Goal: Task Accomplishment & Management: Manage account settings

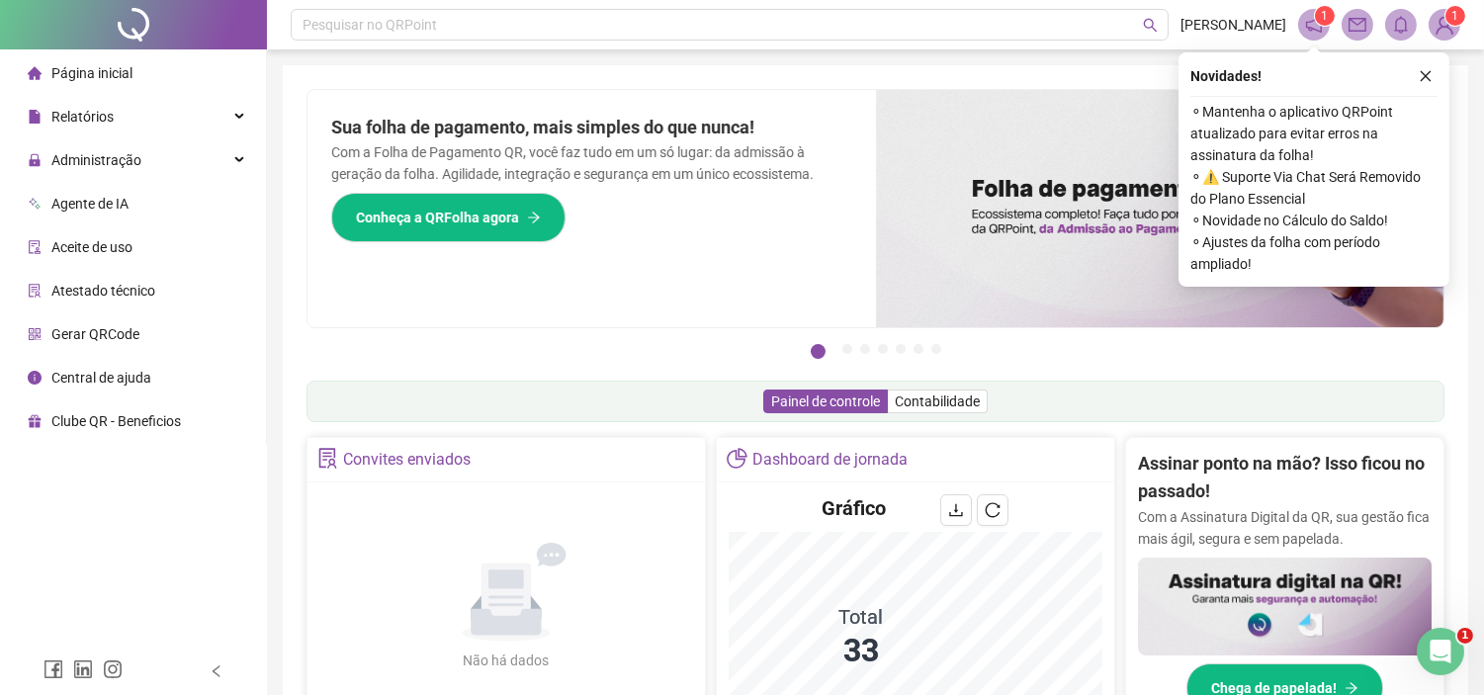
click at [1429, 81] on icon "close" at bounding box center [1426, 76] width 14 height 14
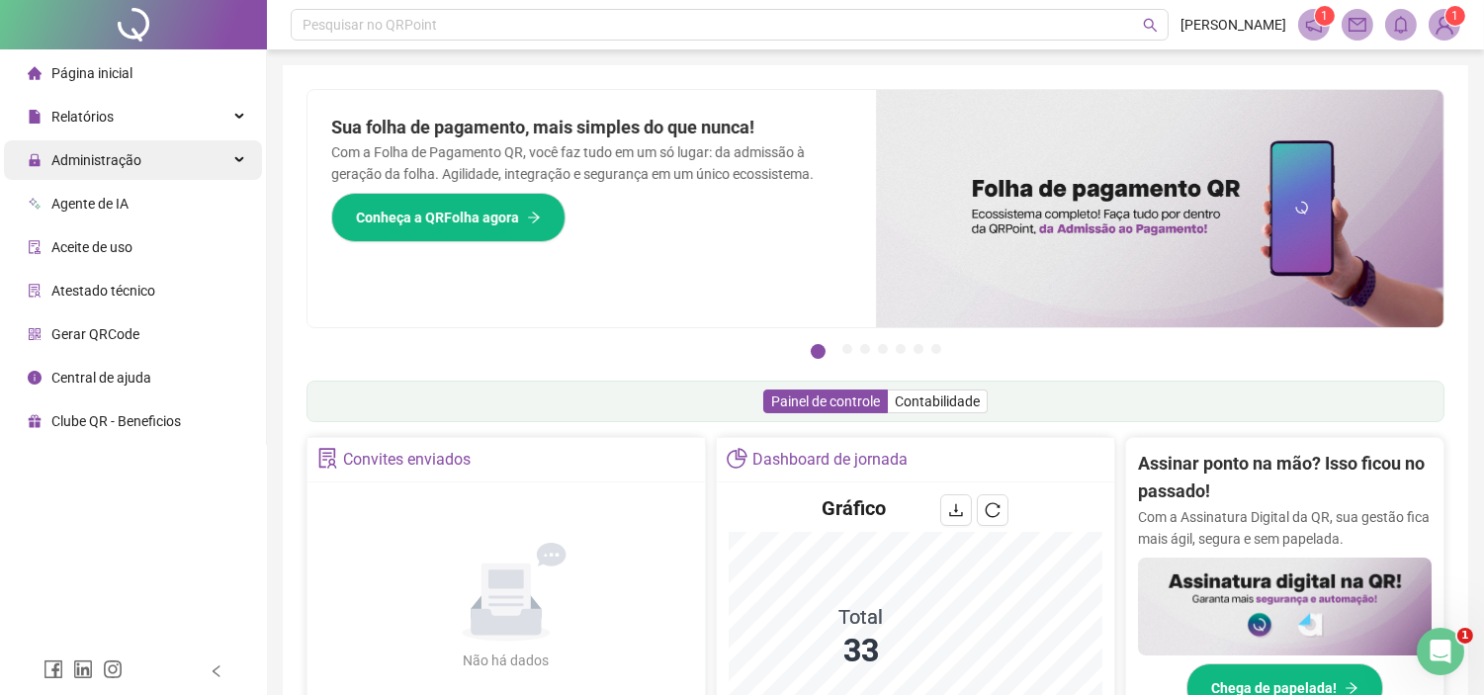
click at [112, 169] on span "Administração" at bounding box center [85, 160] width 114 height 40
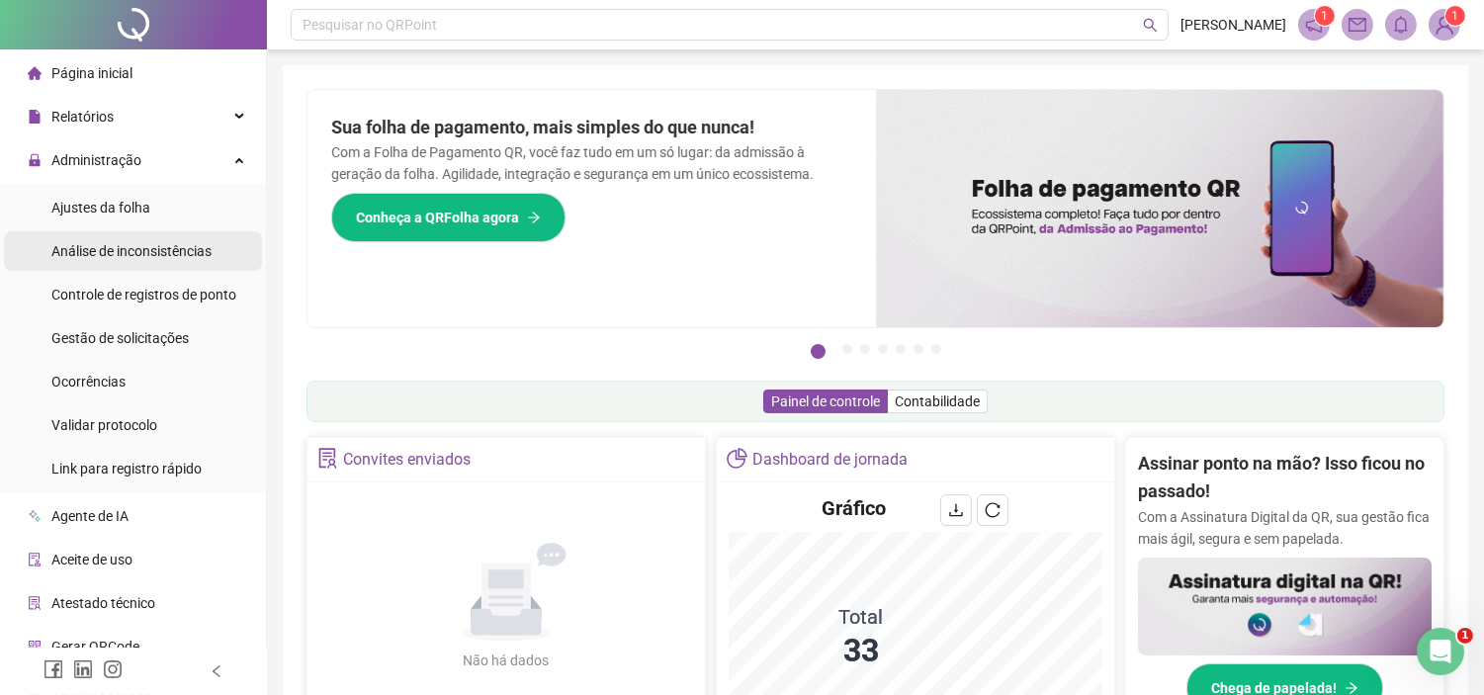
click at [100, 253] on span "Análise de inconsistências" at bounding box center [131, 251] width 160 height 16
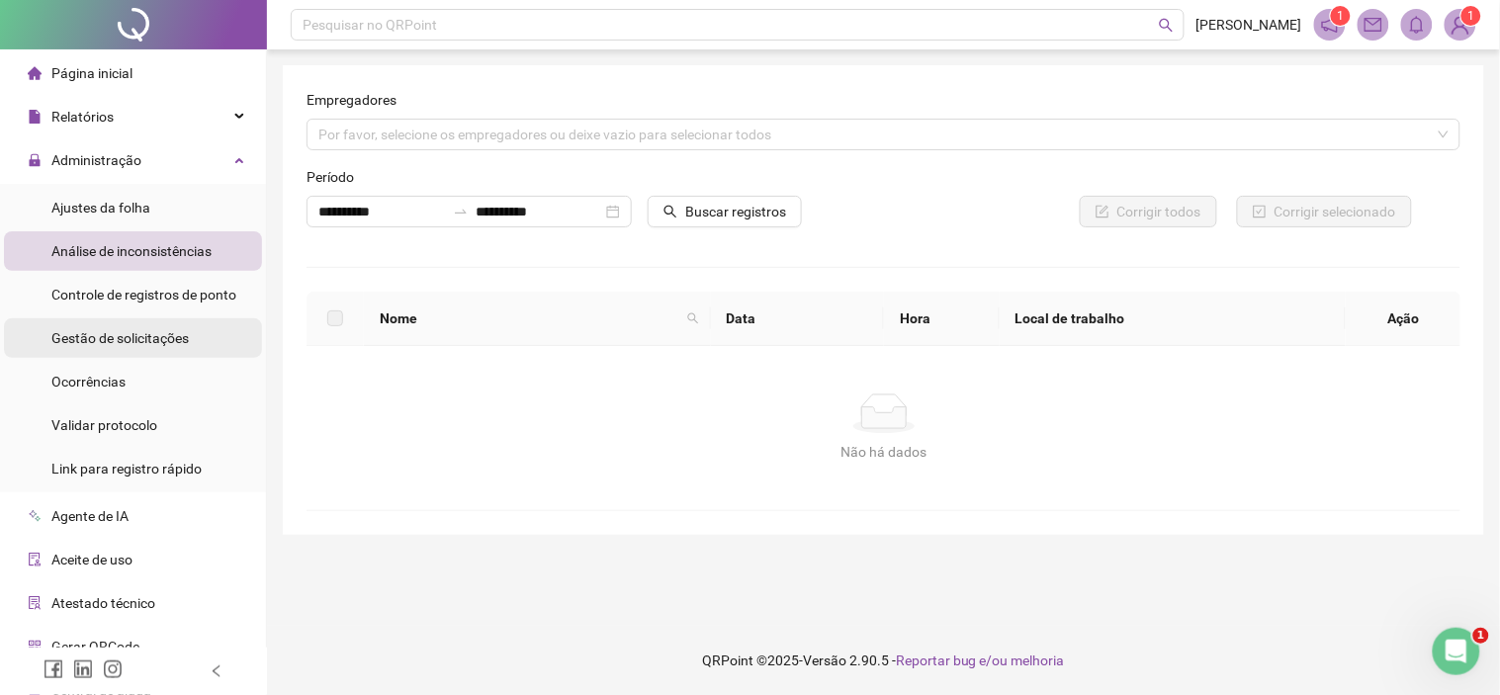
click at [172, 343] on span "Gestão de solicitações" at bounding box center [119, 338] width 137 height 16
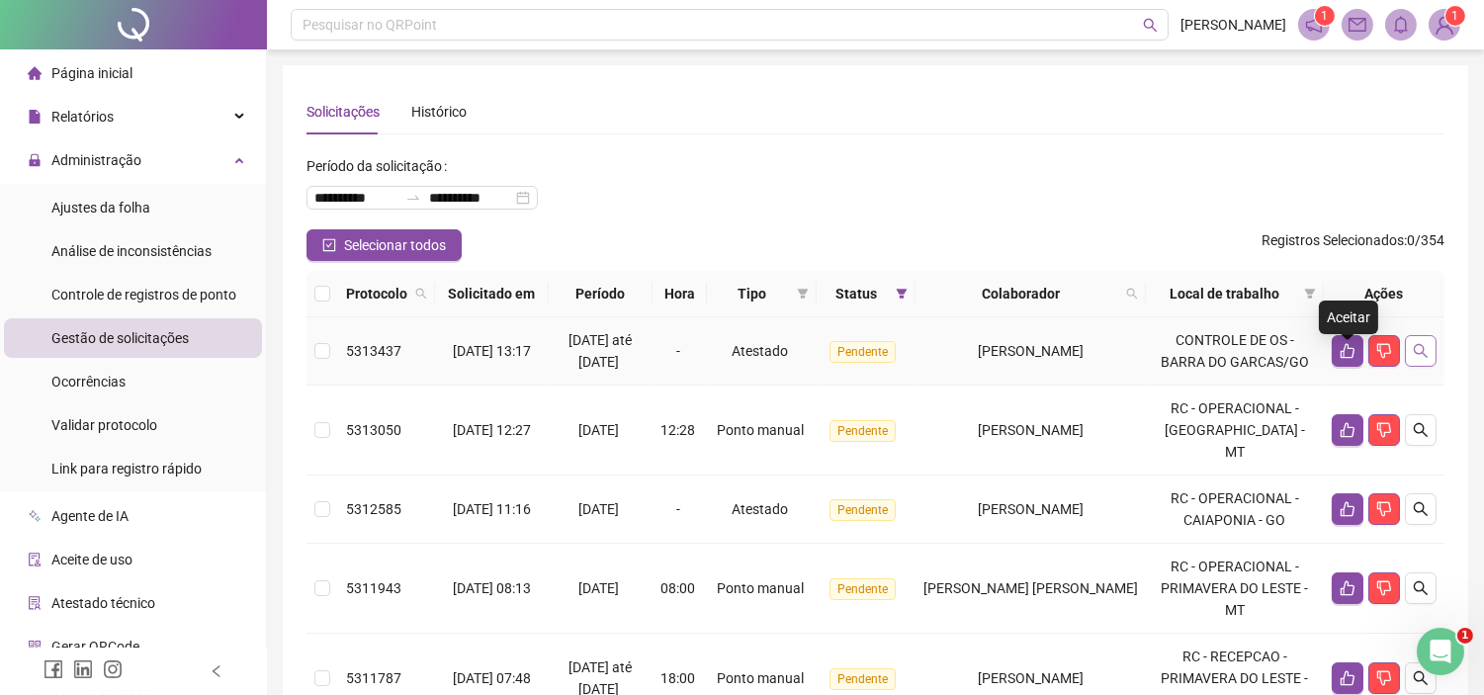
click at [1418, 356] on icon "search" at bounding box center [1421, 351] width 16 height 16
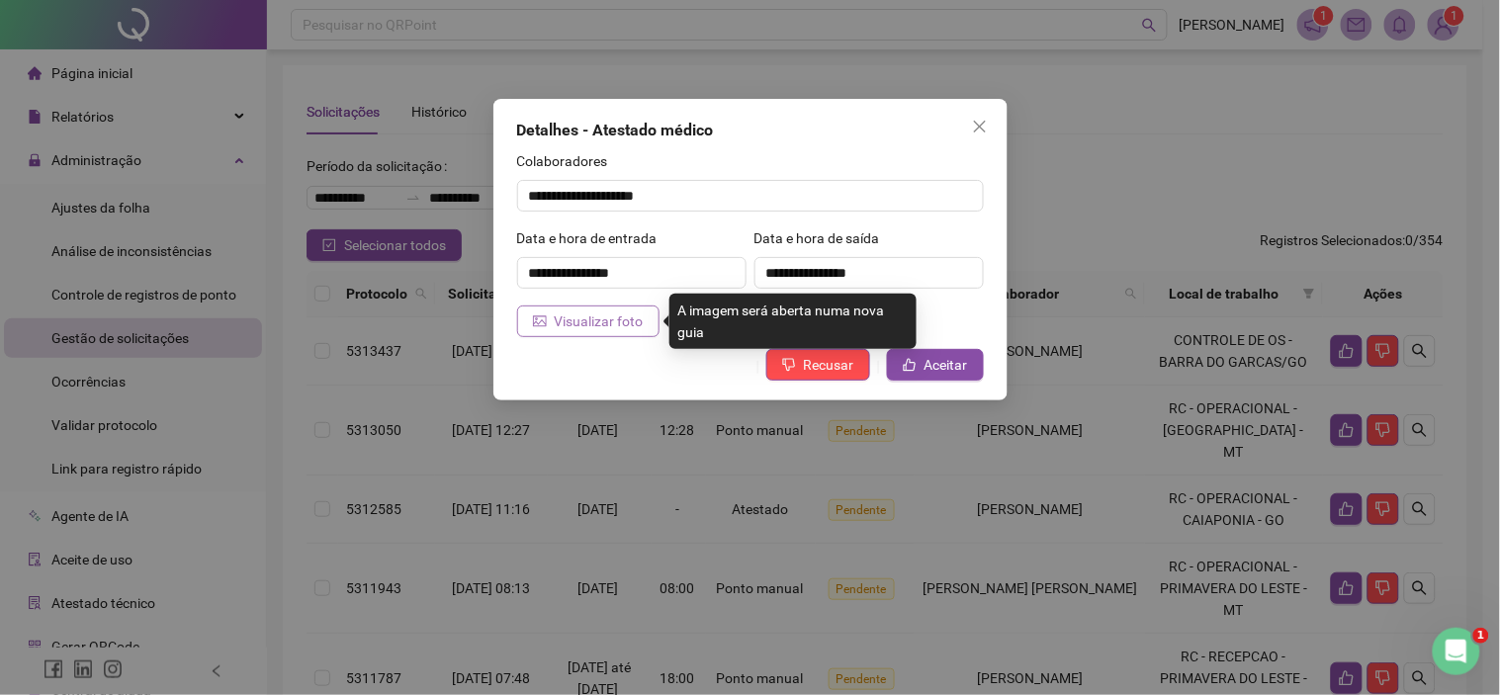
click at [587, 318] on span "Visualizar foto" at bounding box center [599, 321] width 89 height 22
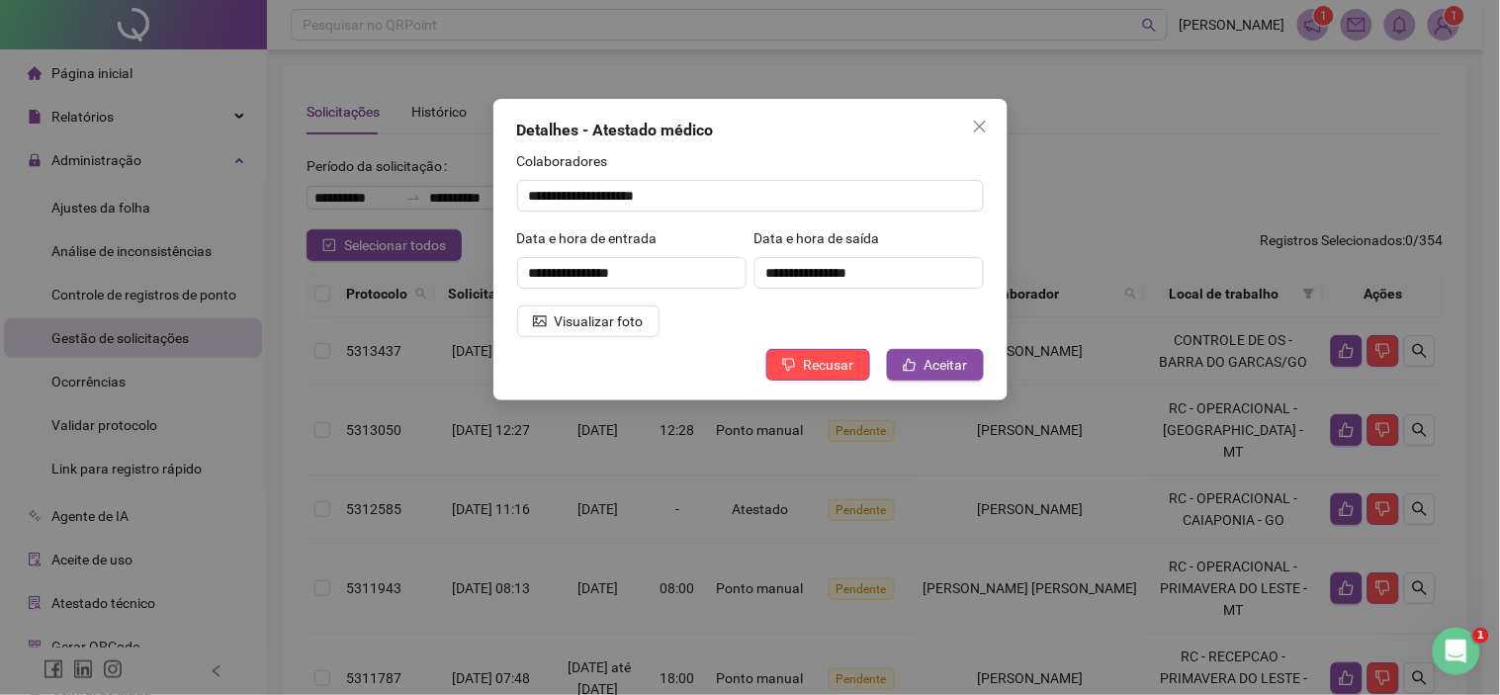
click at [1109, 127] on div "**********" at bounding box center [750, 347] width 1500 height 695
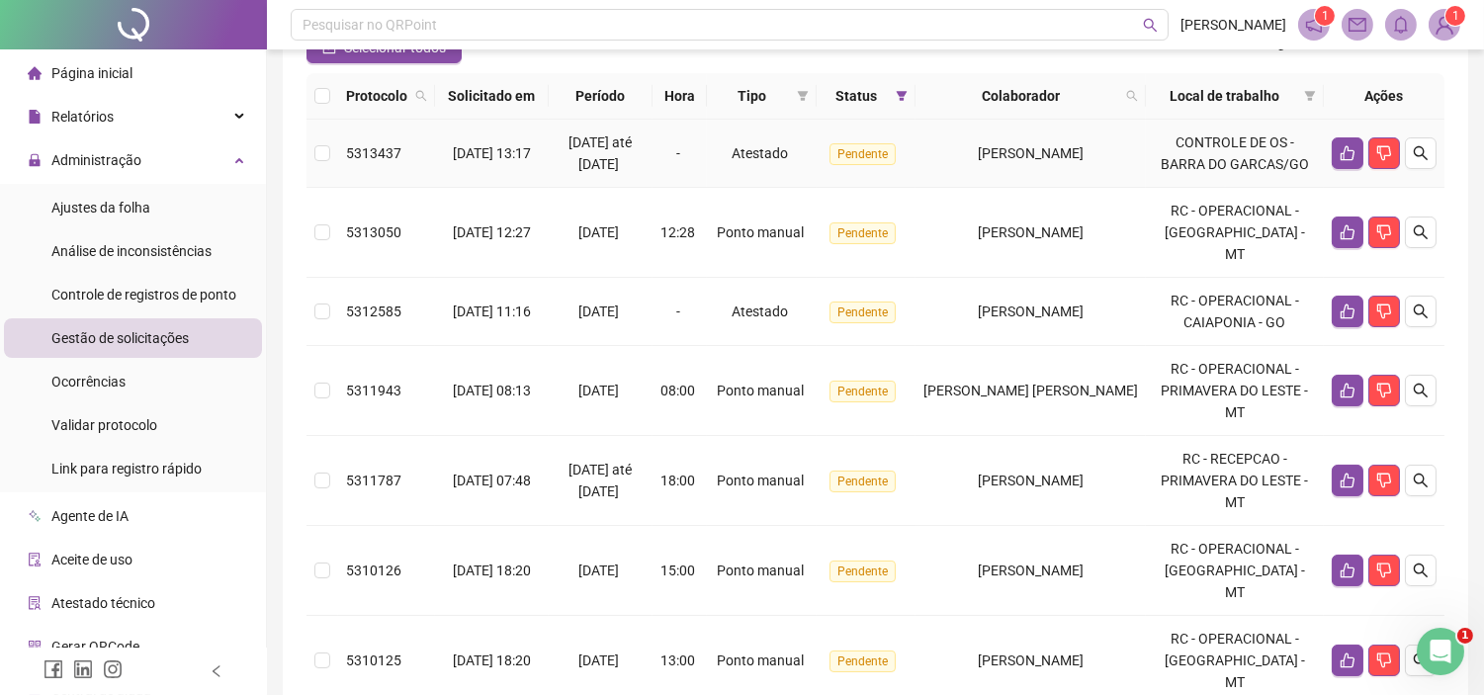
scroll to position [219, 0]
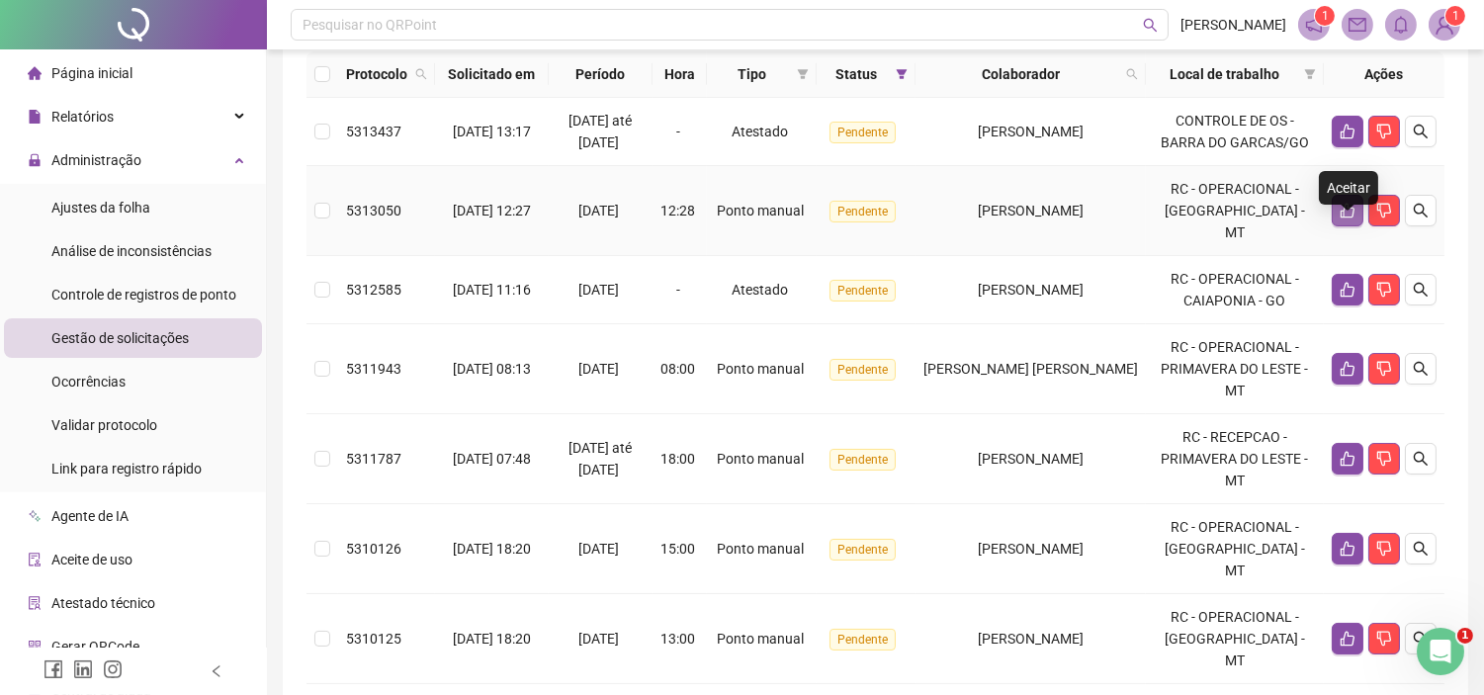
click at [1360, 226] on button "button" at bounding box center [1348, 211] width 32 height 32
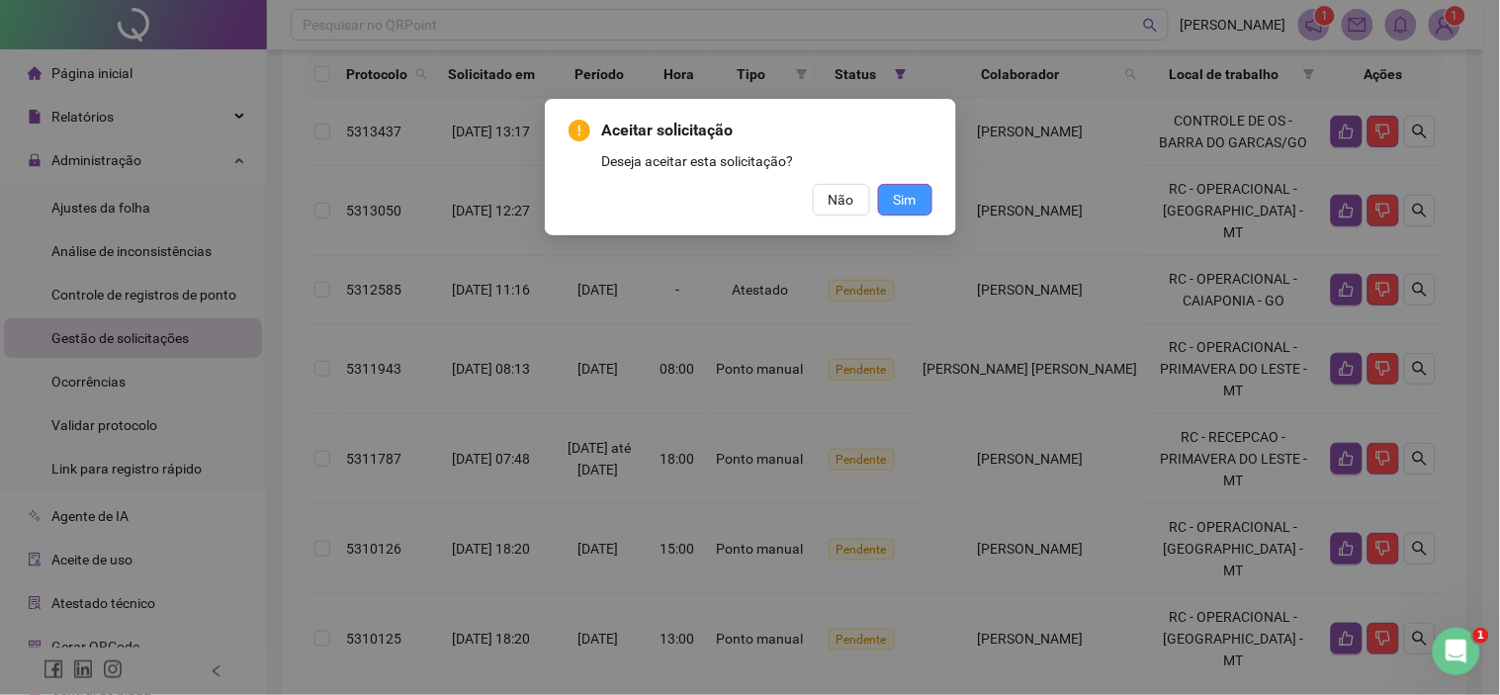
click at [898, 193] on span "Sim" at bounding box center [905, 200] width 23 height 22
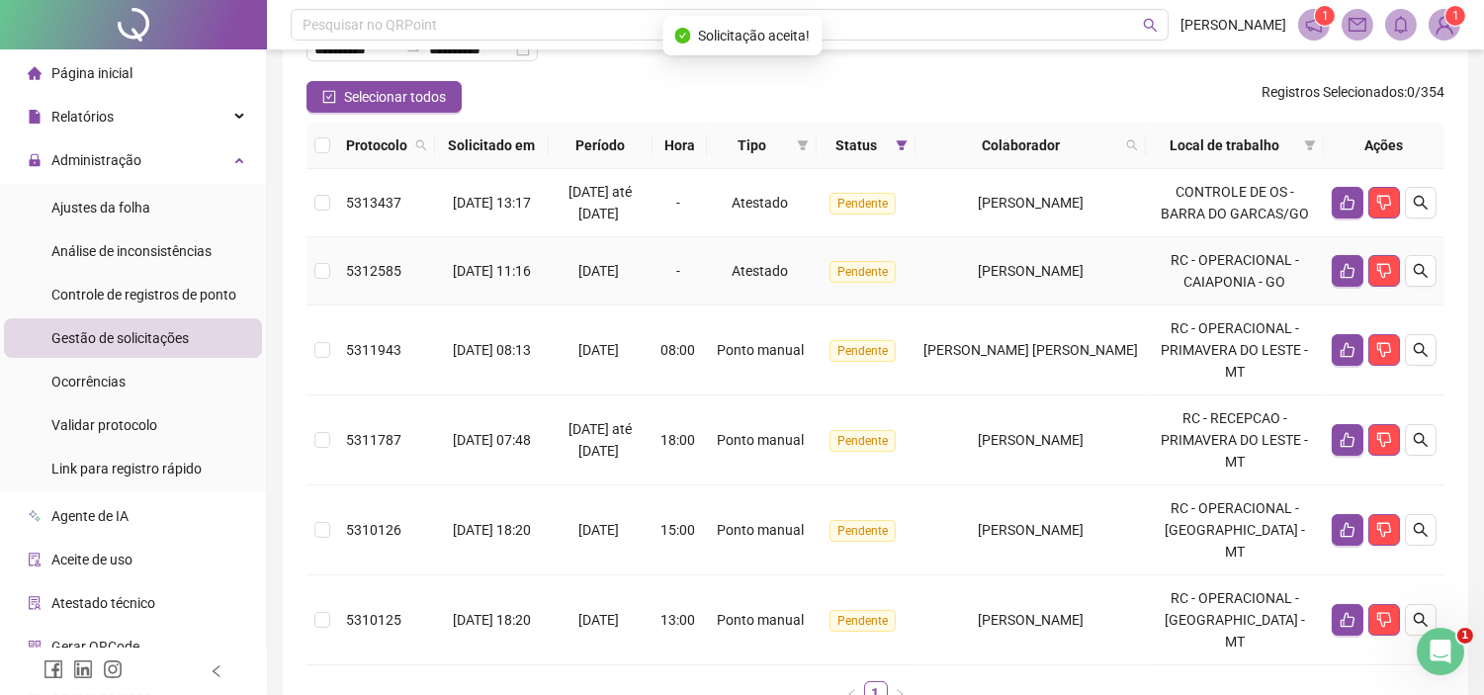
scroll to position [110, 0]
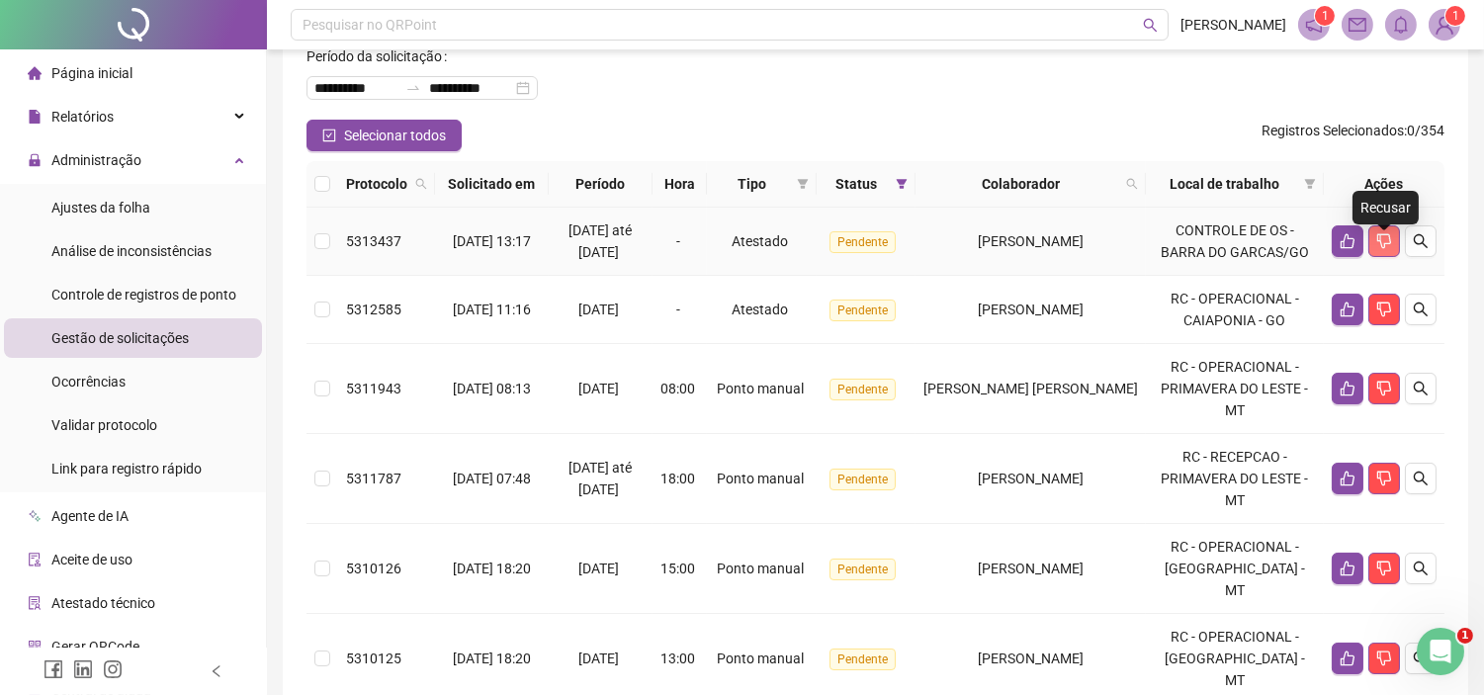
click at [1386, 248] on icon "dislike" at bounding box center [1384, 241] width 16 height 16
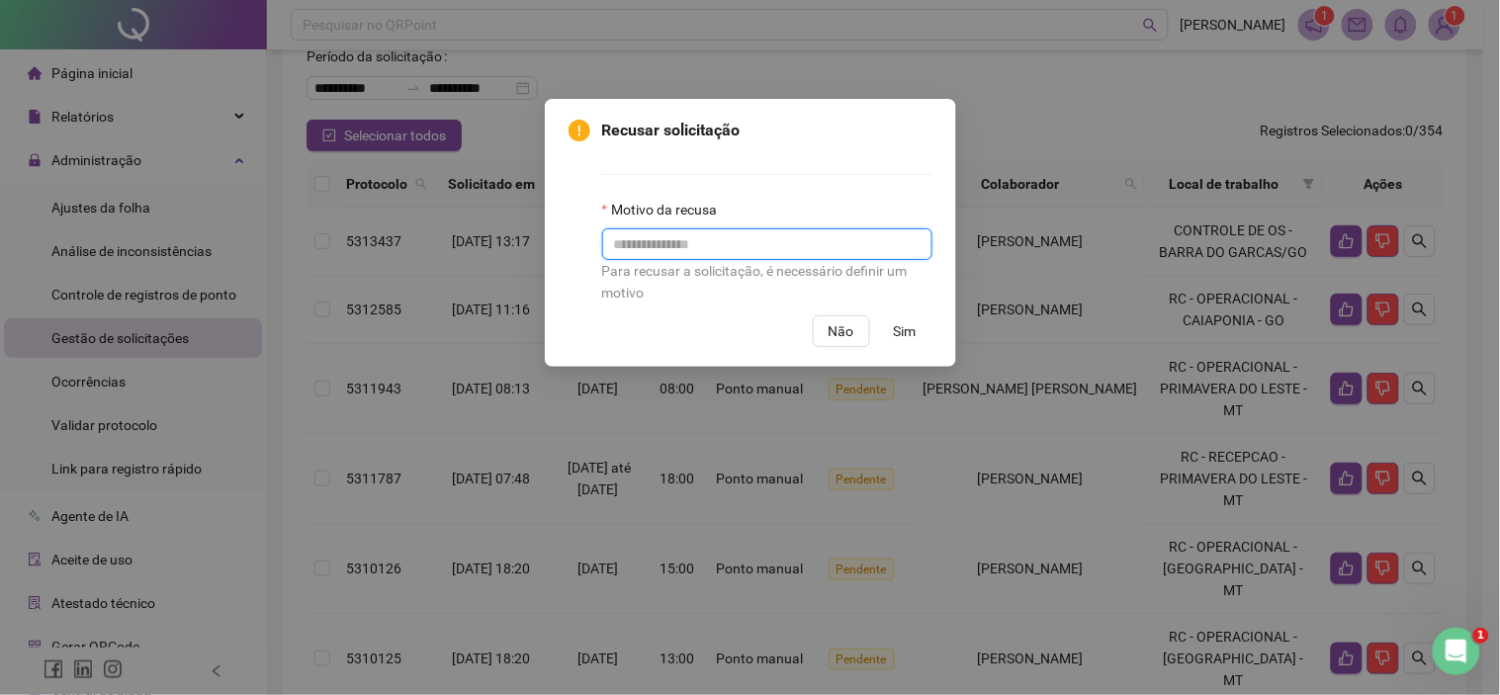
click at [699, 241] on input "text" at bounding box center [767, 244] width 330 height 32
type input "**********"
click at [897, 329] on span "Sim" at bounding box center [905, 331] width 23 height 22
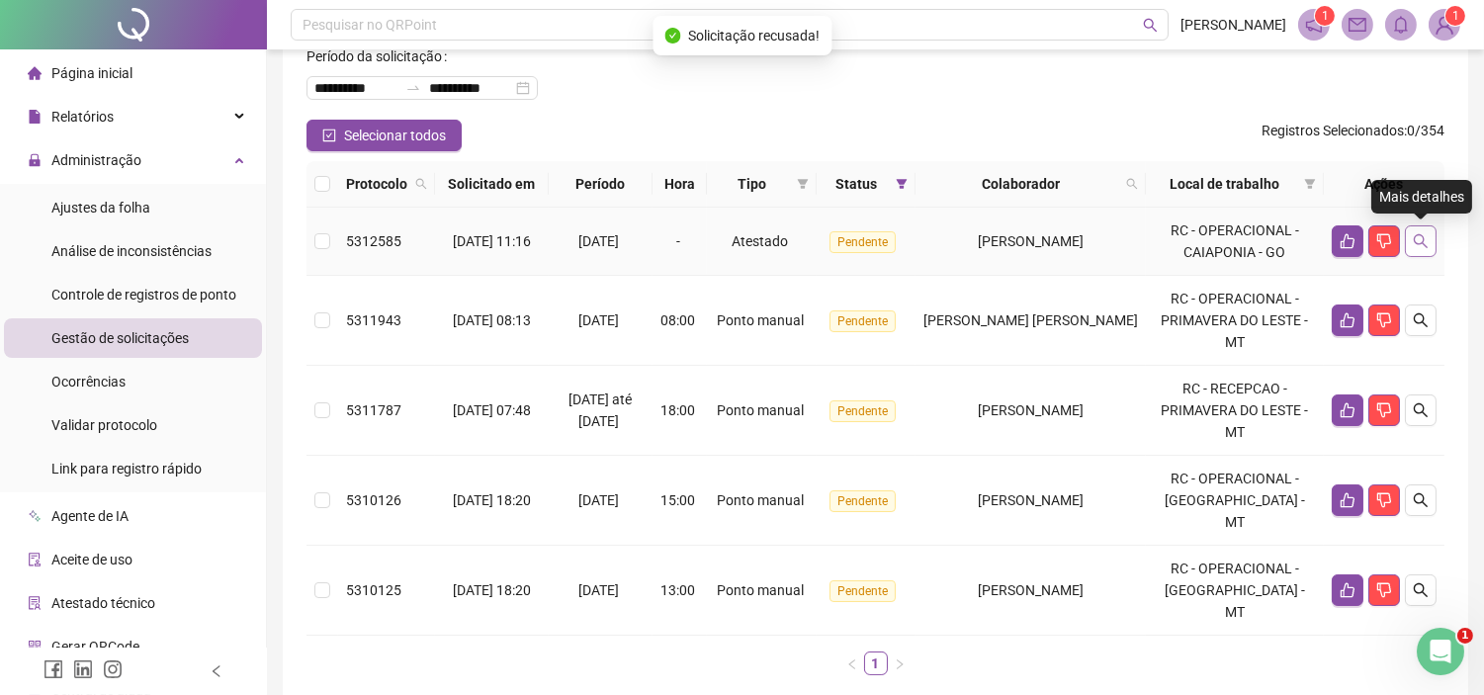
click at [1422, 233] on icon "search" at bounding box center [1421, 241] width 16 height 16
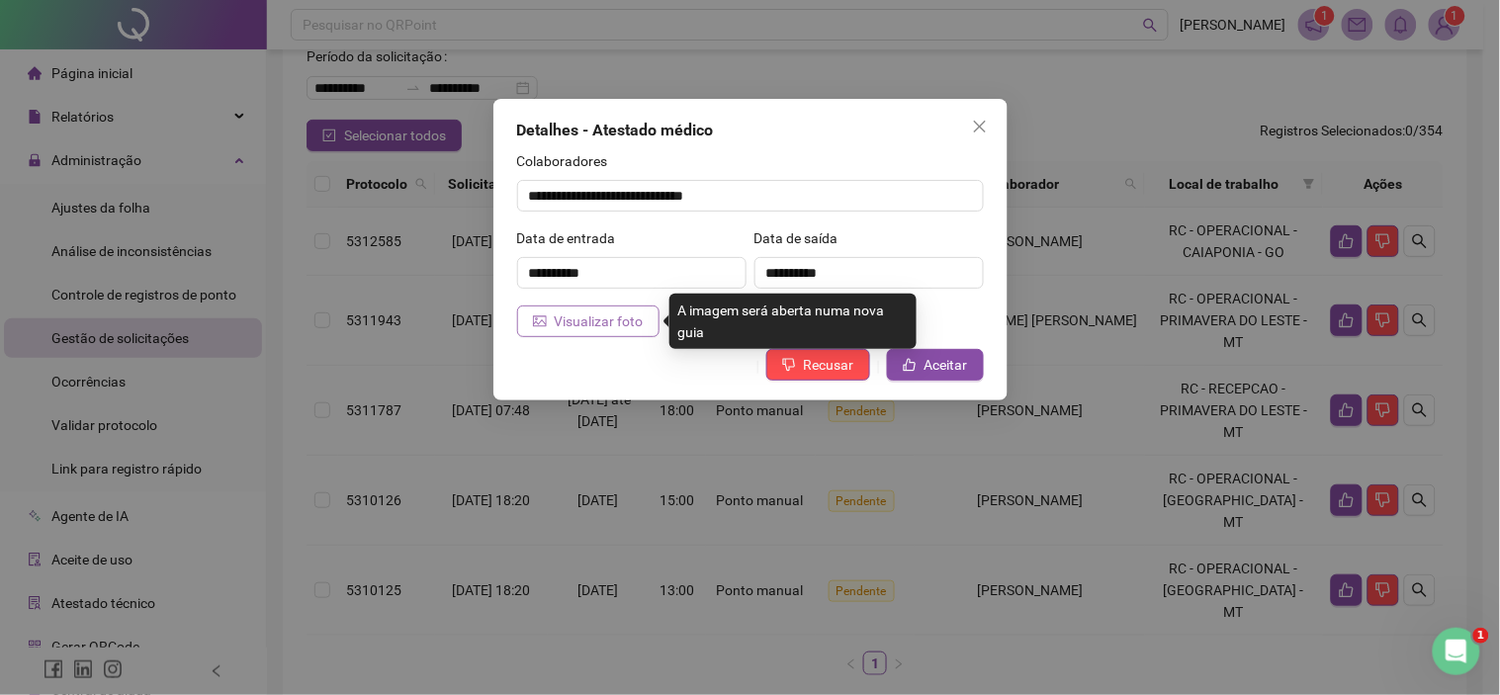
click at [578, 329] on span "Visualizar foto" at bounding box center [599, 321] width 89 height 22
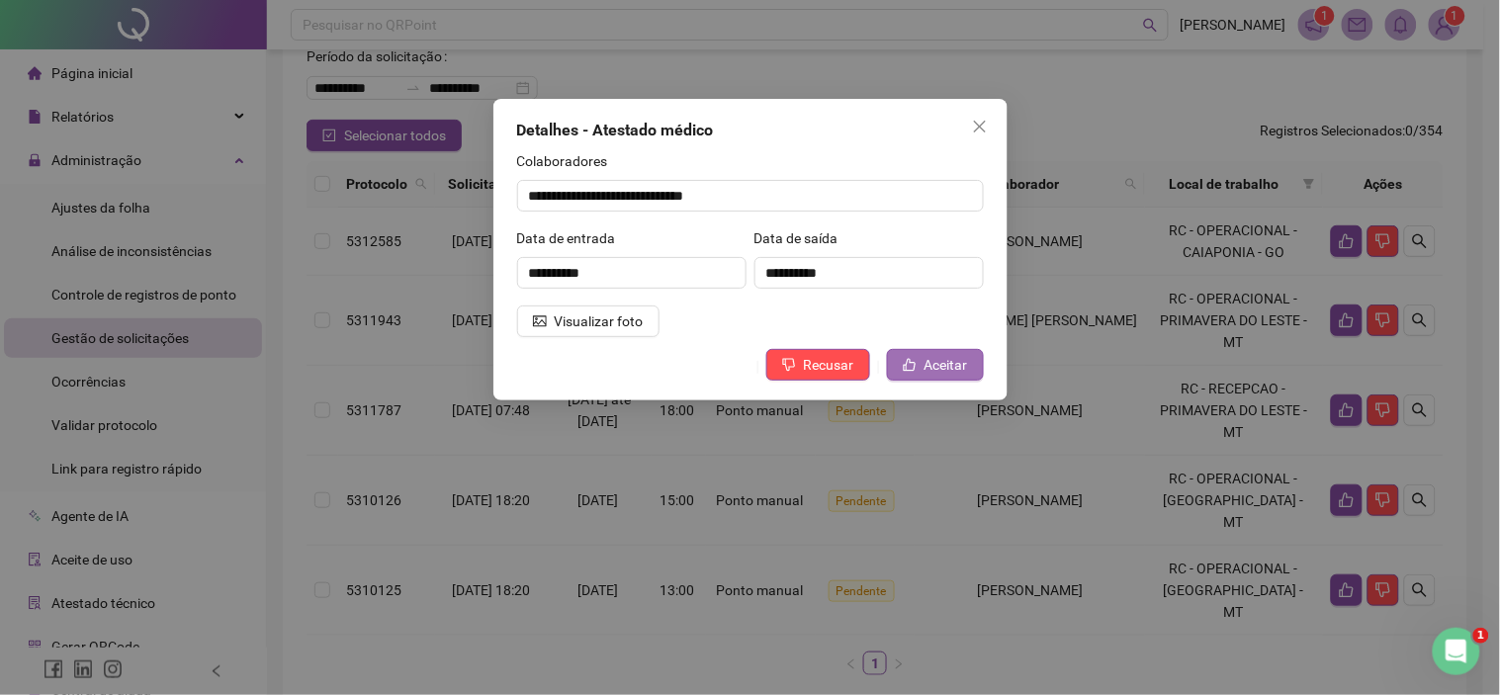
click at [927, 349] on button "Aceitar" at bounding box center [935, 365] width 97 height 32
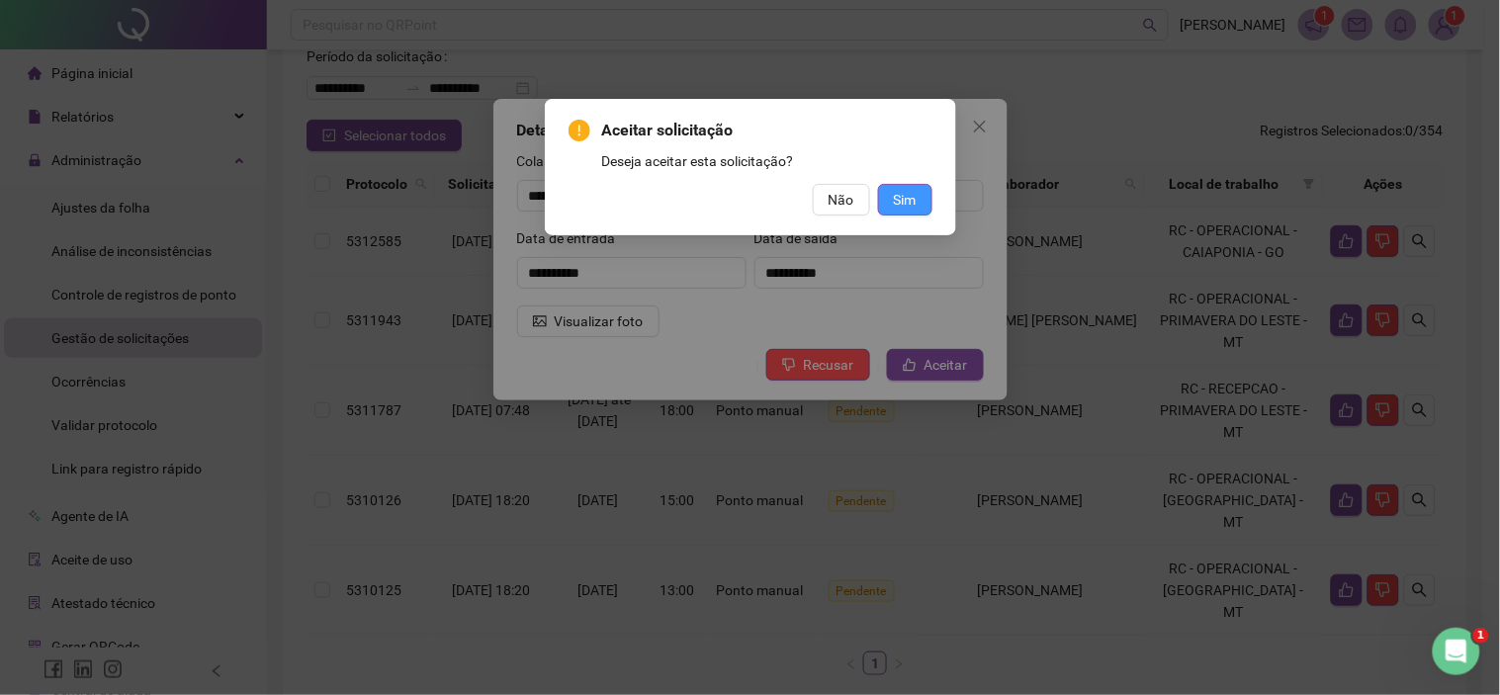
click at [920, 205] on button "Sim" at bounding box center [905, 200] width 54 height 32
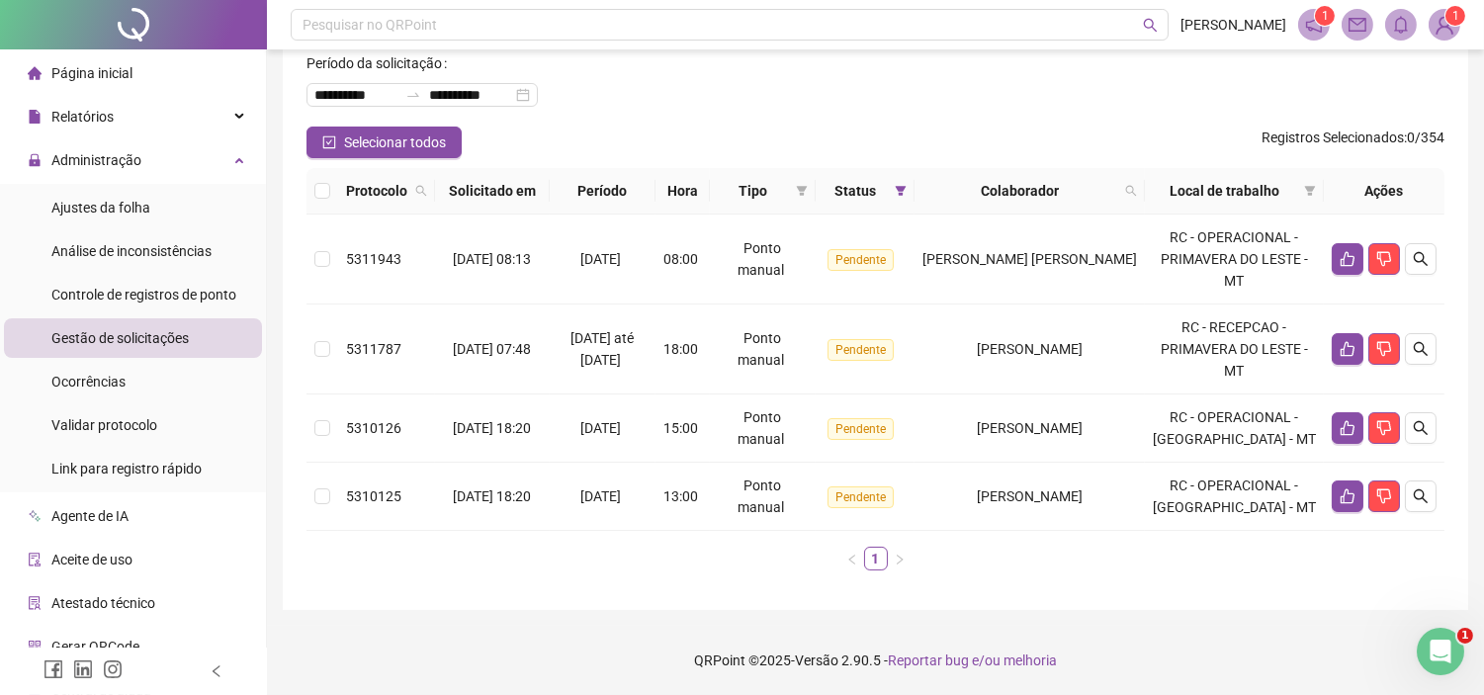
click at [1064, 570] on ul "1" at bounding box center [875, 559] width 1138 height 24
click at [1338, 248] on button "button" at bounding box center [1348, 259] width 32 height 32
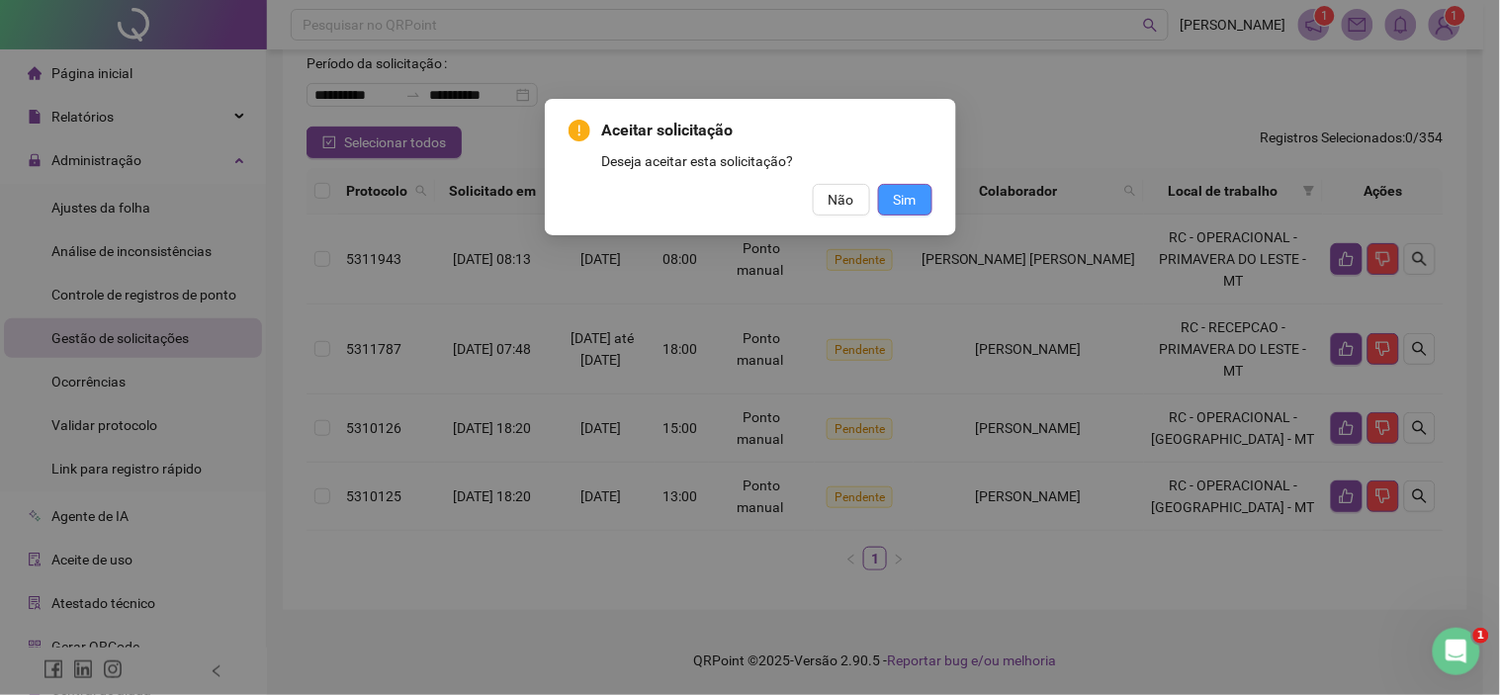
click at [892, 206] on button "Sim" at bounding box center [905, 200] width 54 height 32
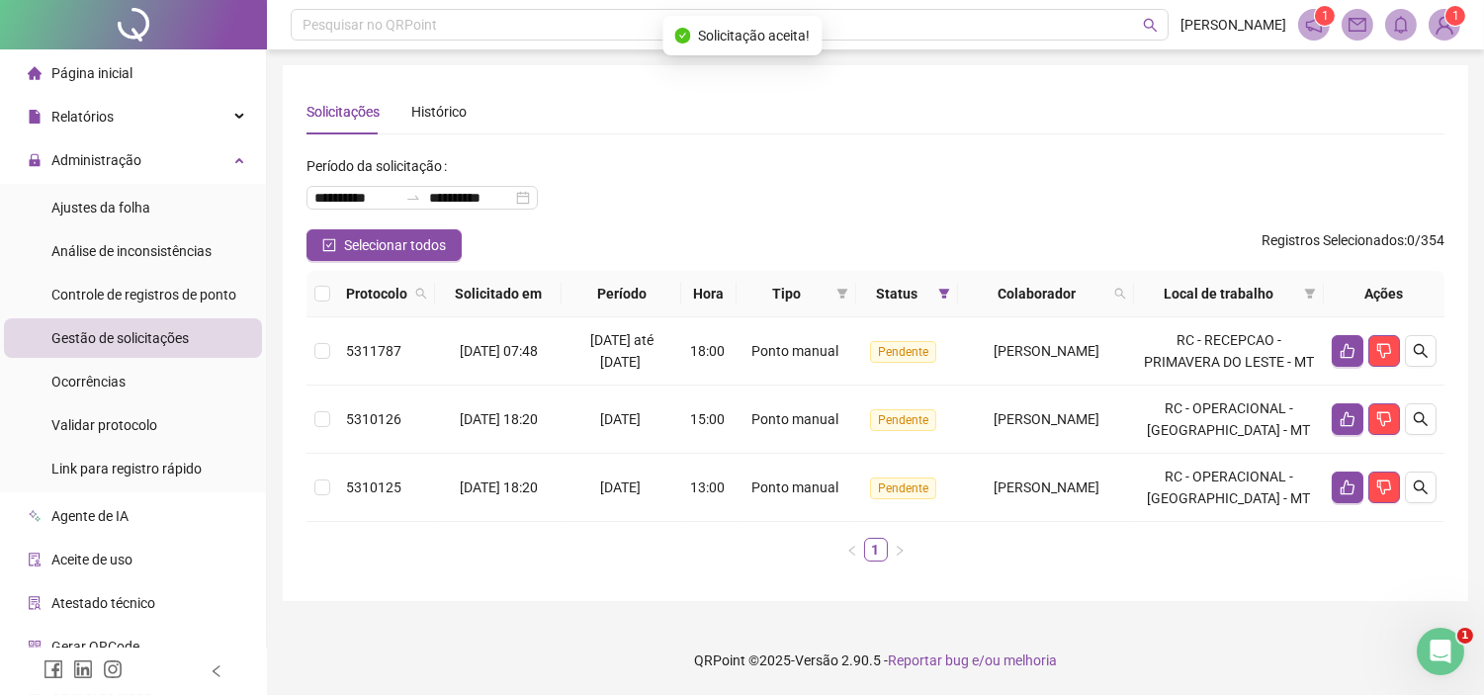
scroll to position [55, 0]
click at [1347, 343] on icon "like" at bounding box center [1348, 351] width 16 height 16
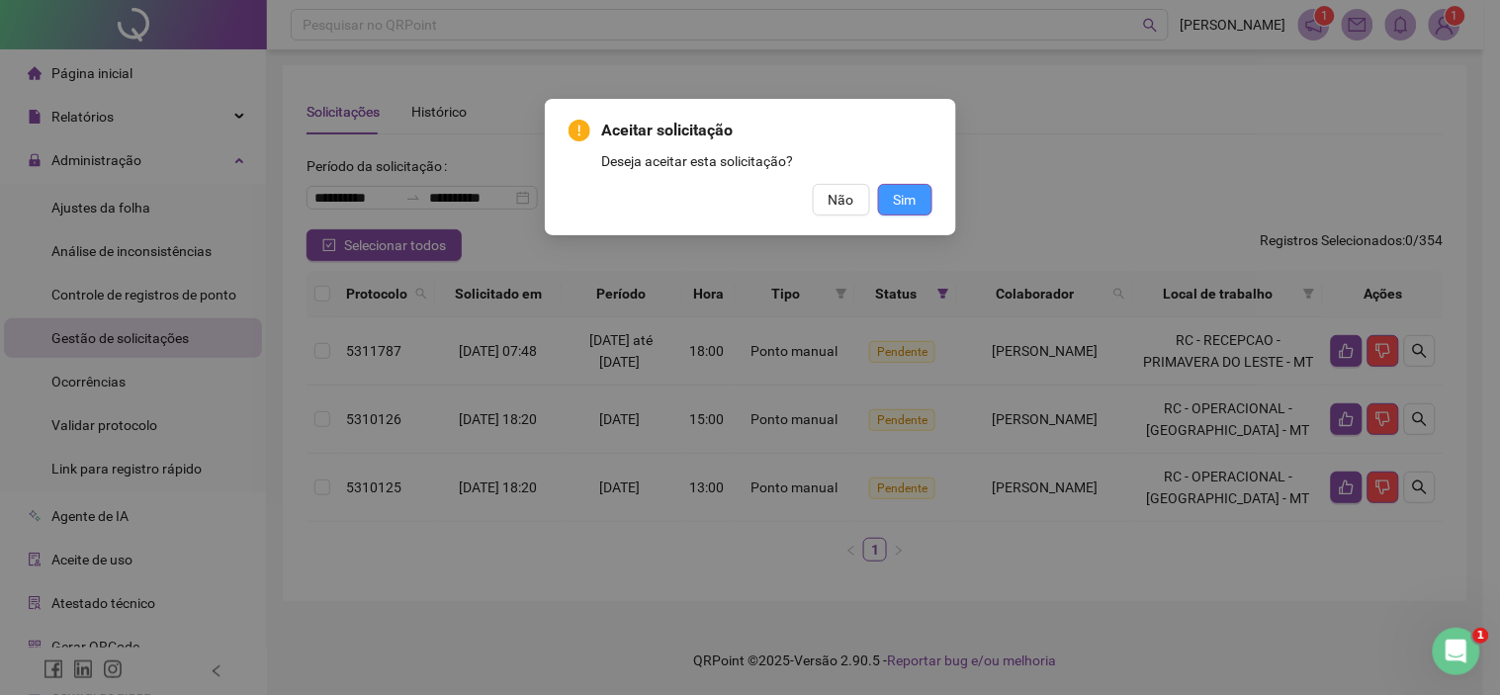
drag, startPoint x: 905, startPoint y: 192, endPoint x: 963, endPoint y: 202, distance: 59.2
click at [905, 193] on span "Sim" at bounding box center [905, 200] width 23 height 22
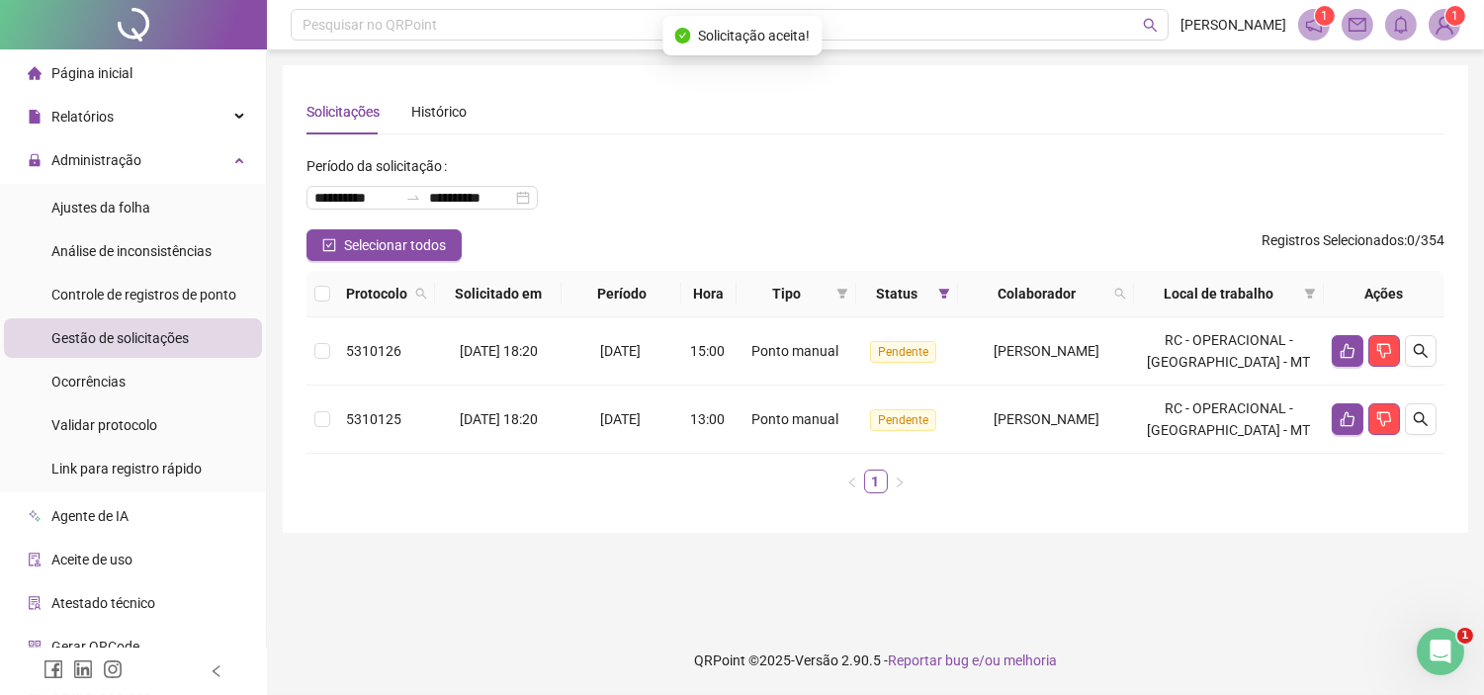
scroll to position [0, 0]
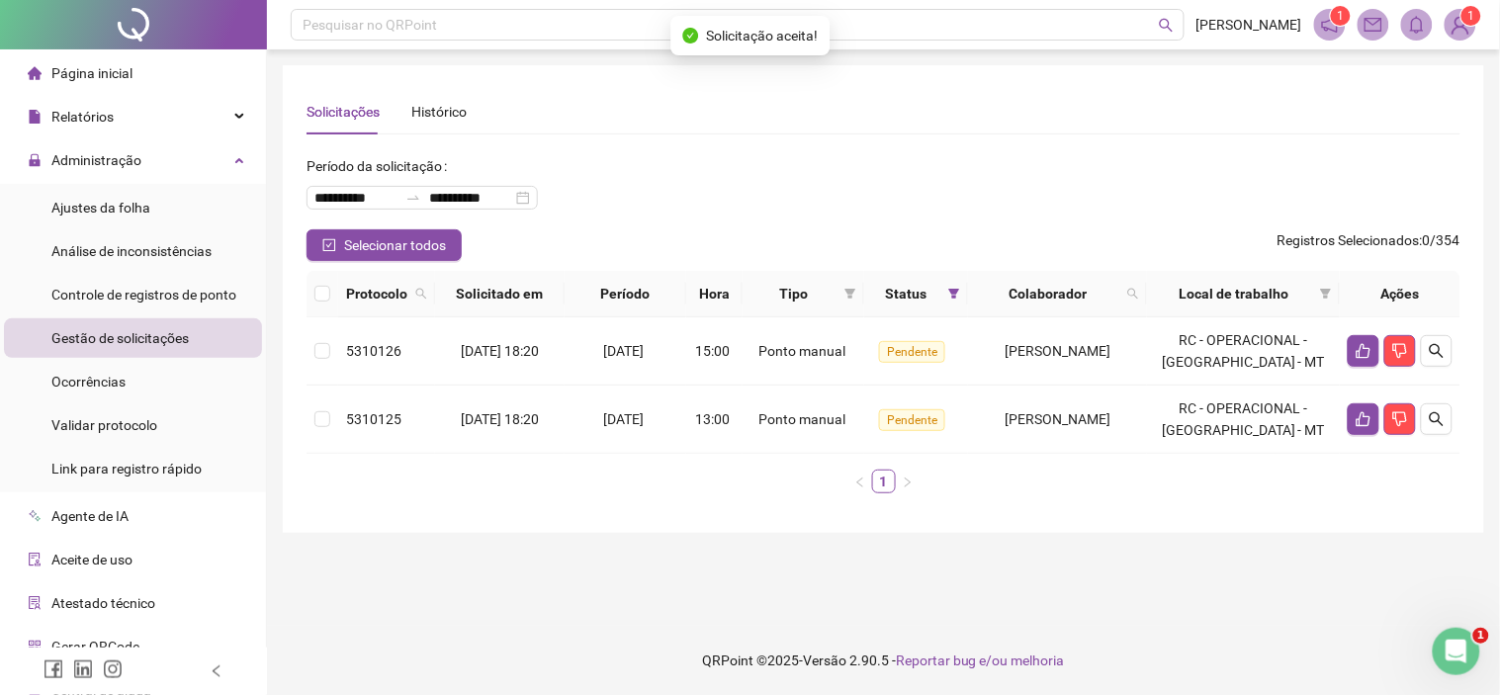
click at [1343, 304] on th "Ações" at bounding box center [1400, 294] width 121 height 46
click at [1352, 351] on button "button" at bounding box center [1364, 351] width 32 height 32
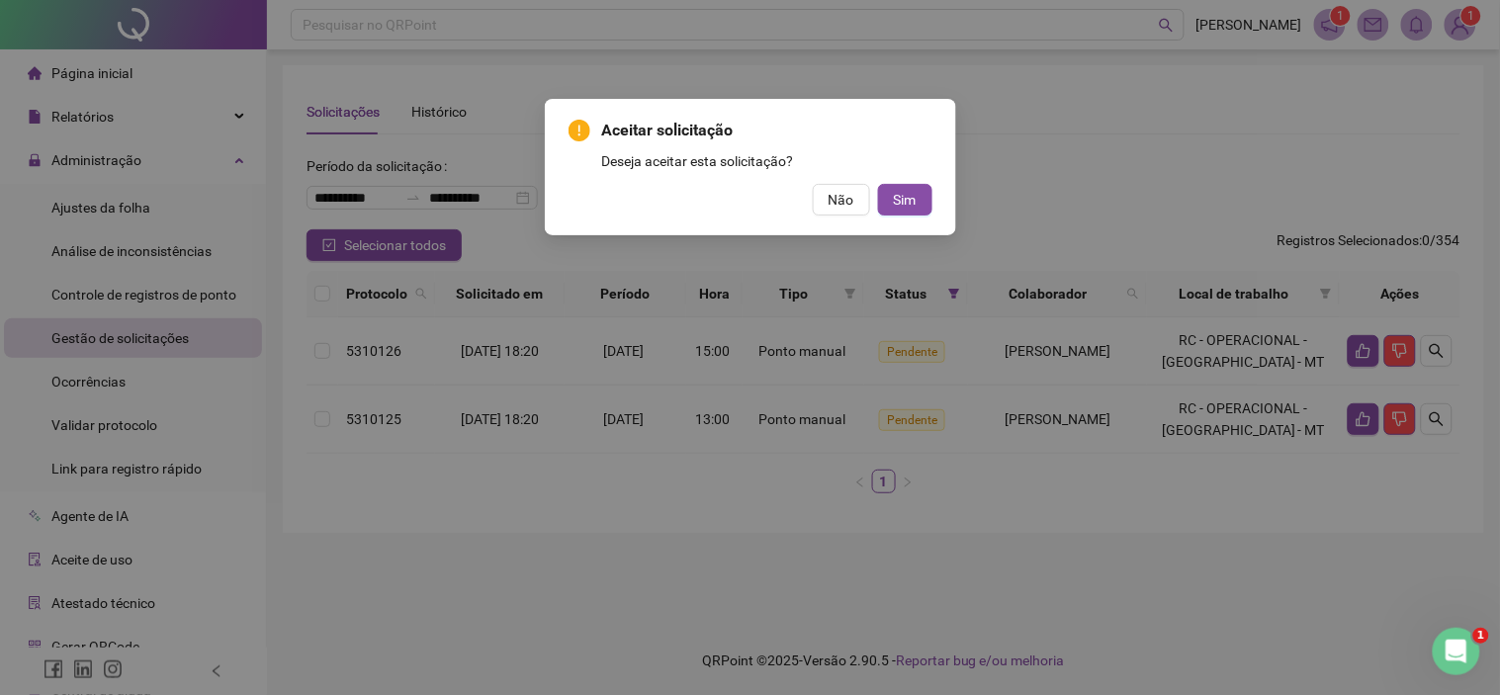
click at [915, 219] on div "Aceitar solicitação Deseja aceitar esta solicitação? Não Sim" at bounding box center [750, 167] width 411 height 136
drag, startPoint x: 916, startPoint y: 200, endPoint x: 1283, endPoint y: 281, distance: 375.6
click at [917, 200] on button "Sim" at bounding box center [905, 200] width 54 height 32
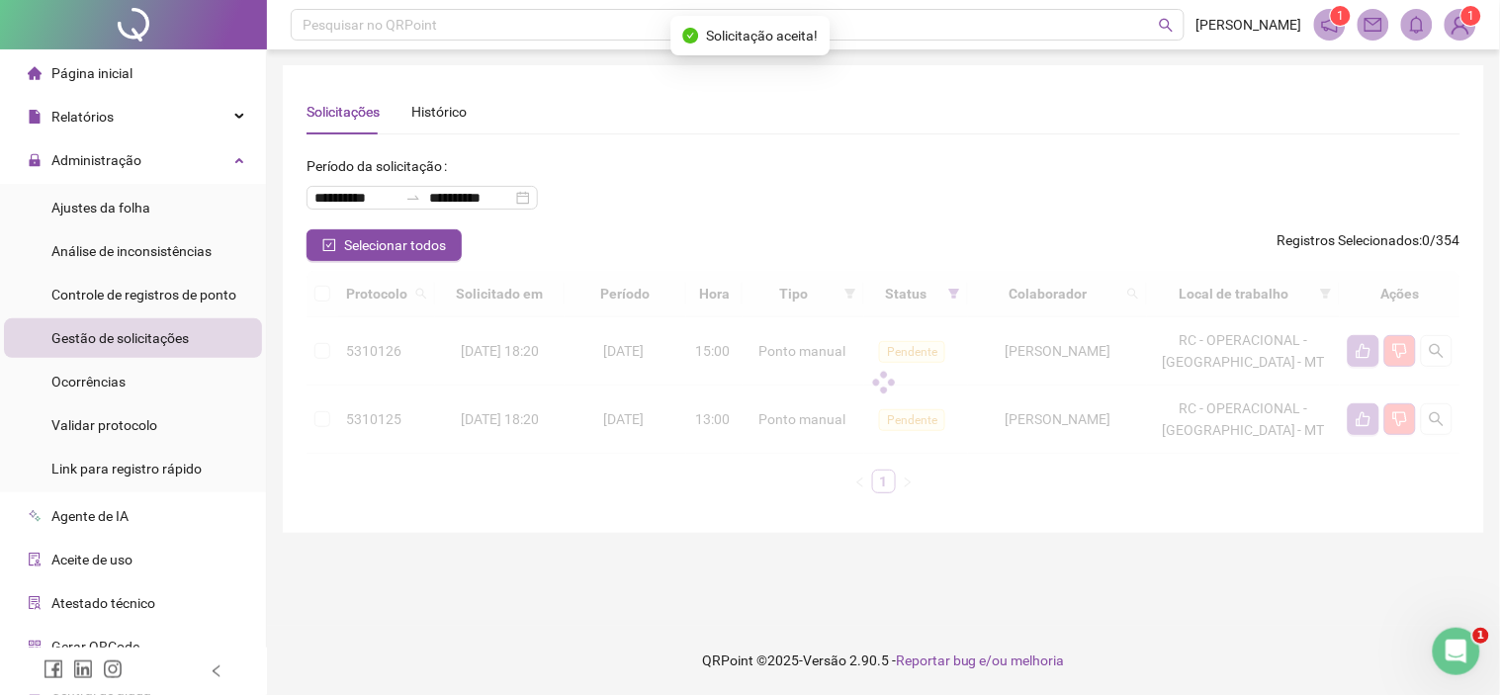
click at [1364, 446] on div at bounding box center [883, 382] width 1154 height 222
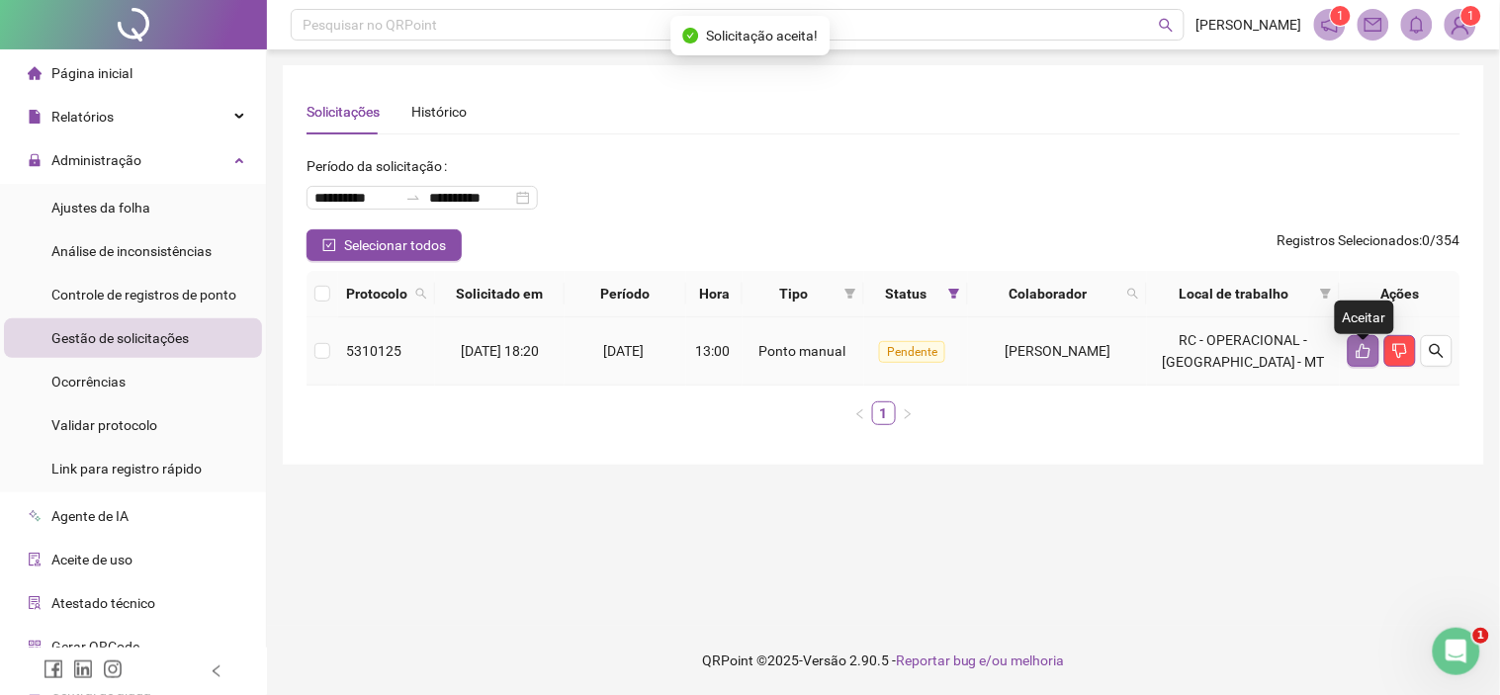
click at [1370, 359] on icon "like" at bounding box center [1363, 351] width 16 height 16
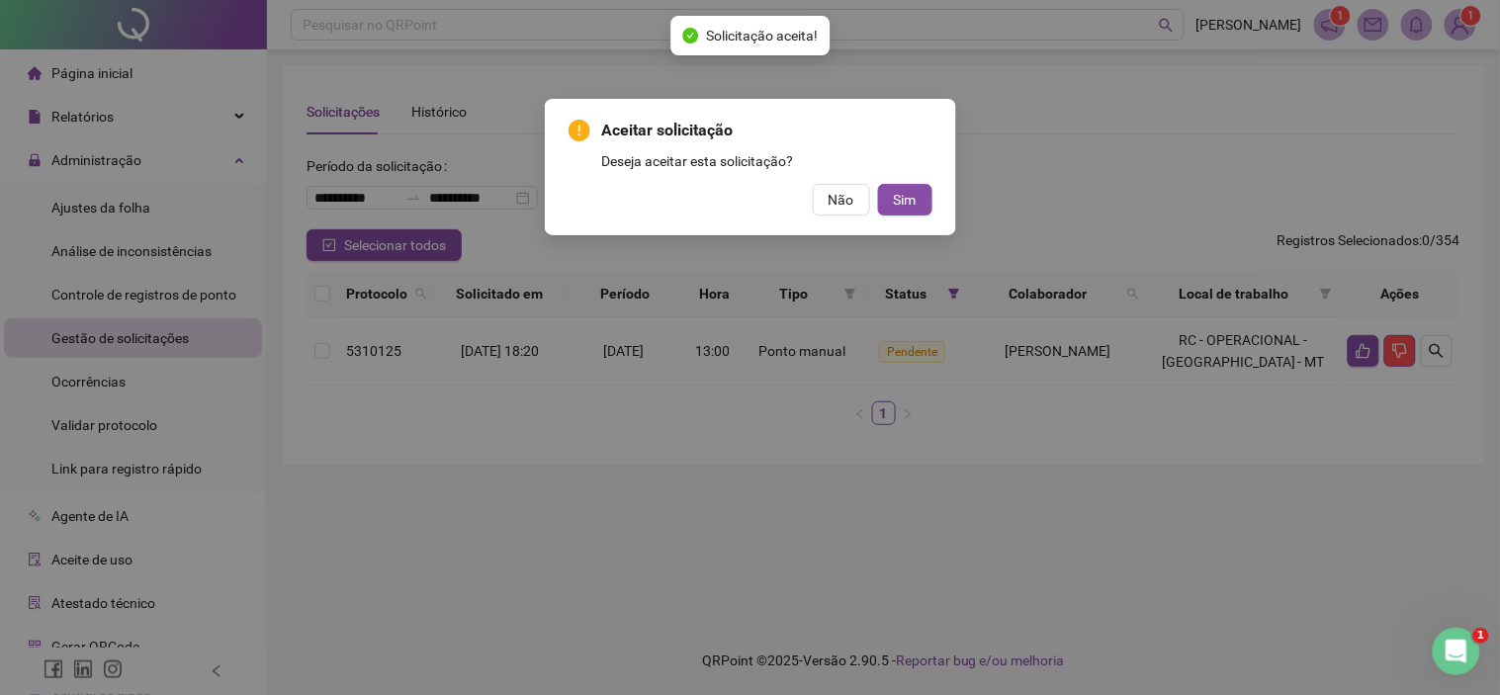
drag, startPoint x: 930, startPoint y: 194, endPoint x: 947, endPoint y: 184, distance: 19.5
click at [935, 193] on div "Aceitar solicitação Deseja aceitar esta solicitação? Não Sim" at bounding box center [750, 167] width 411 height 136
click at [916, 194] on button "Sim" at bounding box center [905, 200] width 54 height 32
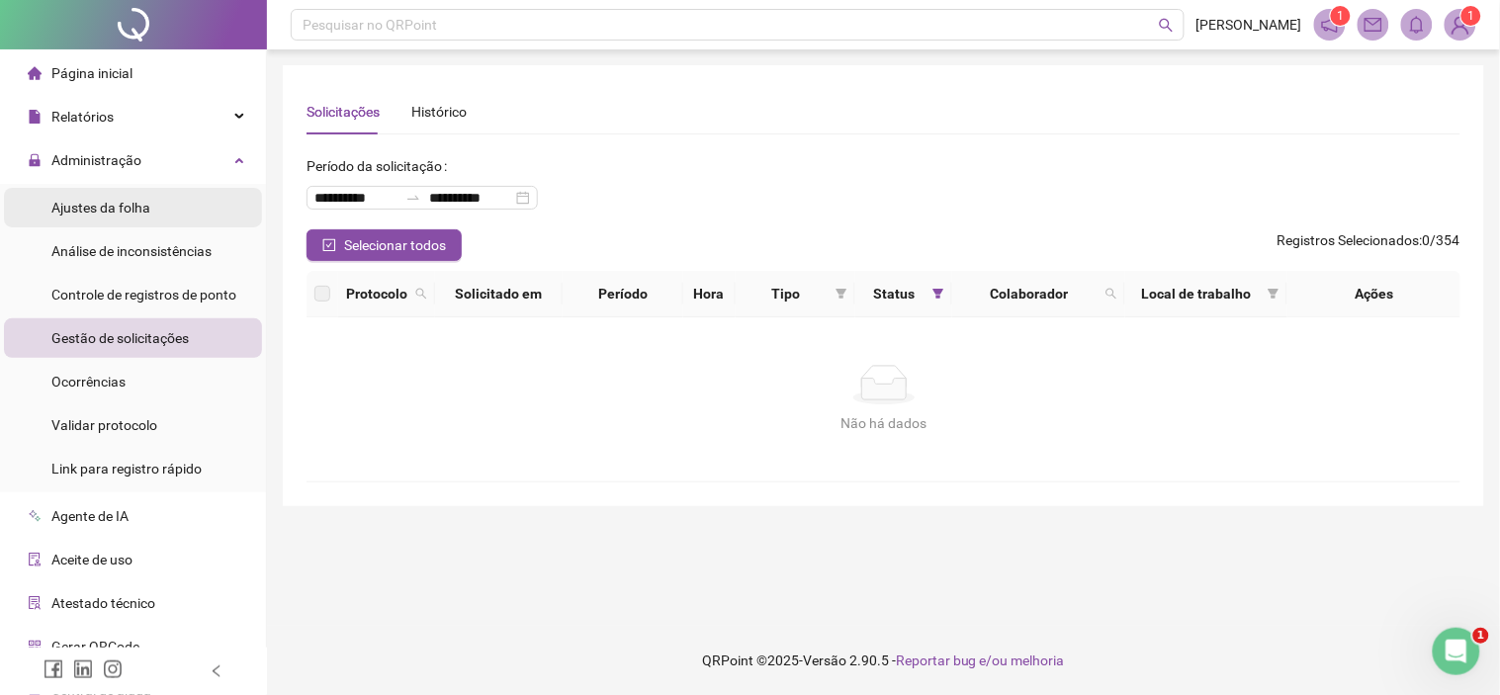
click at [97, 209] on span "Ajustes da folha" at bounding box center [100, 208] width 99 height 16
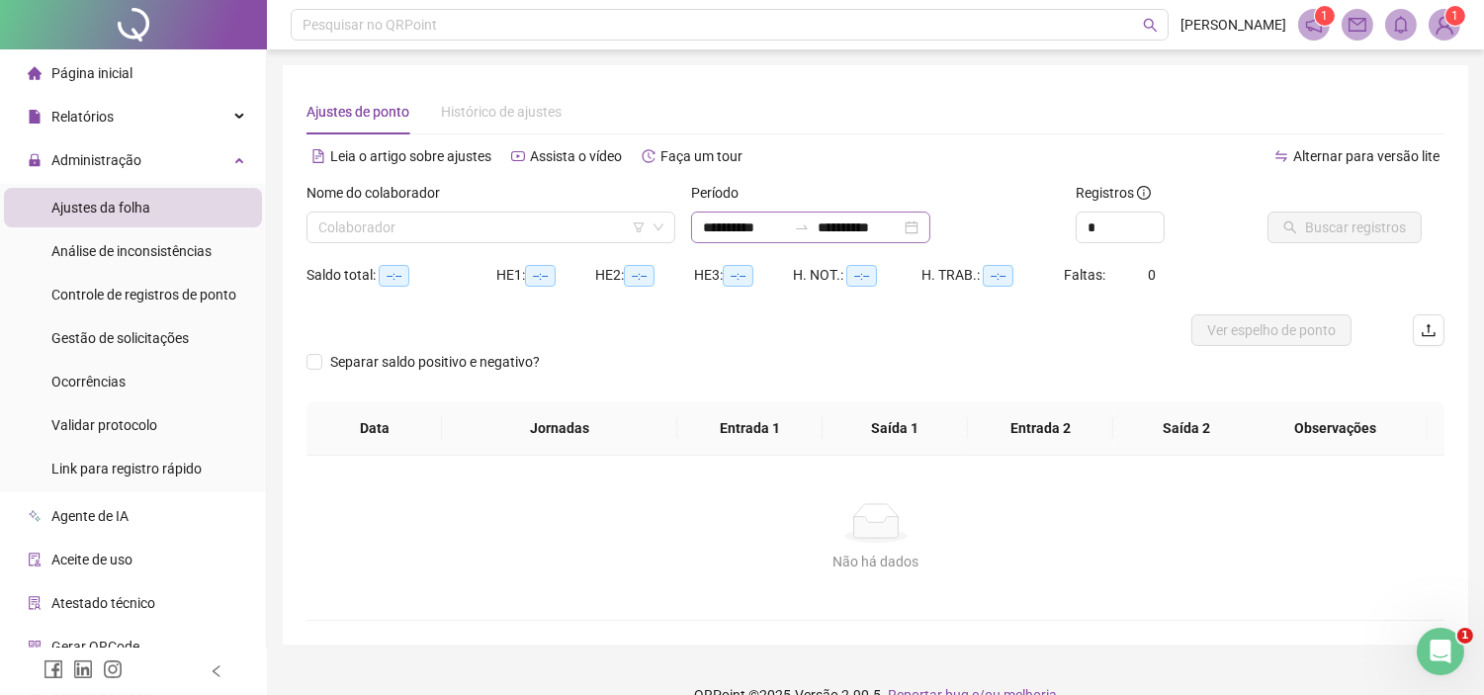
type input "**********"
click at [93, 337] on span "Gestão de solicitações" at bounding box center [119, 338] width 137 height 16
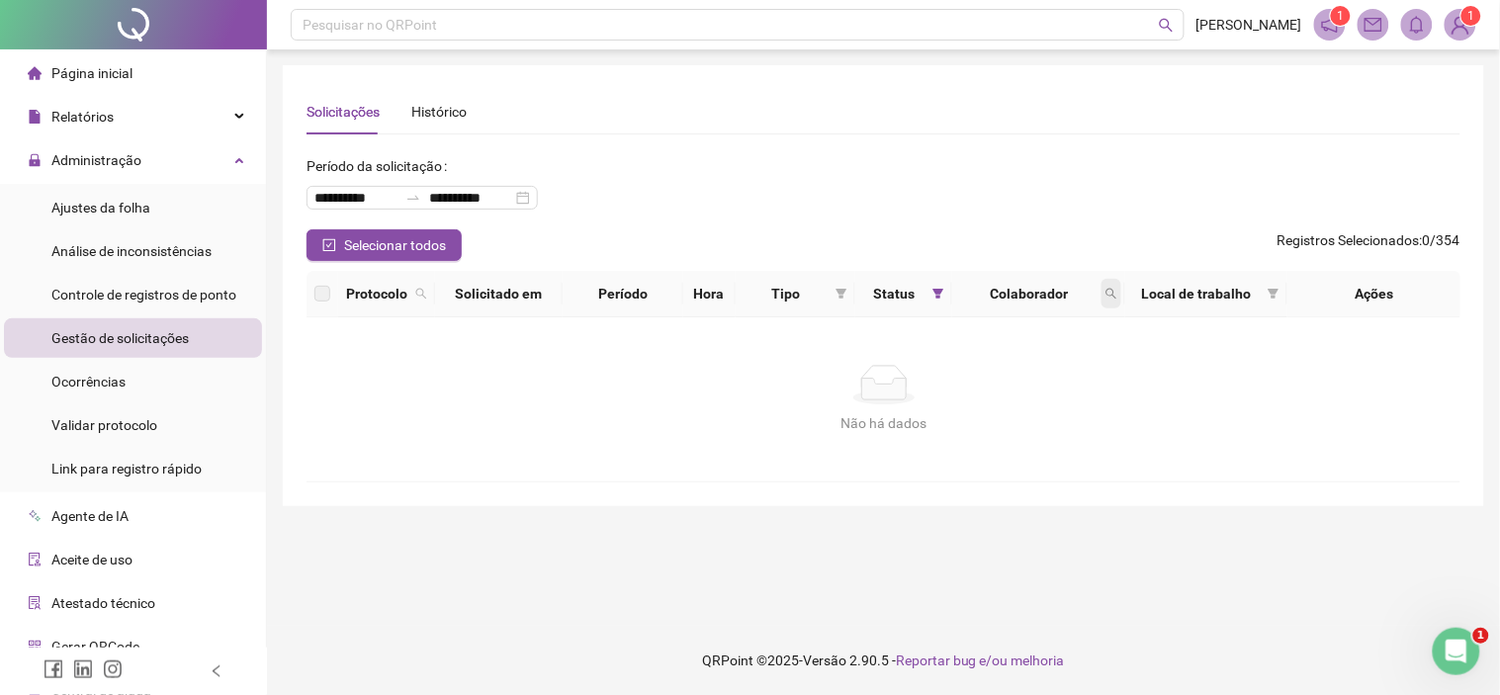
click at [1108, 289] on icon "search" at bounding box center [1111, 294] width 12 height 12
click at [929, 292] on span at bounding box center [938, 294] width 20 height 30
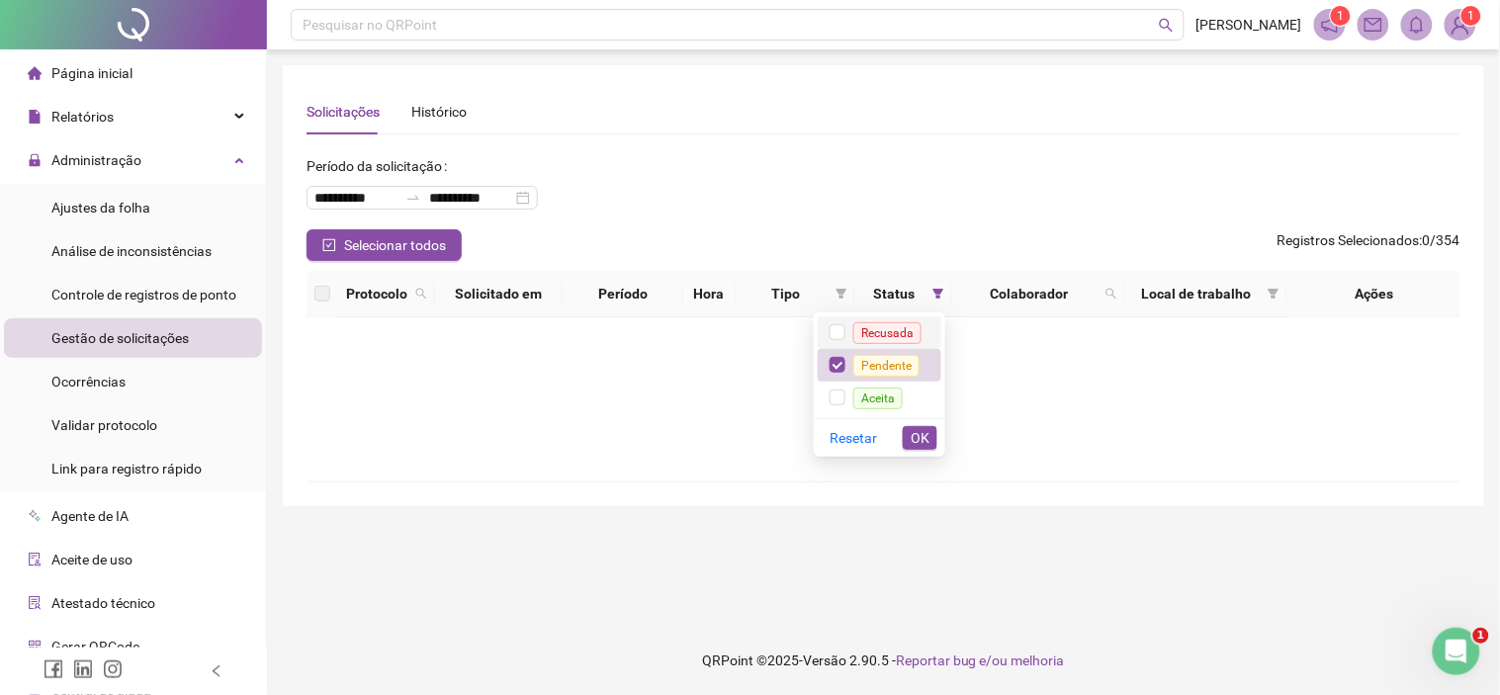
click at [857, 329] on span "Recusada" at bounding box center [887, 333] width 68 height 22
click at [920, 437] on span "OK" at bounding box center [920, 438] width 19 height 22
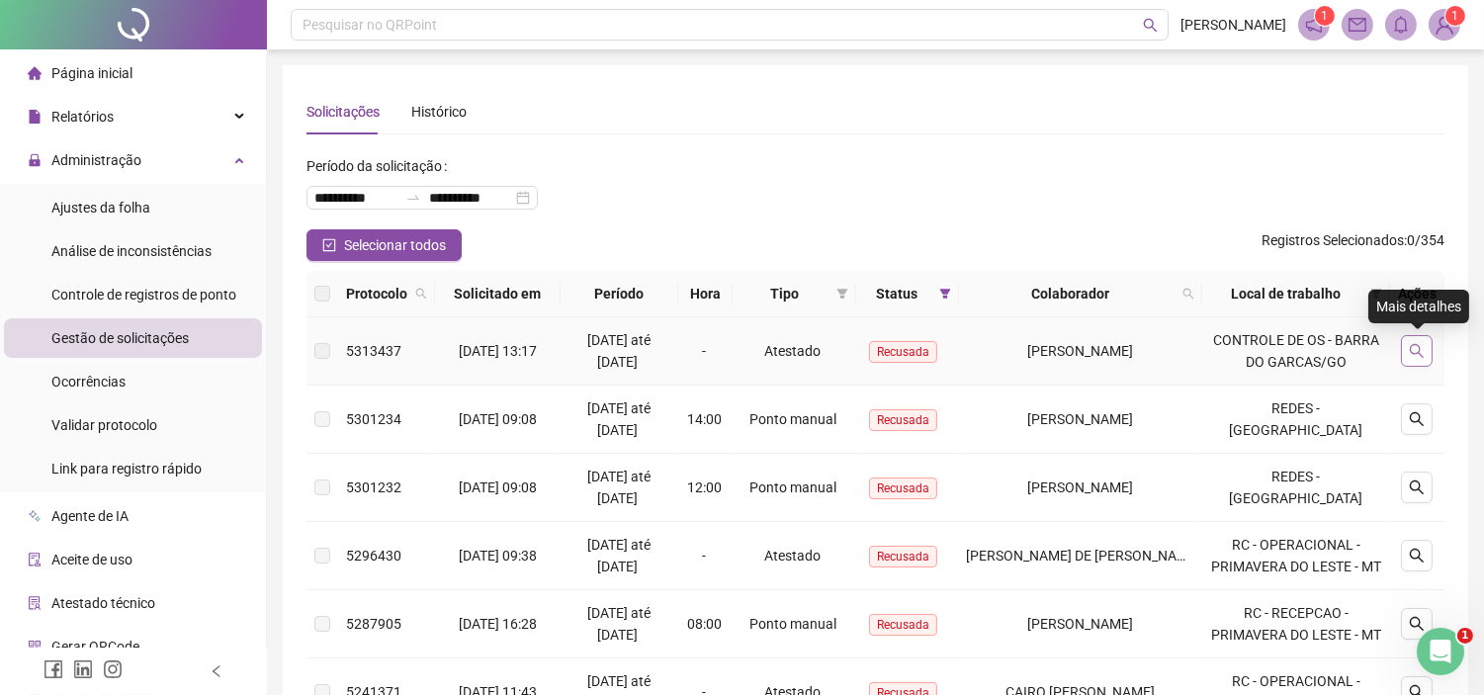
click at [1422, 358] on icon "search" at bounding box center [1417, 351] width 16 height 16
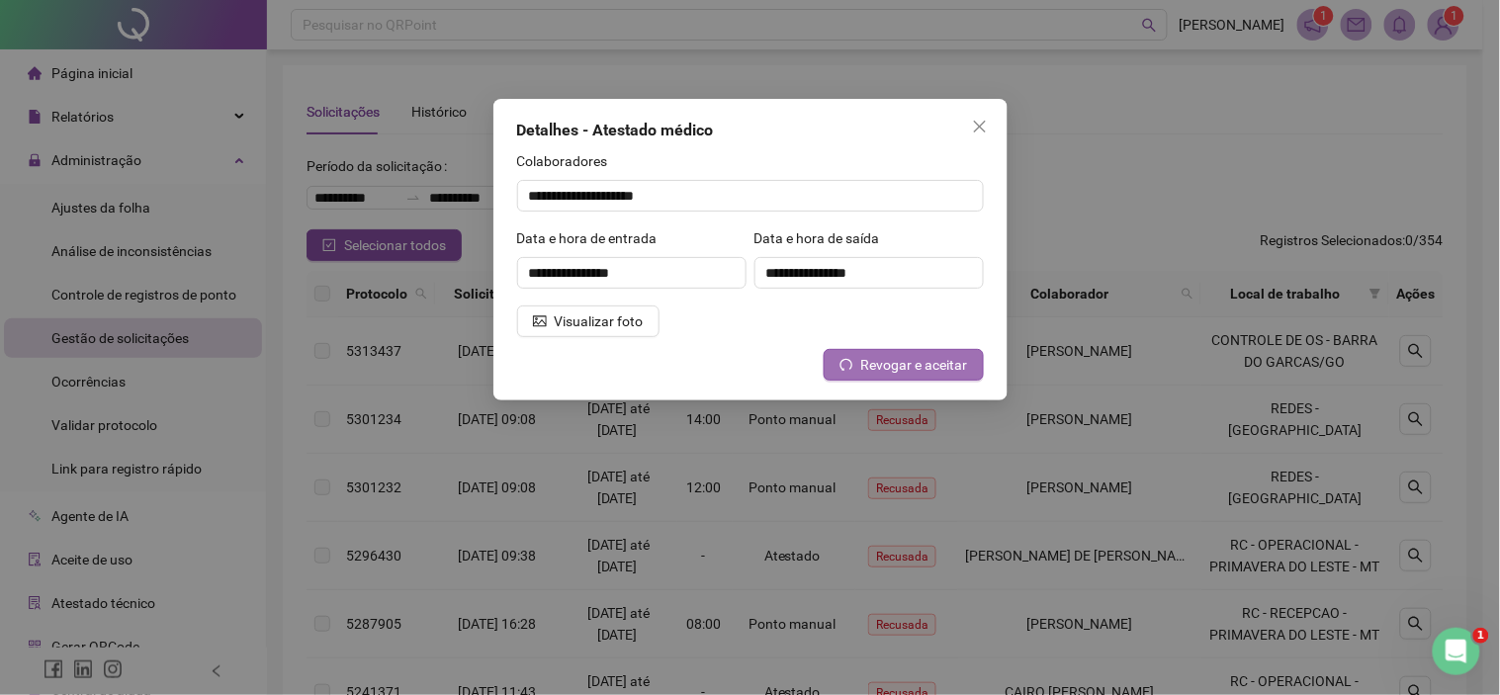
click at [890, 368] on span "Revogar e aceitar" at bounding box center [914, 365] width 107 height 22
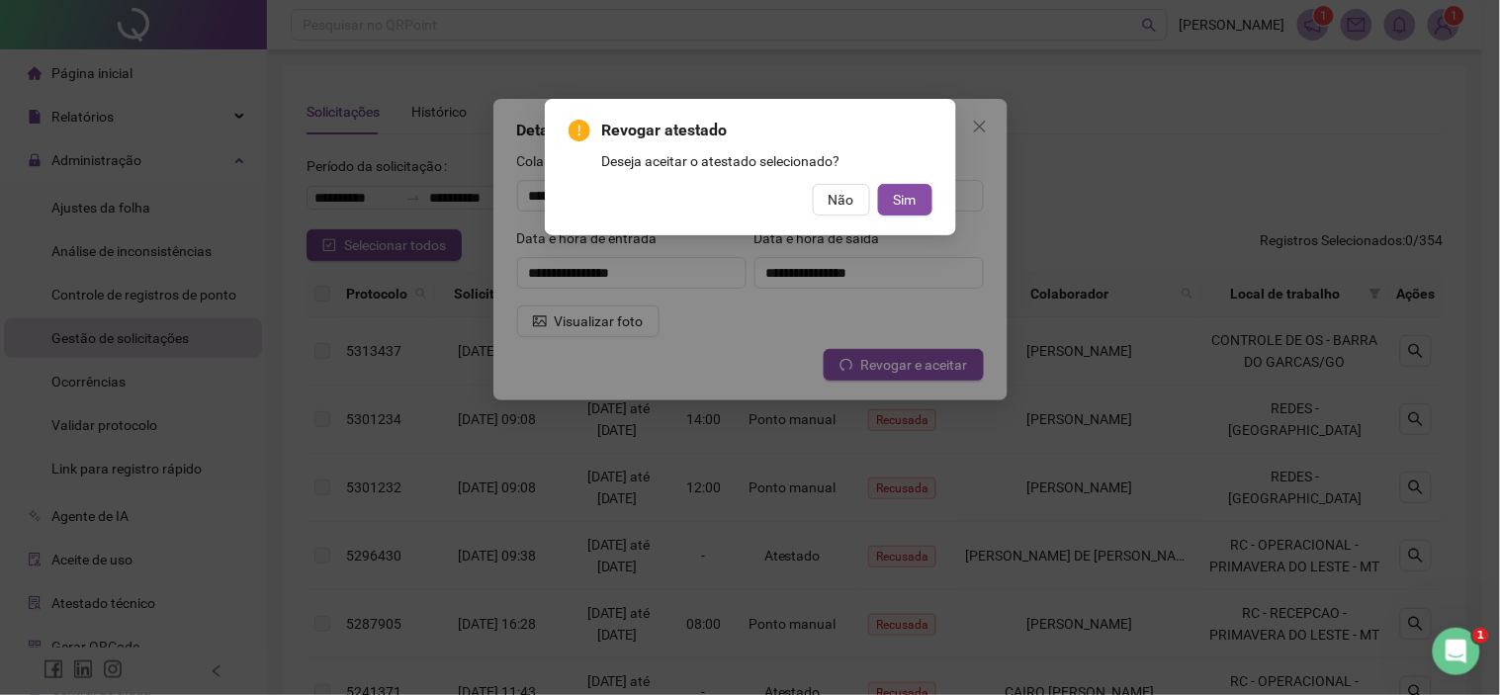
click at [882, 181] on div "Revogar atestado Deseja aceitar o atestado selecionado? Não Sim" at bounding box center [750, 167] width 364 height 97
click at [887, 196] on button "Sim" at bounding box center [905, 200] width 54 height 32
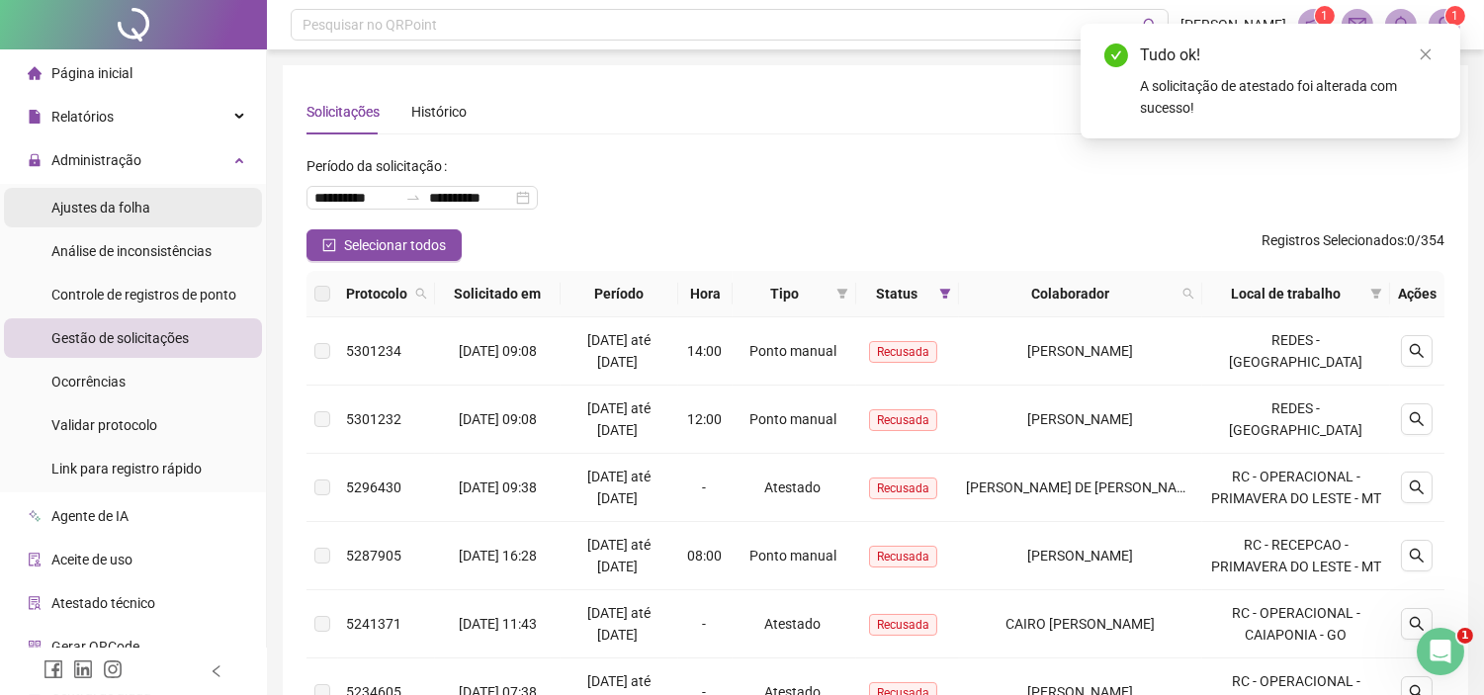
click at [180, 209] on li "Ajustes da folha" at bounding box center [133, 208] width 258 height 40
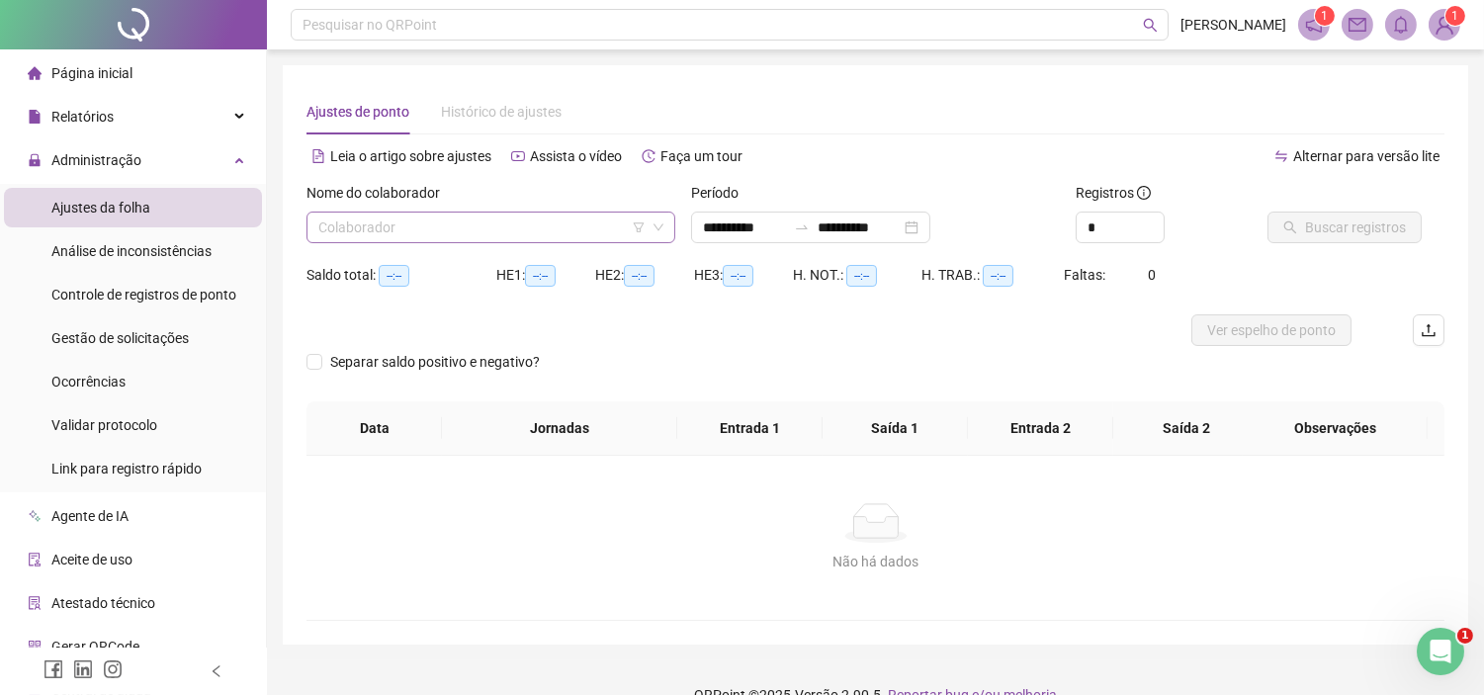
click at [443, 222] on input "search" at bounding box center [481, 228] width 327 height 30
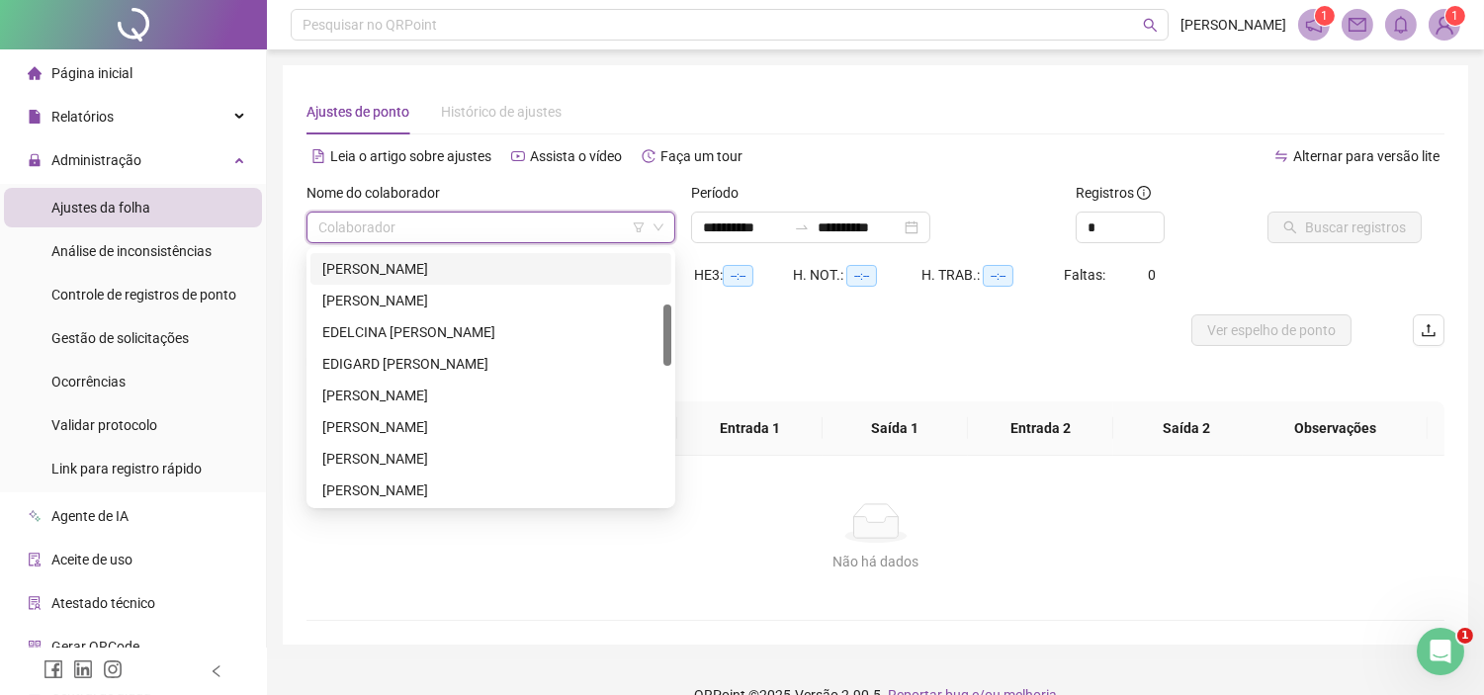
scroll to position [110, 0]
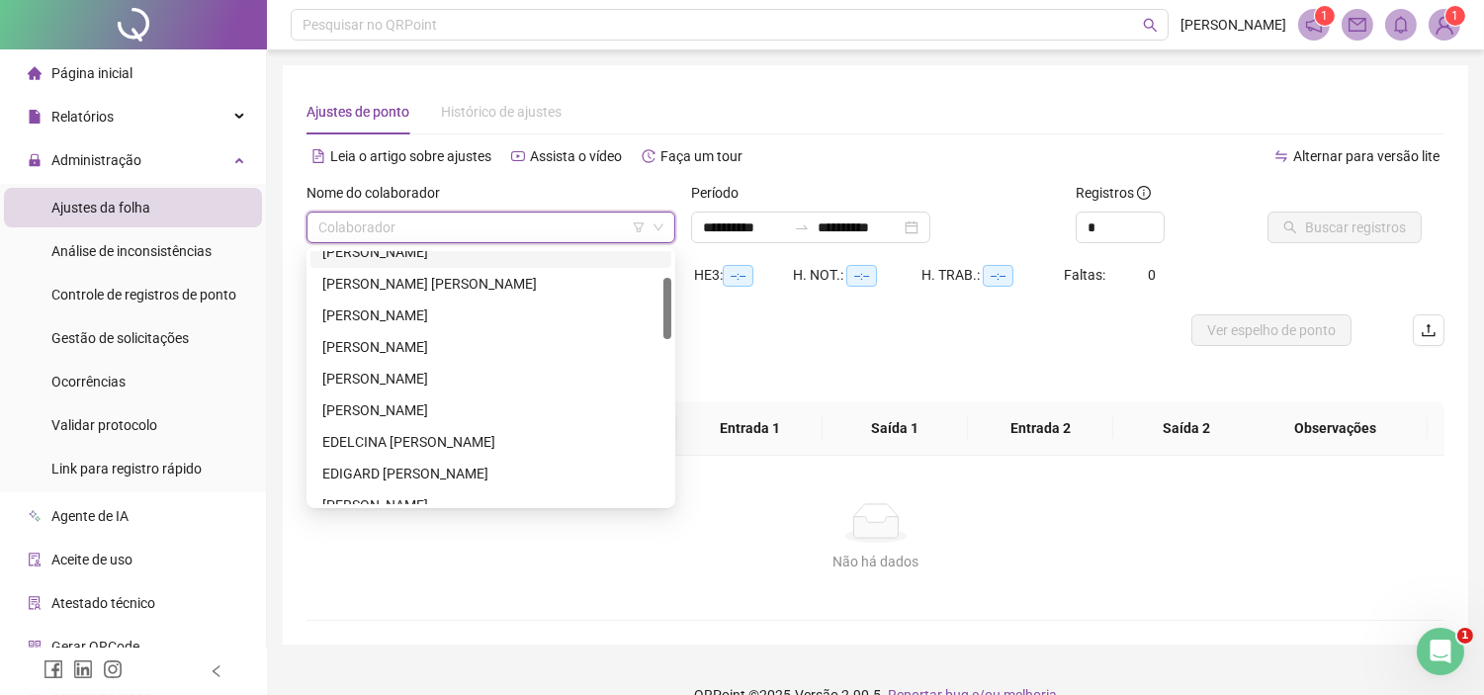
click at [368, 252] on div "[PERSON_NAME]" at bounding box center [490, 252] width 337 height 22
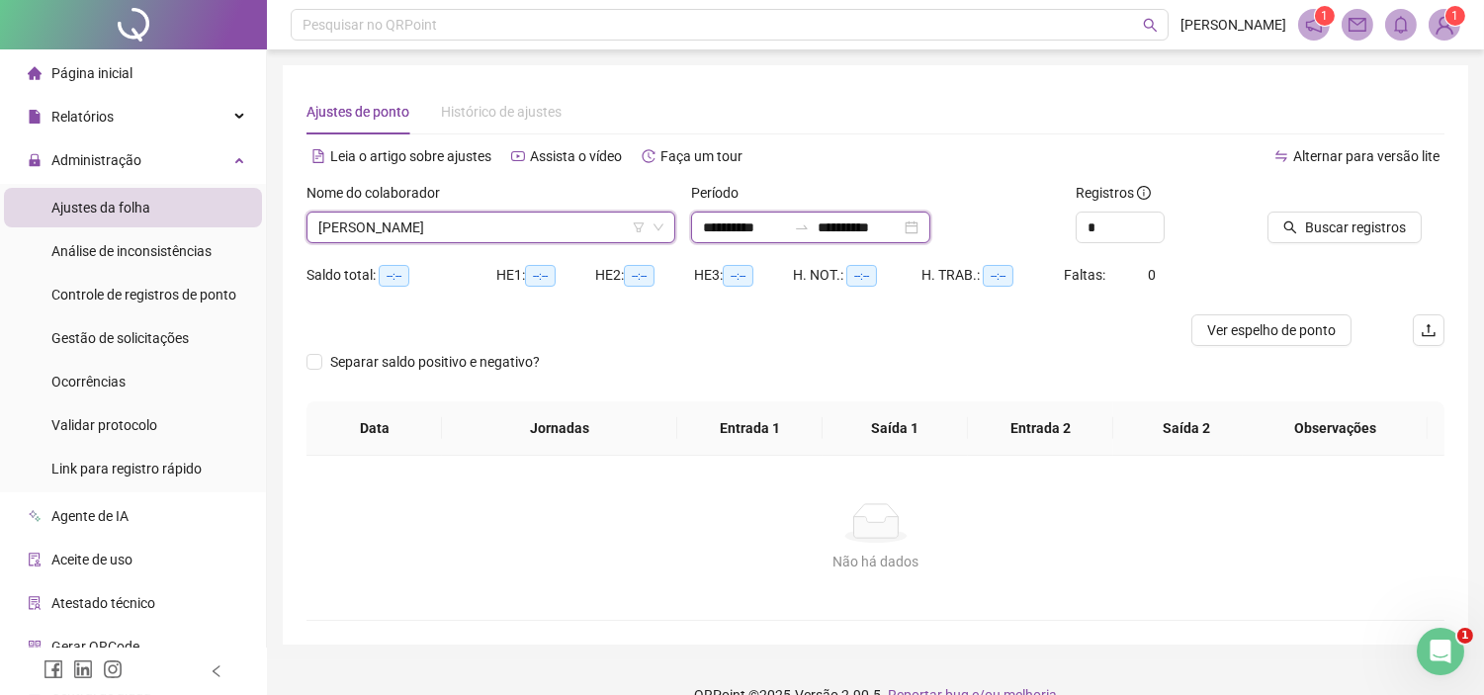
click at [751, 219] on input "**********" at bounding box center [744, 228] width 83 height 22
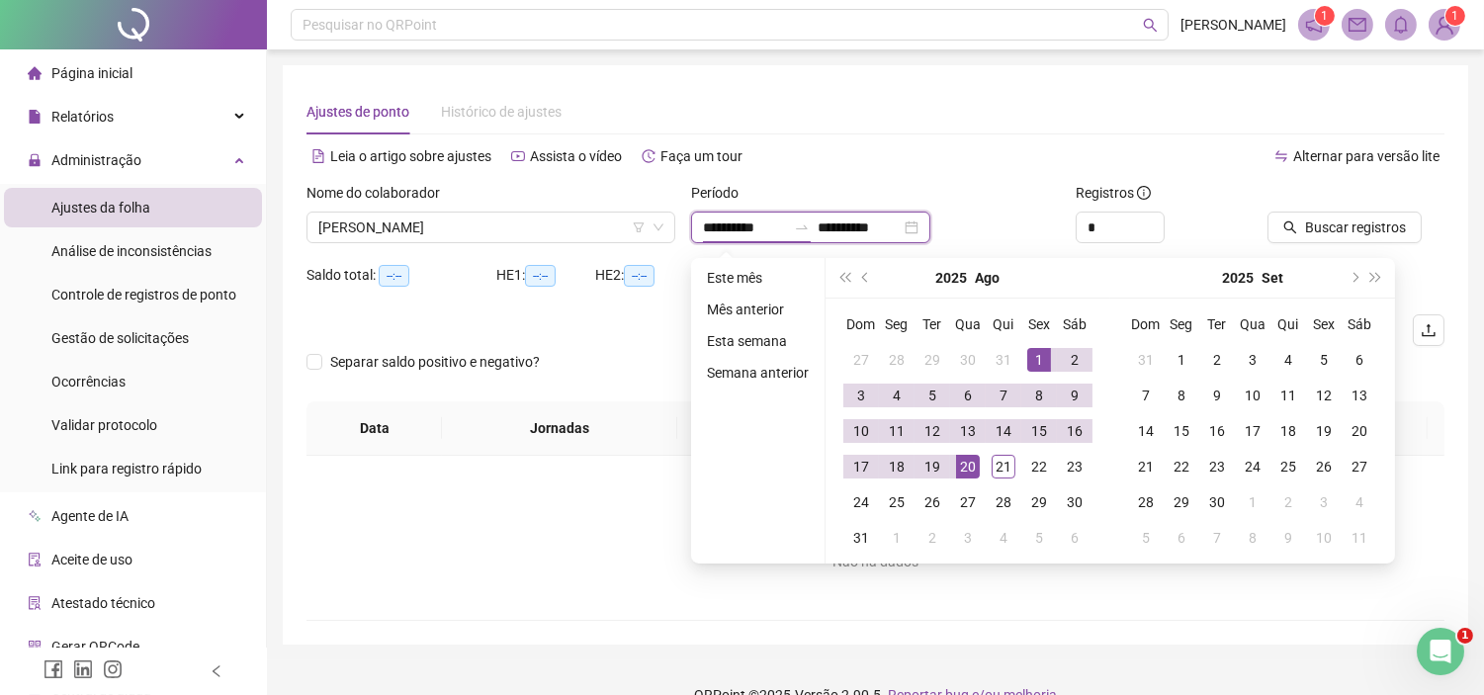
type input "**********"
click at [855, 281] on button "prev-year" at bounding box center [866, 278] width 22 height 40
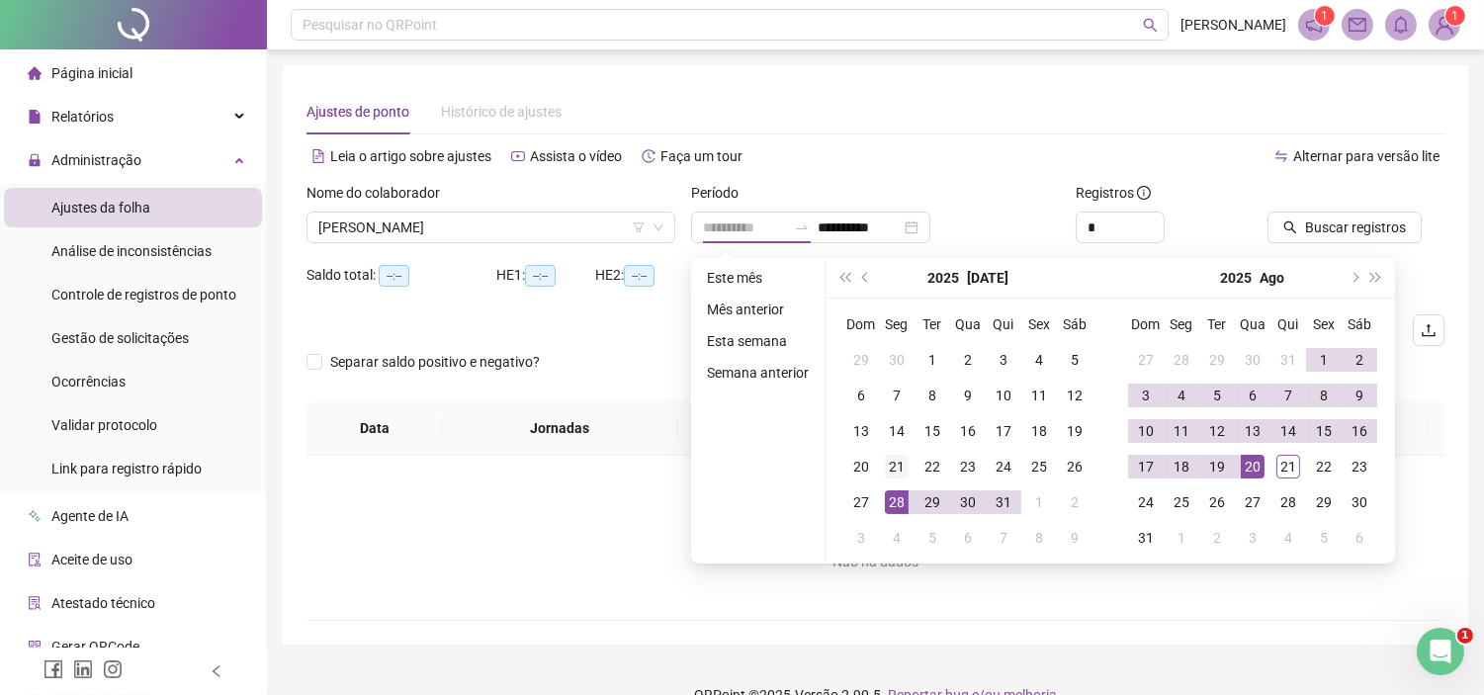
type input "**********"
click at [896, 467] on div "21" at bounding box center [897, 467] width 24 height 24
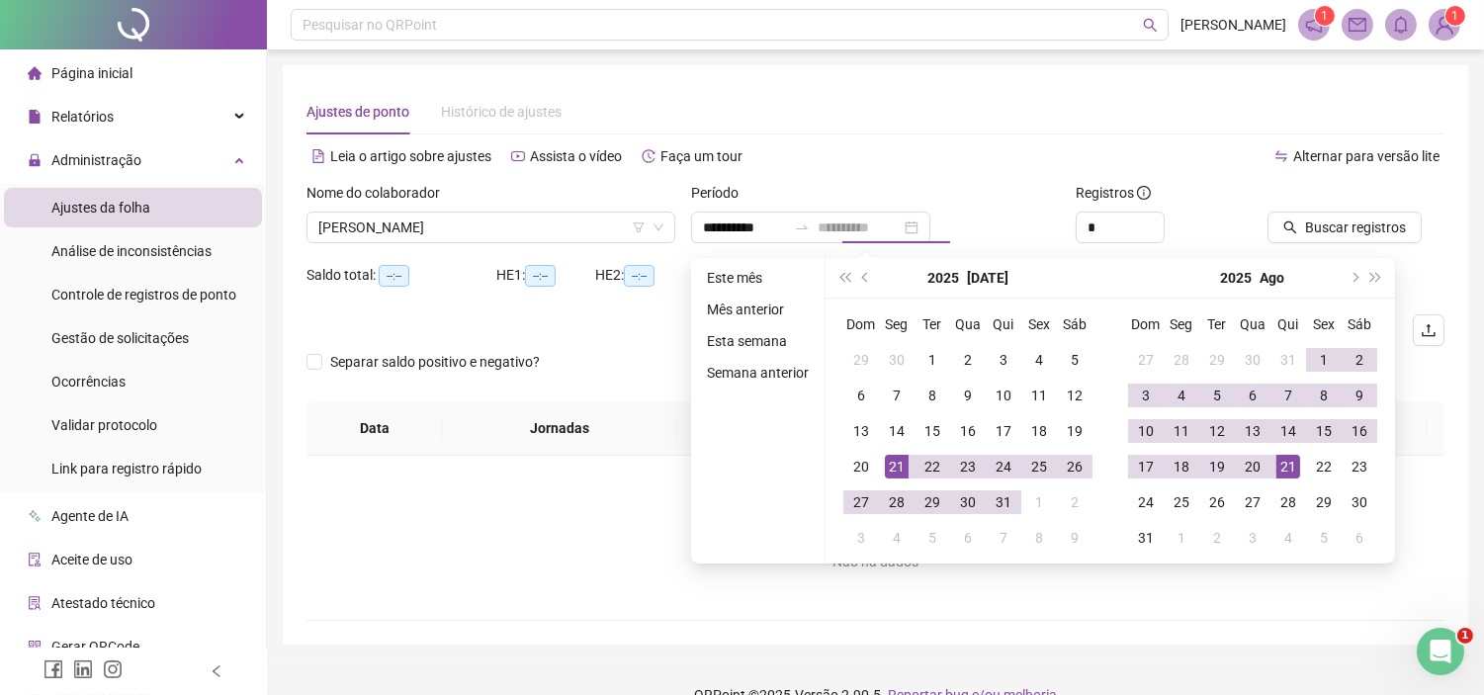
click at [1282, 467] on div "21" at bounding box center [1288, 467] width 24 height 24
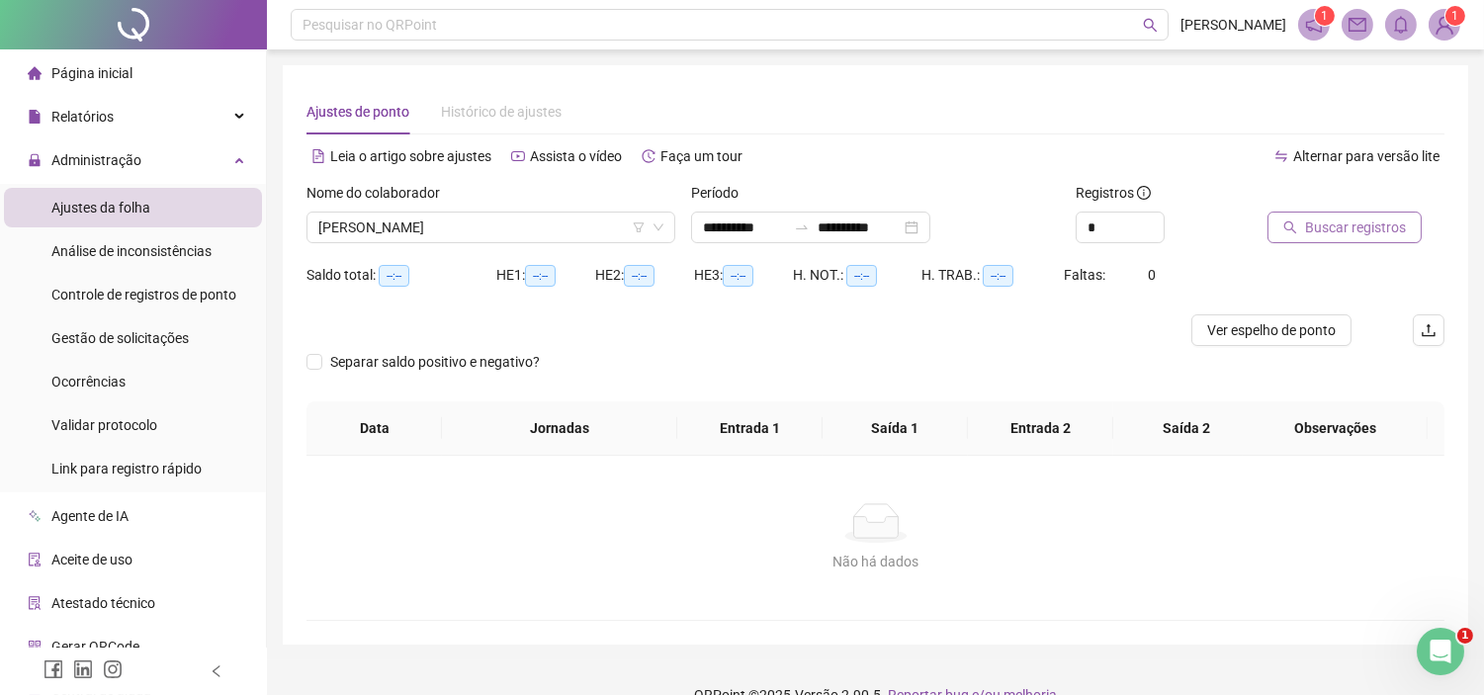
click at [1352, 224] on span "Buscar registros" at bounding box center [1355, 228] width 101 height 22
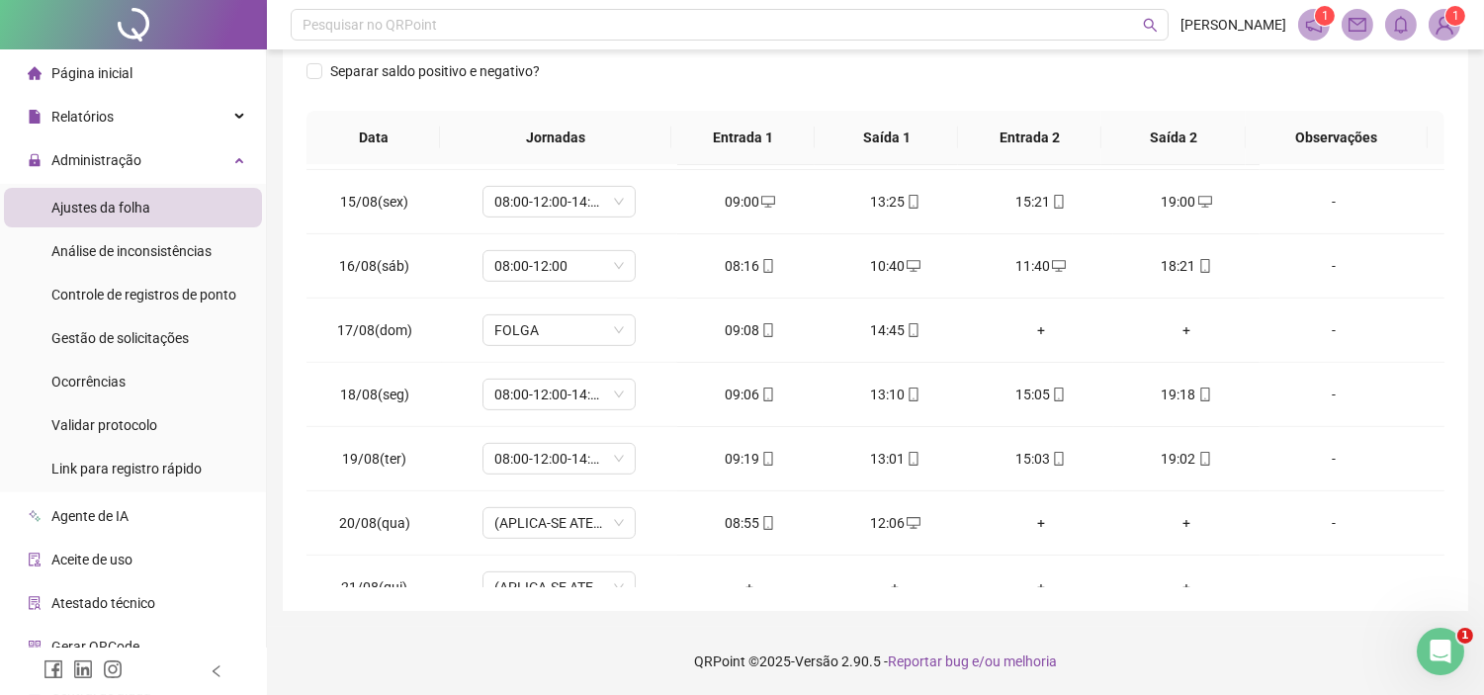
scroll to position [1636, 0]
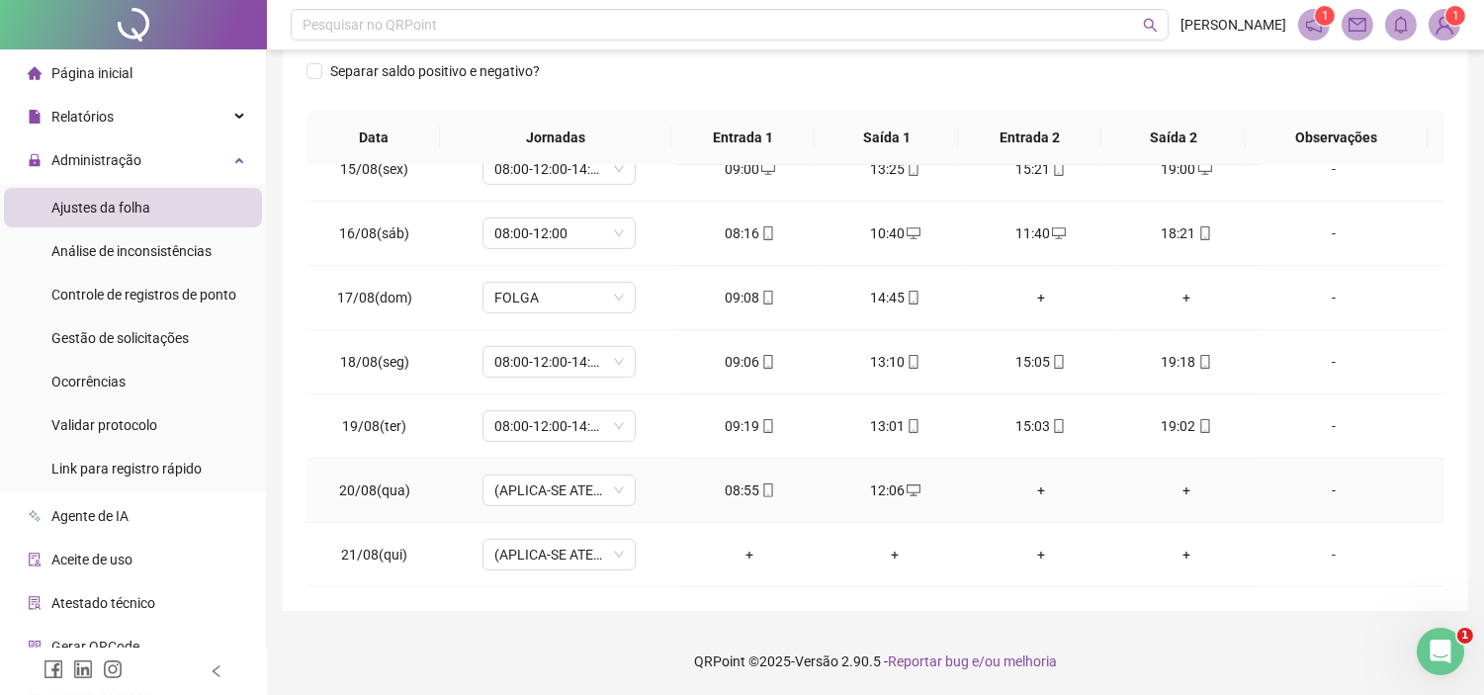
click at [1319, 491] on div "-" at bounding box center [1333, 490] width 117 height 22
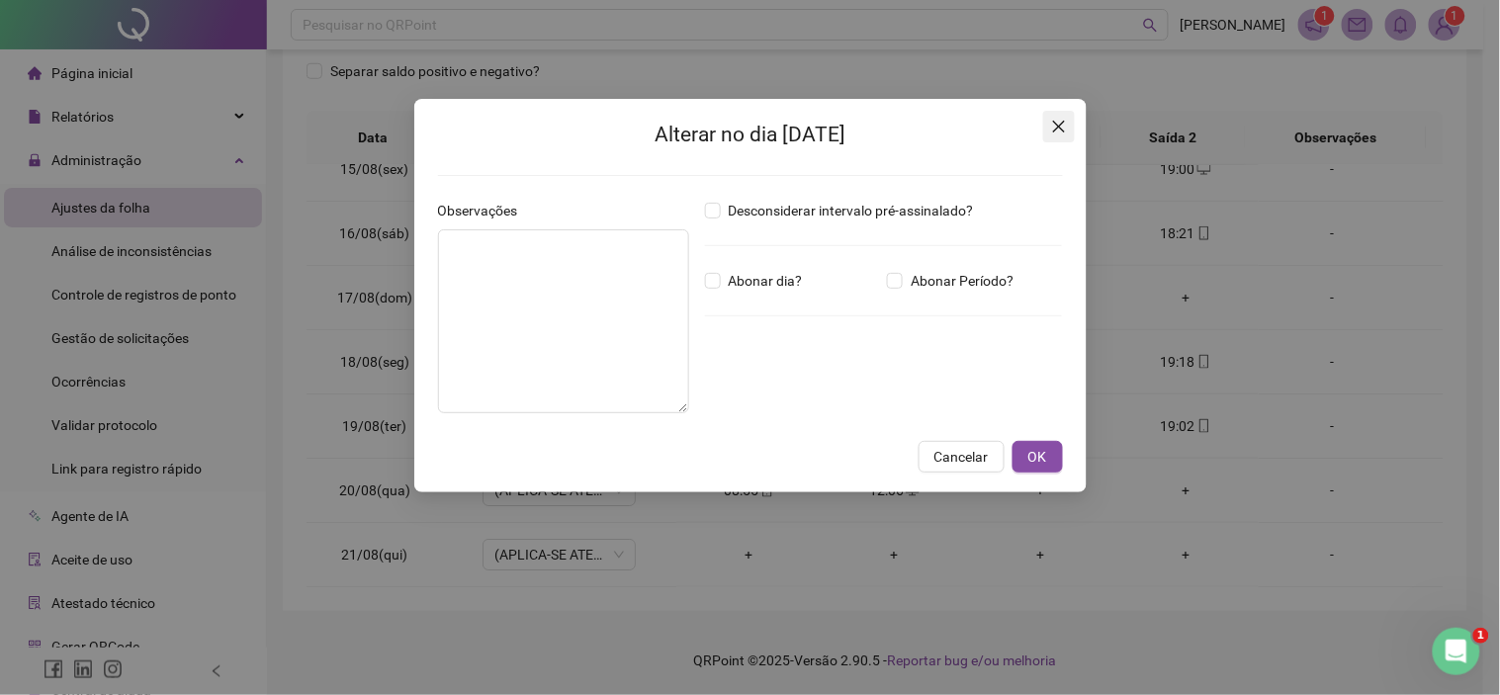
click at [1053, 131] on icon "close" at bounding box center [1058, 127] width 12 height 12
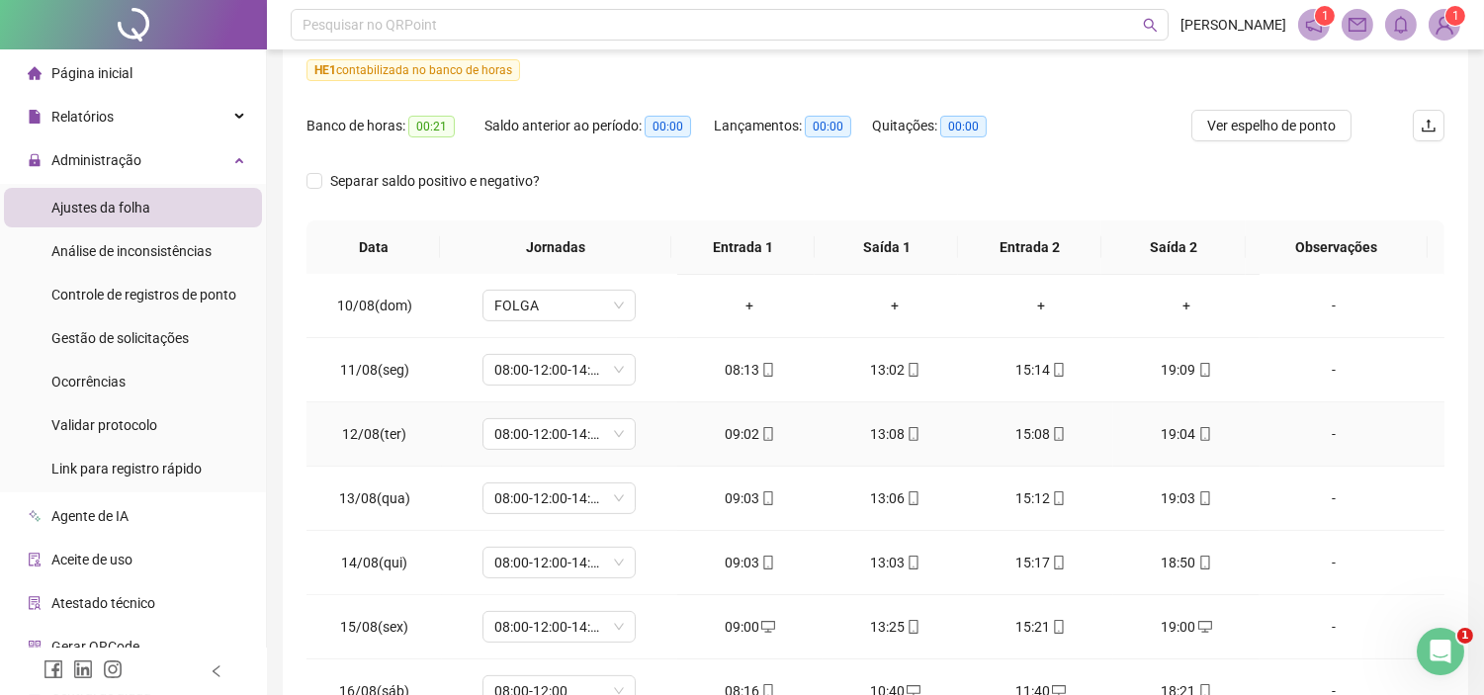
scroll to position [1088, 0]
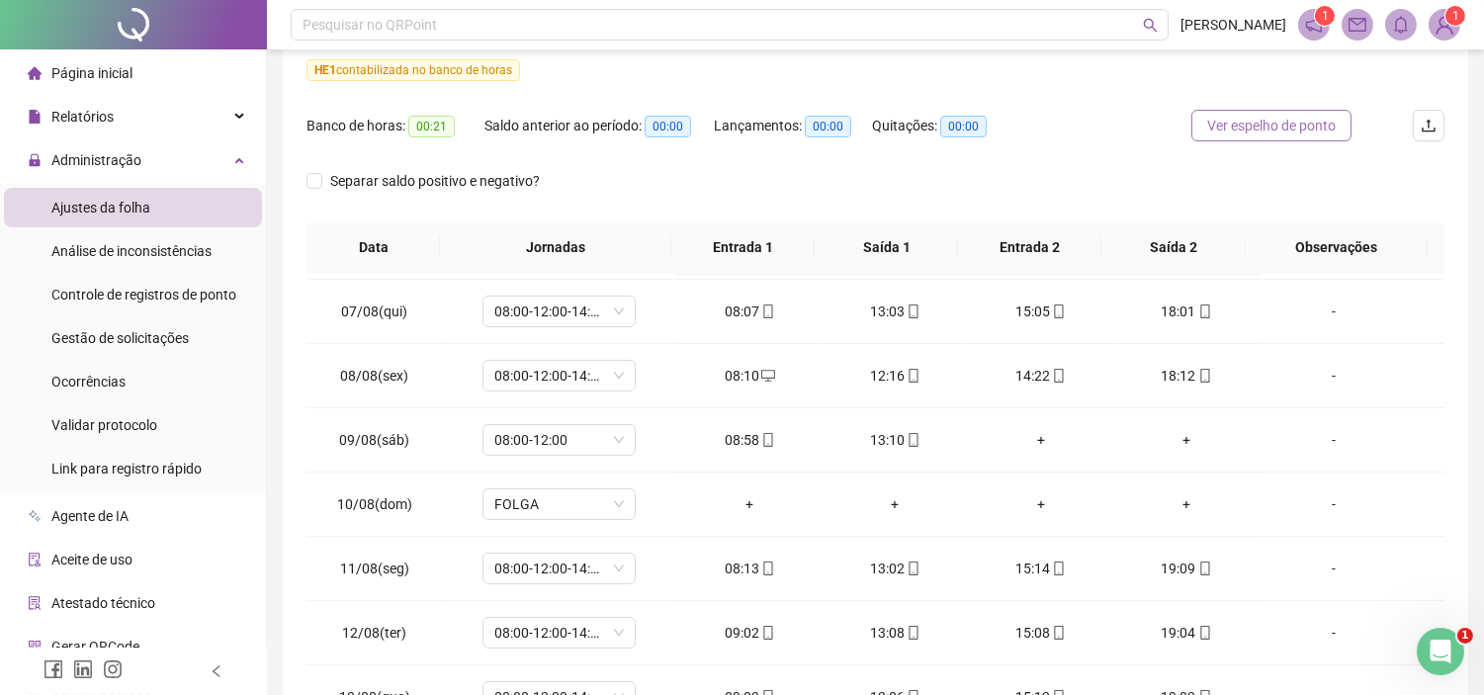
click at [1318, 132] on span "Ver espelho de ponto" at bounding box center [1271, 126] width 129 height 22
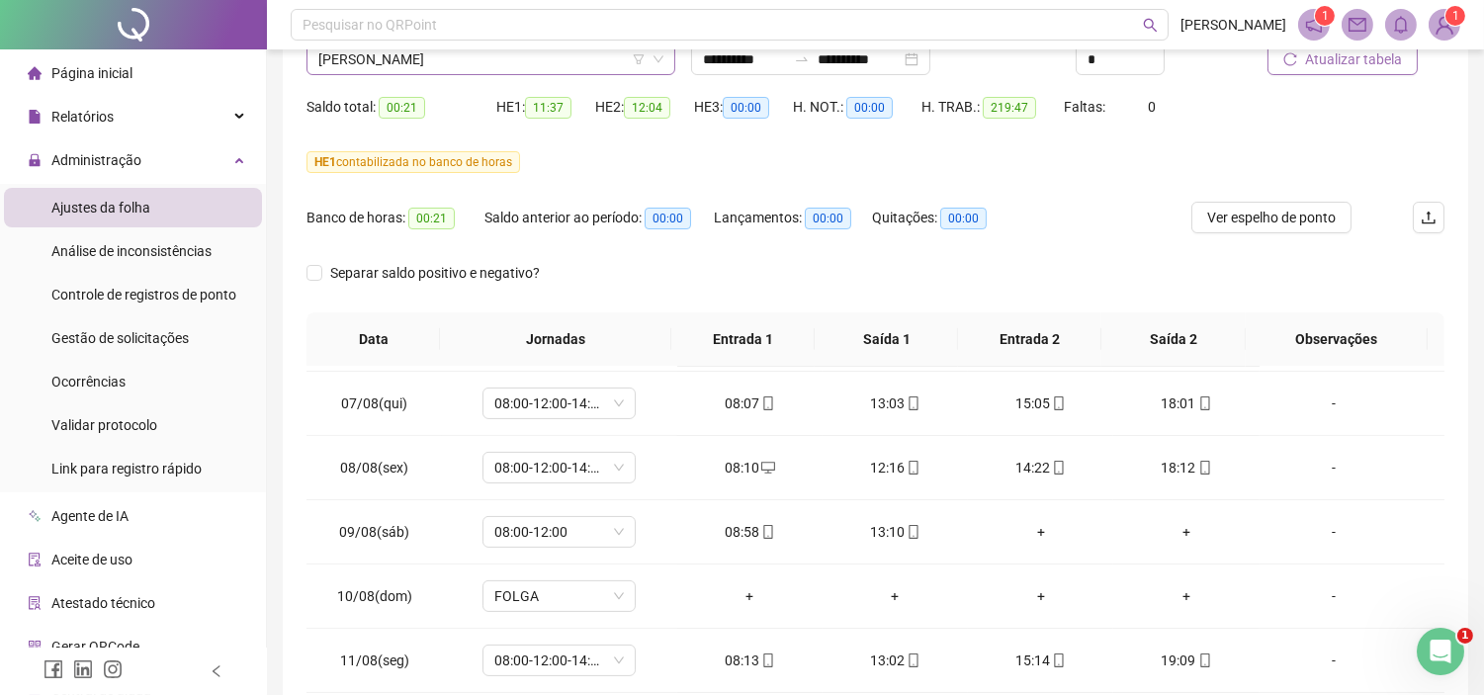
scroll to position [0, 0]
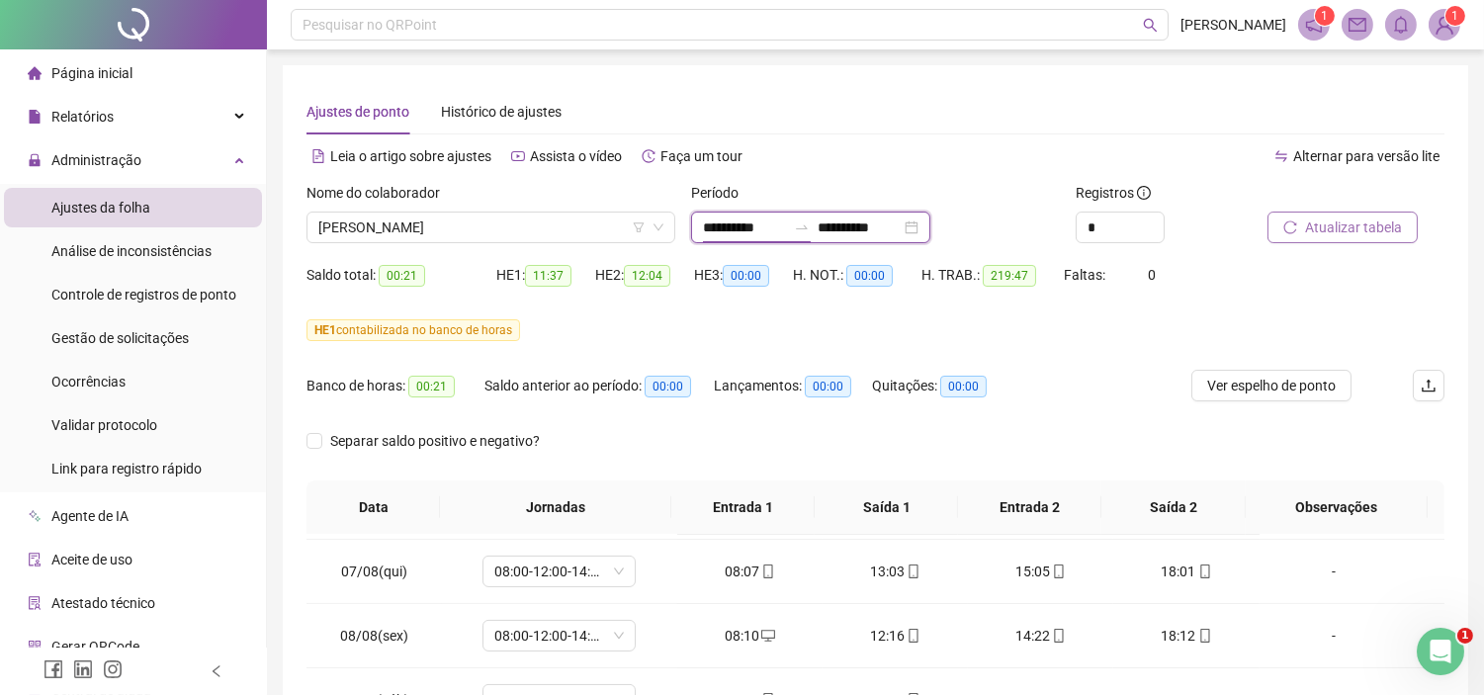
click at [747, 233] on input "**********" at bounding box center [744, 228] width 83 height 22
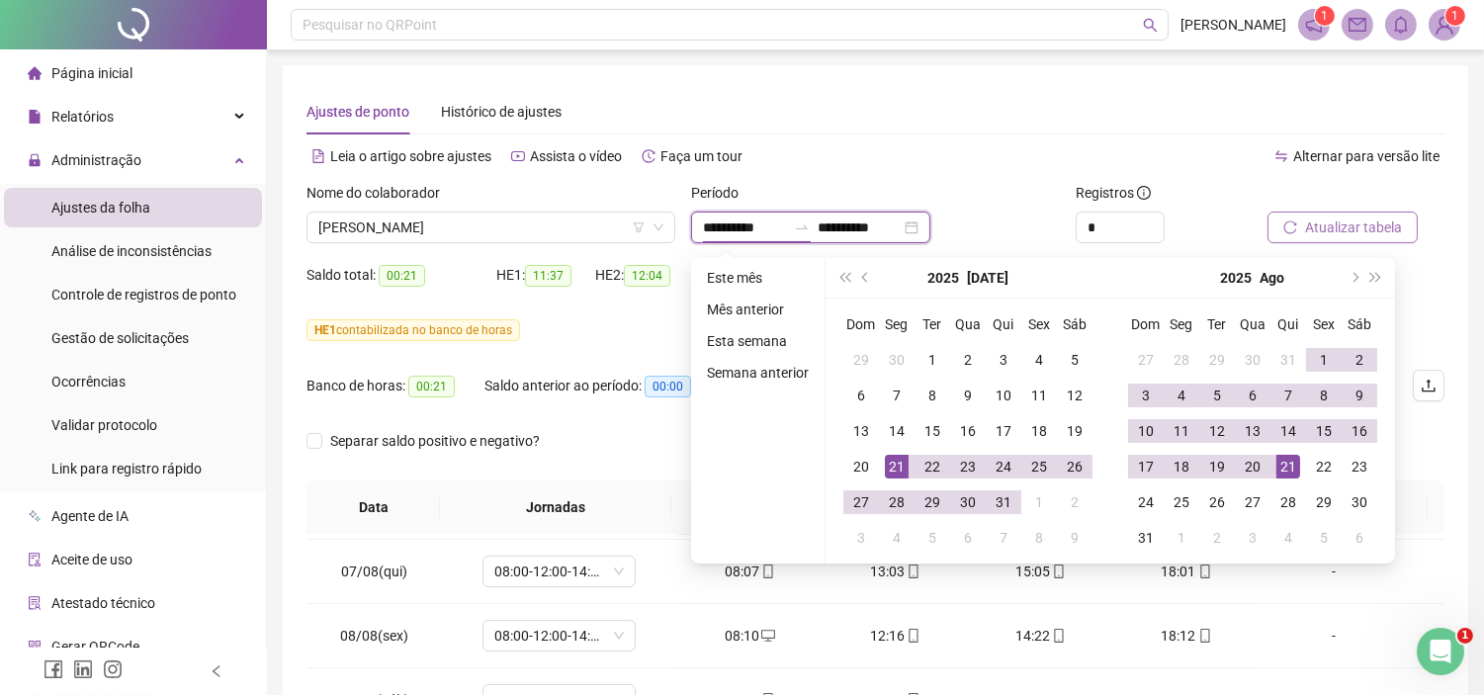
click at [864, 231] on input "**********" at bounding box center [859, 228] width 83 height 22
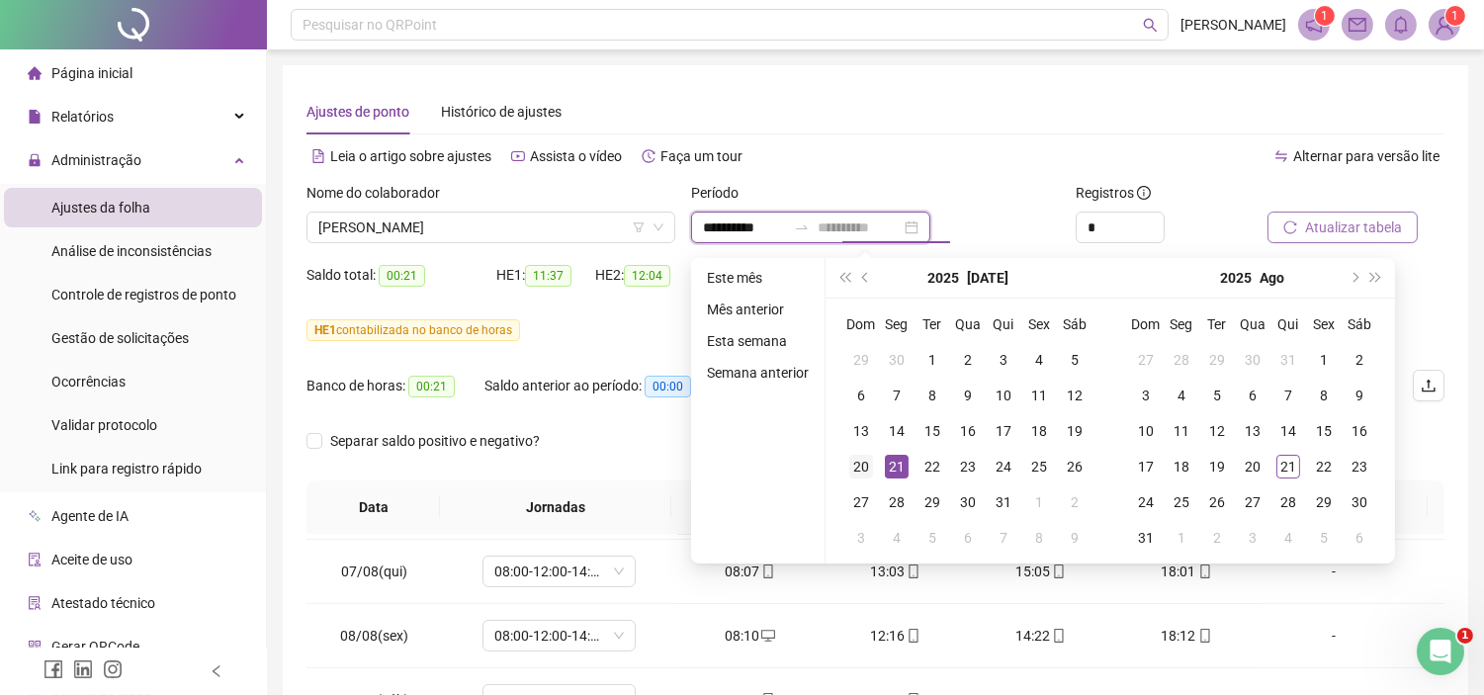
type input "**********"
click at [849, 456] on div "20" at bounding box center [861, 467] width 24 height 24
type input "**********"
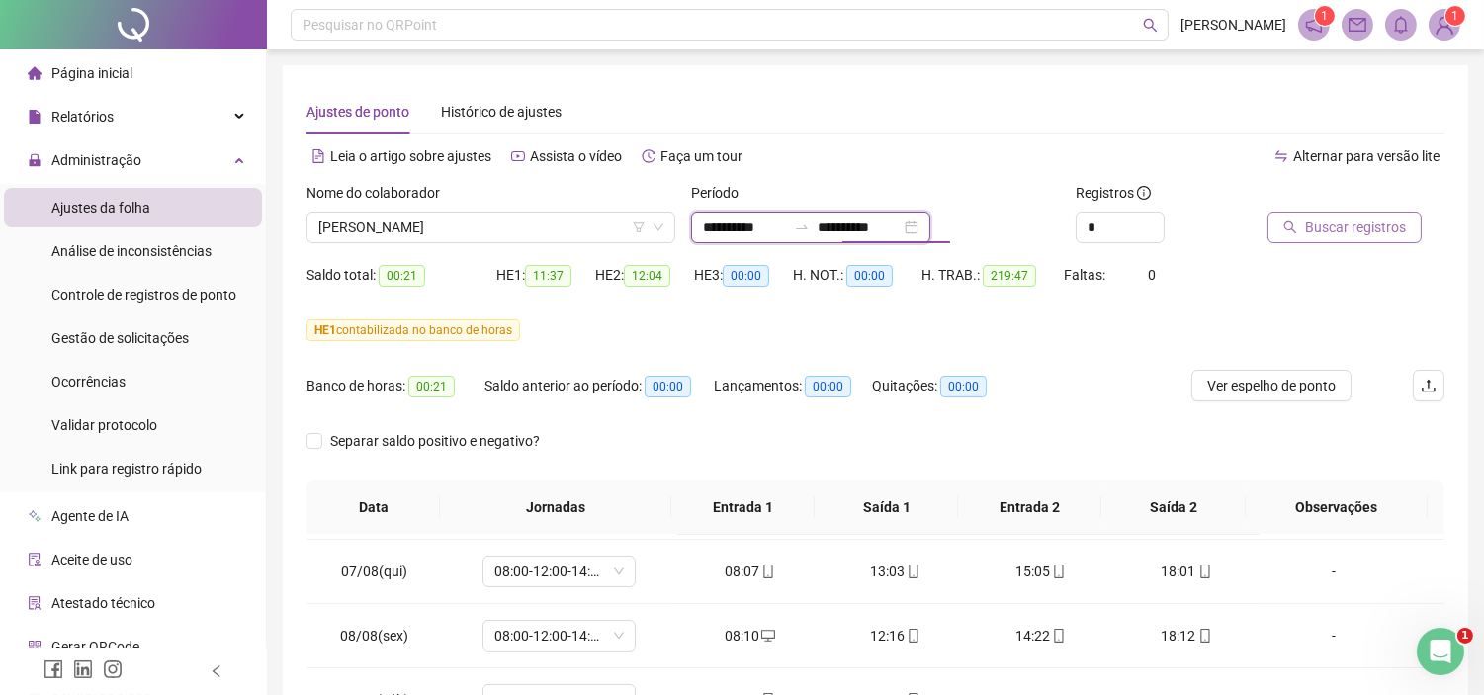
click at [883, 233] on input "**********" at bounding box center [859, 228] width 83 height 22
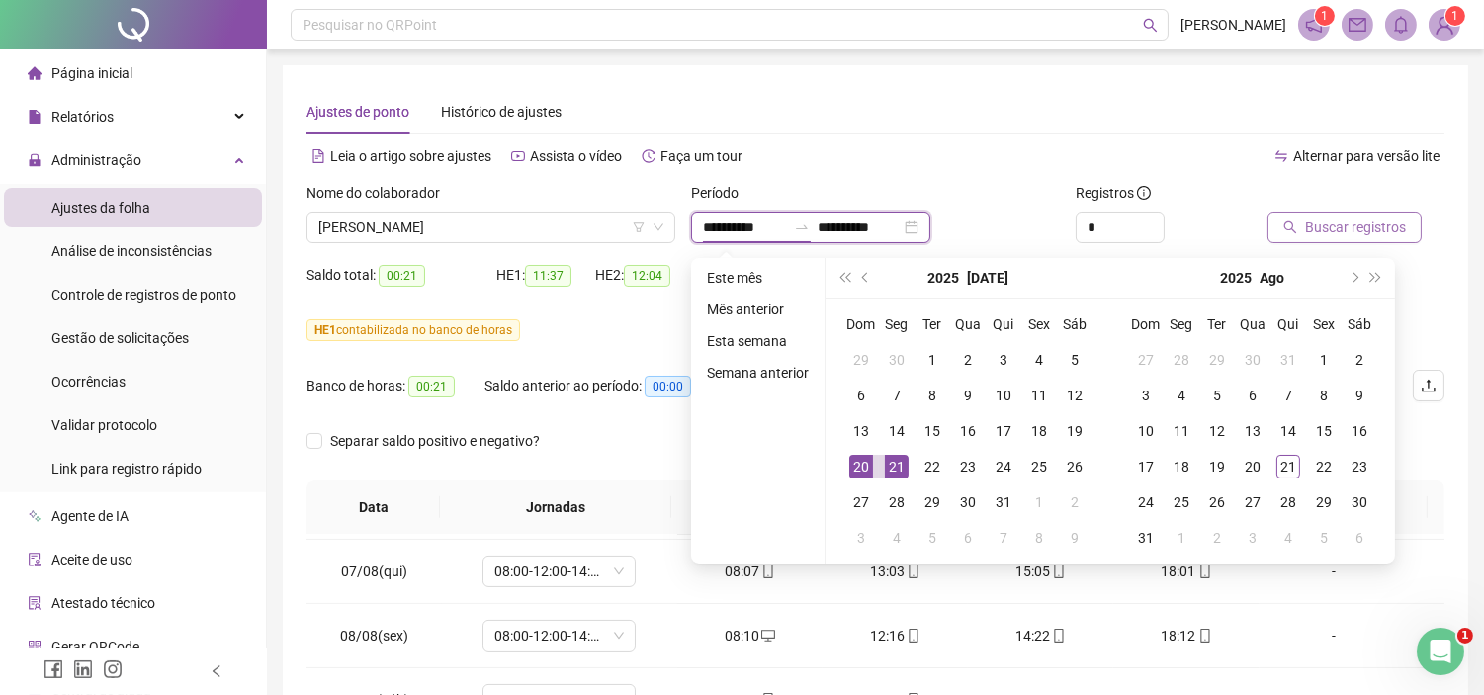
click at [740, 220] on input "**********" at bounding box center [744, 228] width 83 height 22
click at [857, 271] on button "prev-year" at bounding box center [866, 278] width 22 height 40
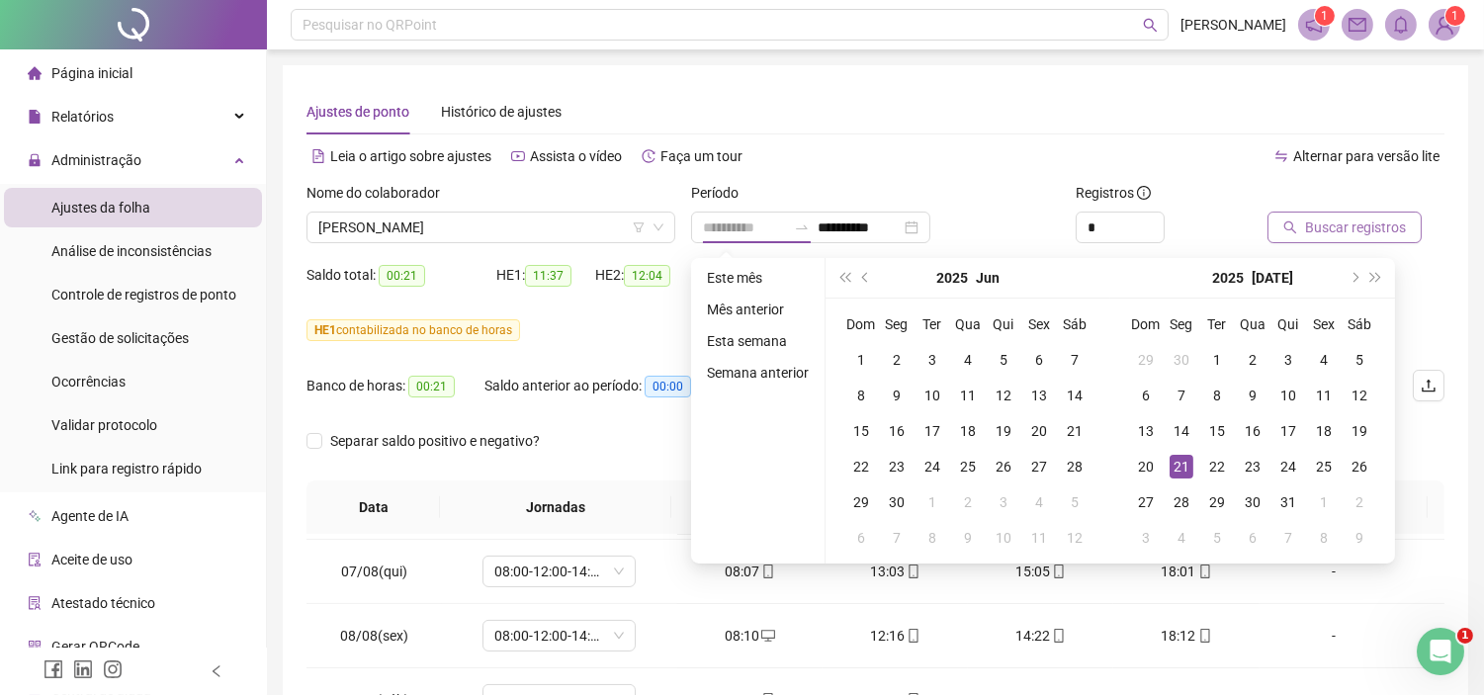
click at [1188, 459] on td "21" at bounding box center [1182, 467] width 36 height 36
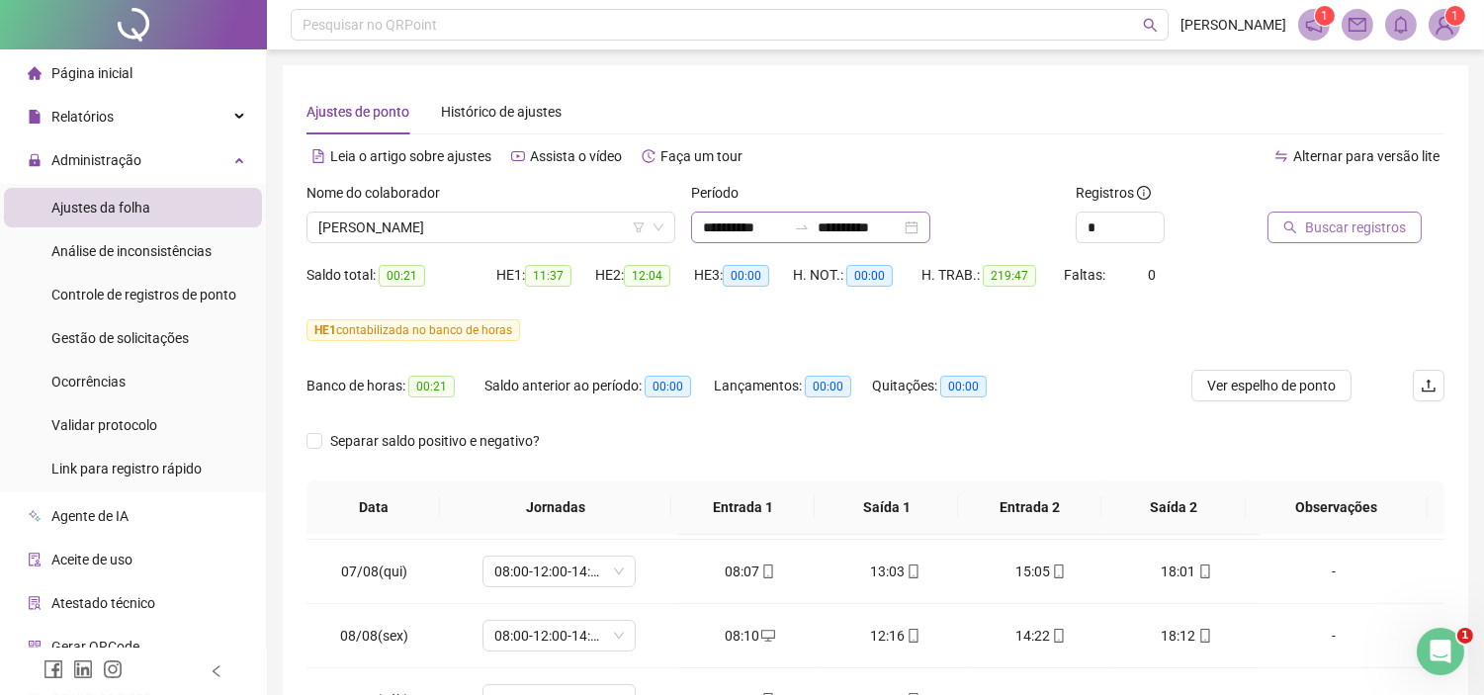
click at [930, 222] on div "**********" at bounding box center [810, 228] width 239 height 32
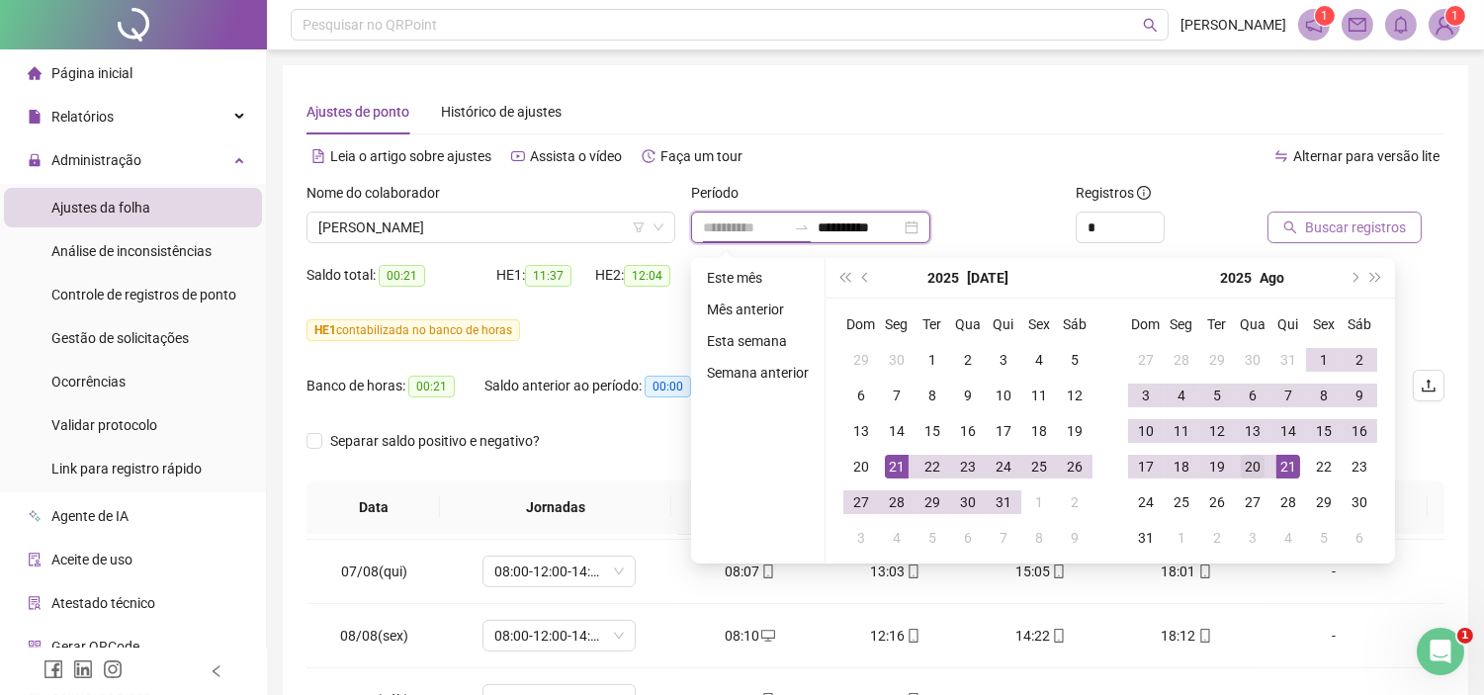
type input "**********"
click at [1256, 466] on div "20" at bounding box center [1253, 467] width 24 height 24
type input "**********"
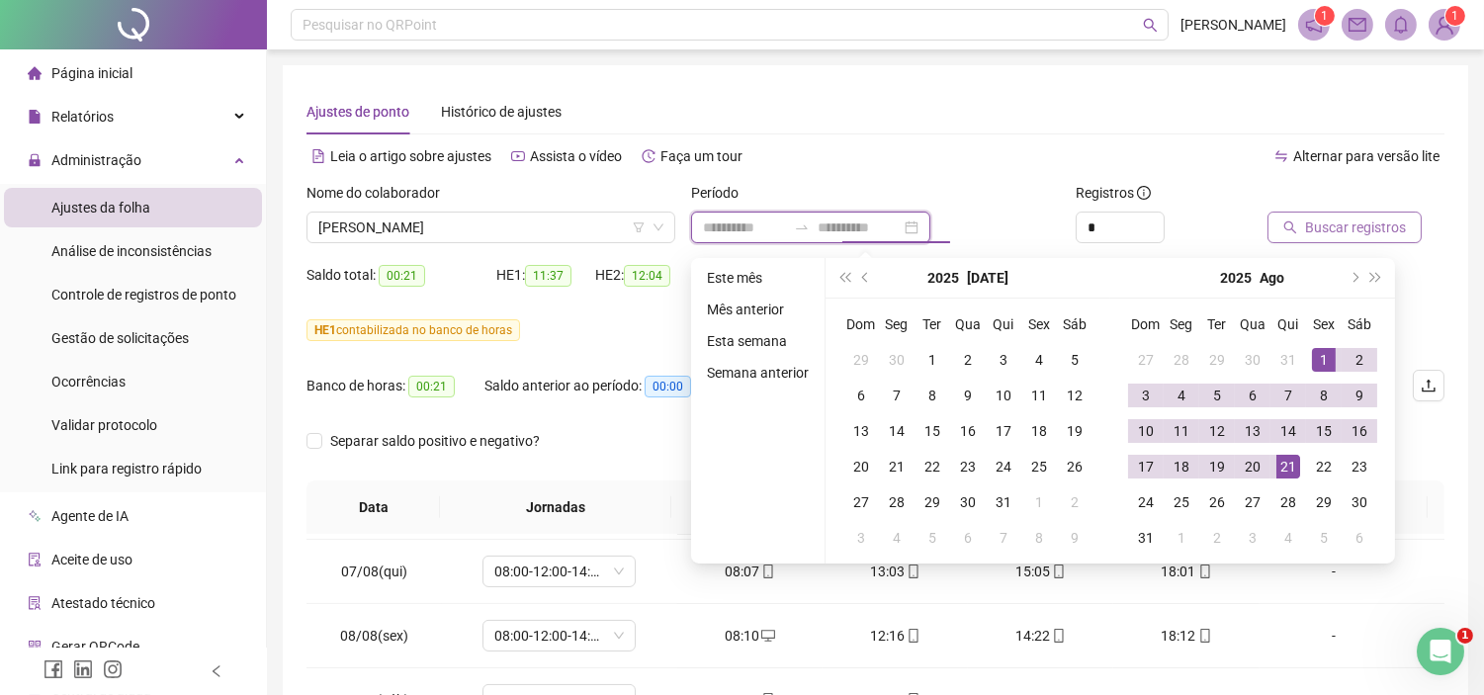
type input "**********"
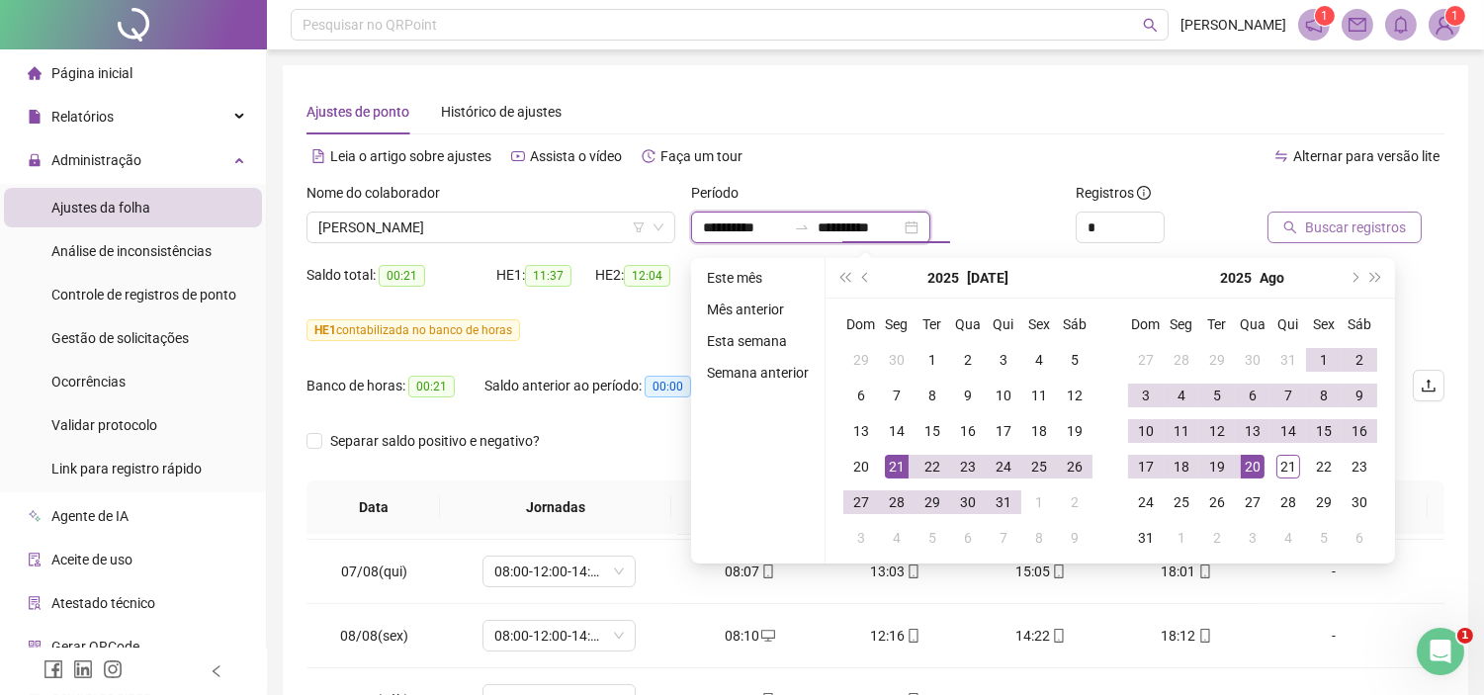
click at [733, 229] on input "**********" at bounding box center [744, 228] width 83 height 22
type input "**********"
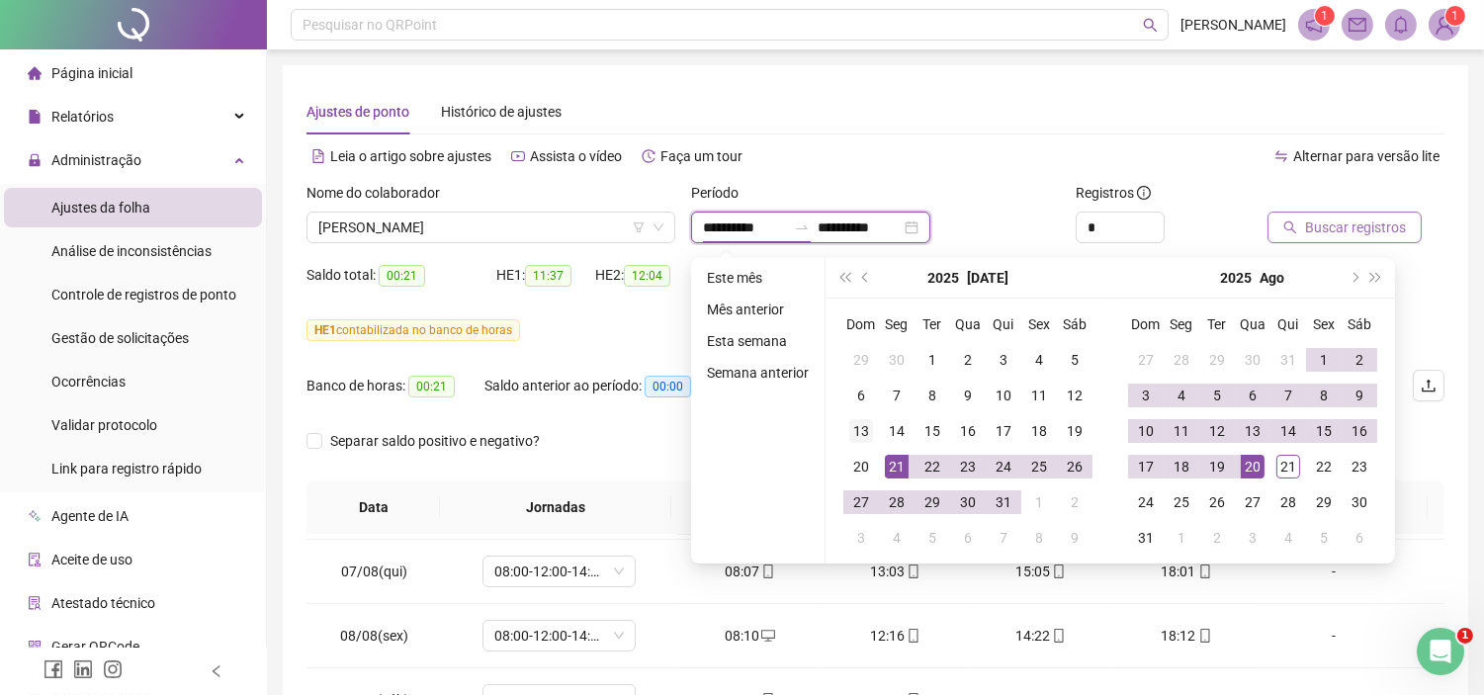
type input "**********"
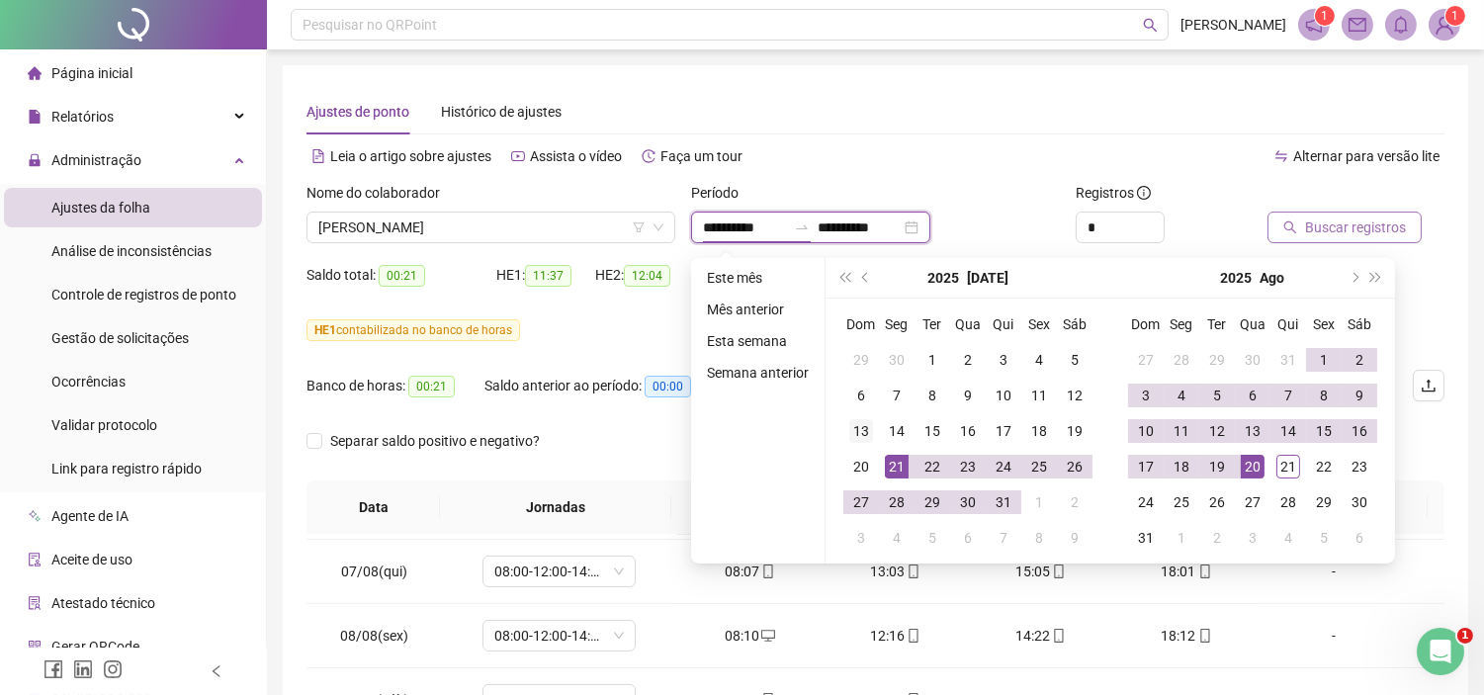
type input "**********"
click at [895, 468] on div "21" at bounding box center [897, 467] width 24 height 24
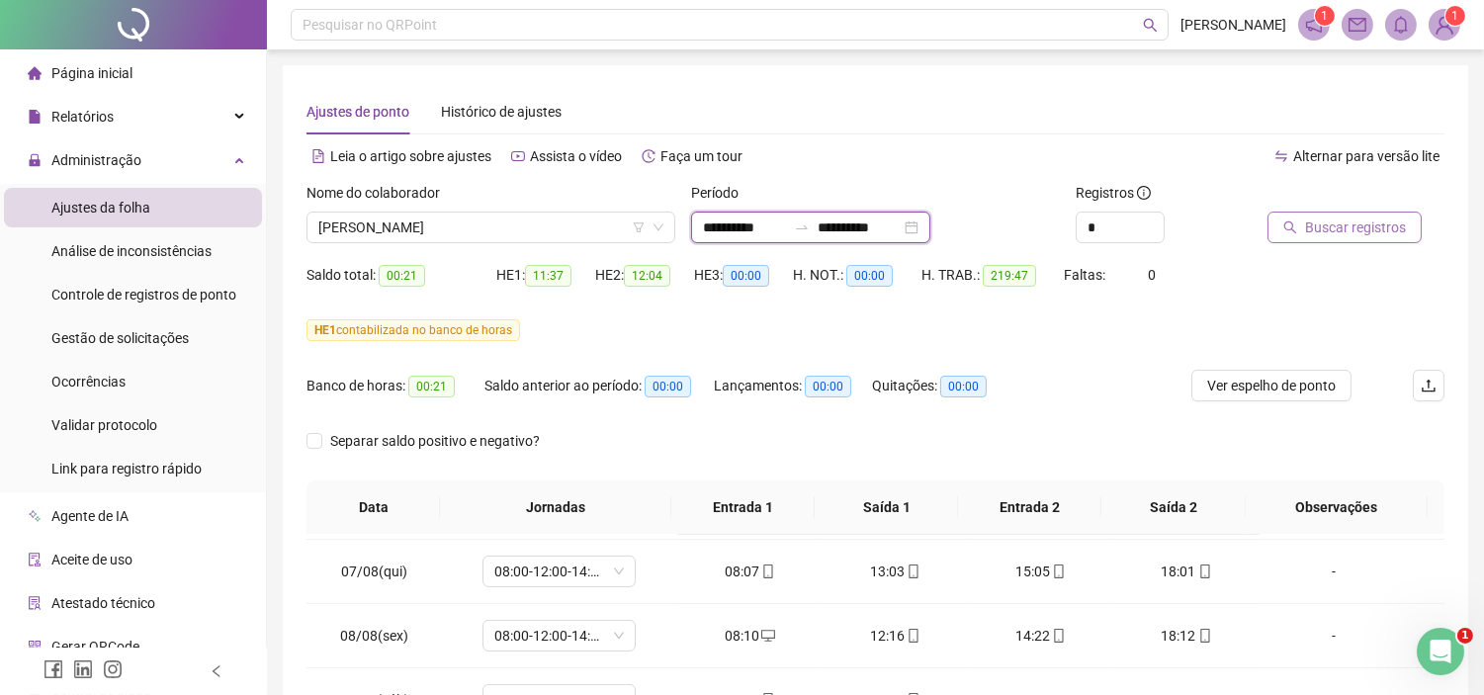
click at [856, 223] on input "**********" at bounding box center [859, 228] width 83 height 22
drag, startPoint x: 1042, startPoint y: 231, endPoint x: 1157, endPoint y: 242, distance: 115.2
click at [1042, 233] on div "**********" at bounding box center [875, 228] width 369 height 32
click at [1366, 232] on span "Buscar registros" at bounding box center [1355, 228] width 101 height 22
click at [1267, 393] on span "Ver espelho de ponto" at bounding box center [1271, 386] width 129 height 22
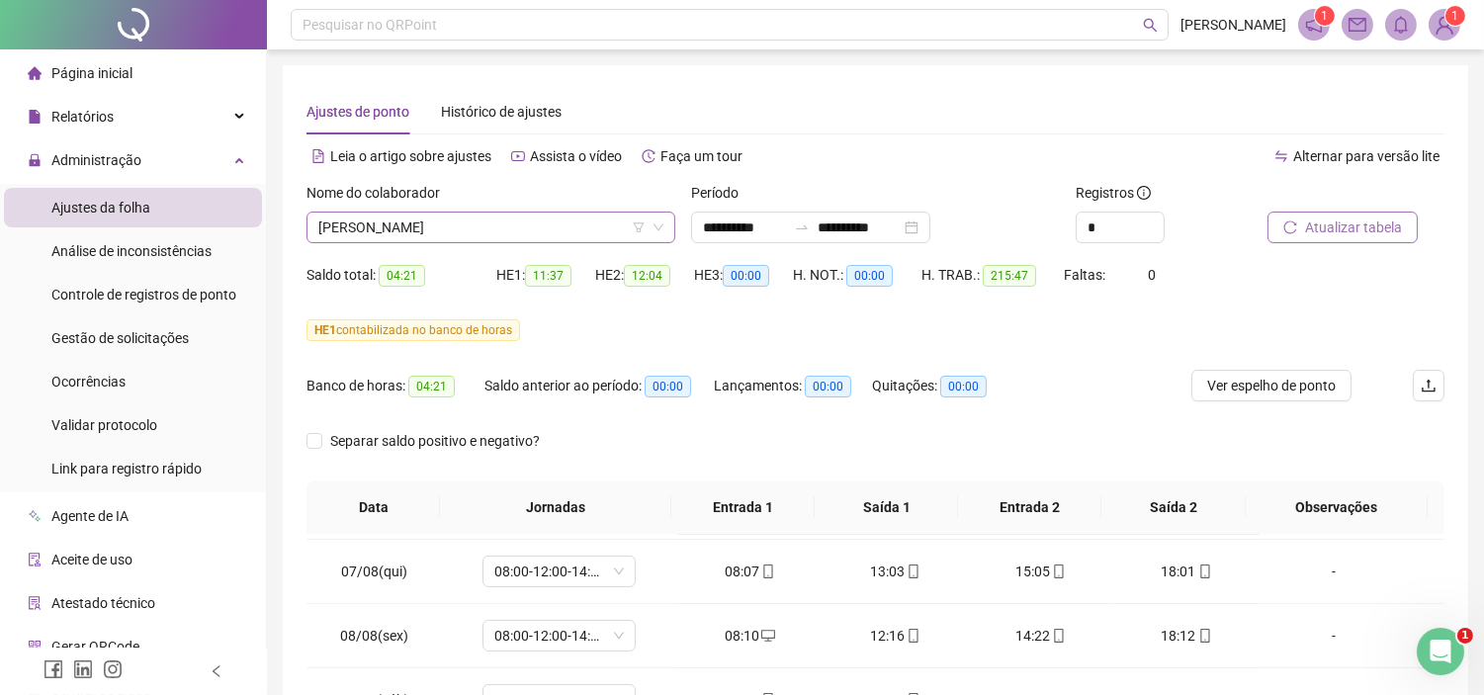
click at [476, 234] on span "[PERSON_NAME]" at bounding box center [490, 228] width 345 height 30
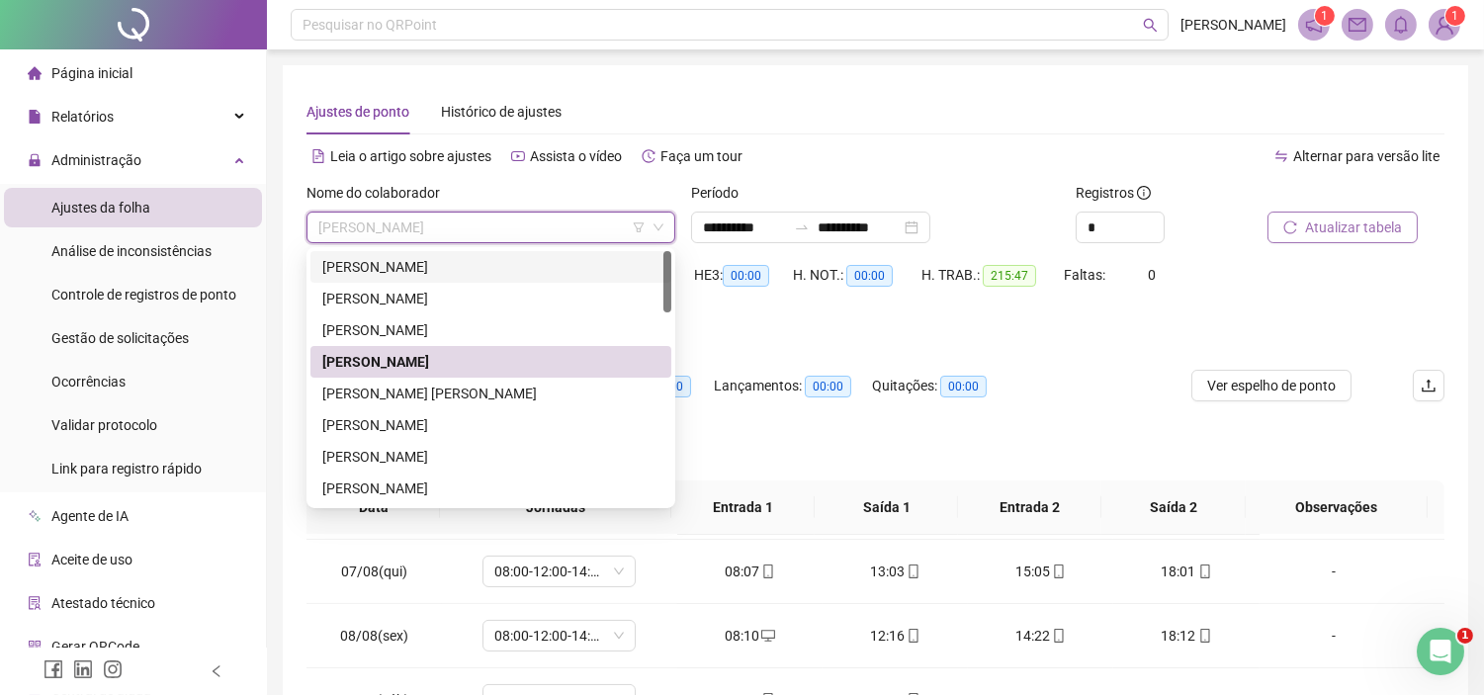
click at [445, 259] on div "[PERSON_NAME]" at bounding box center [490, 267] width 337 height 22
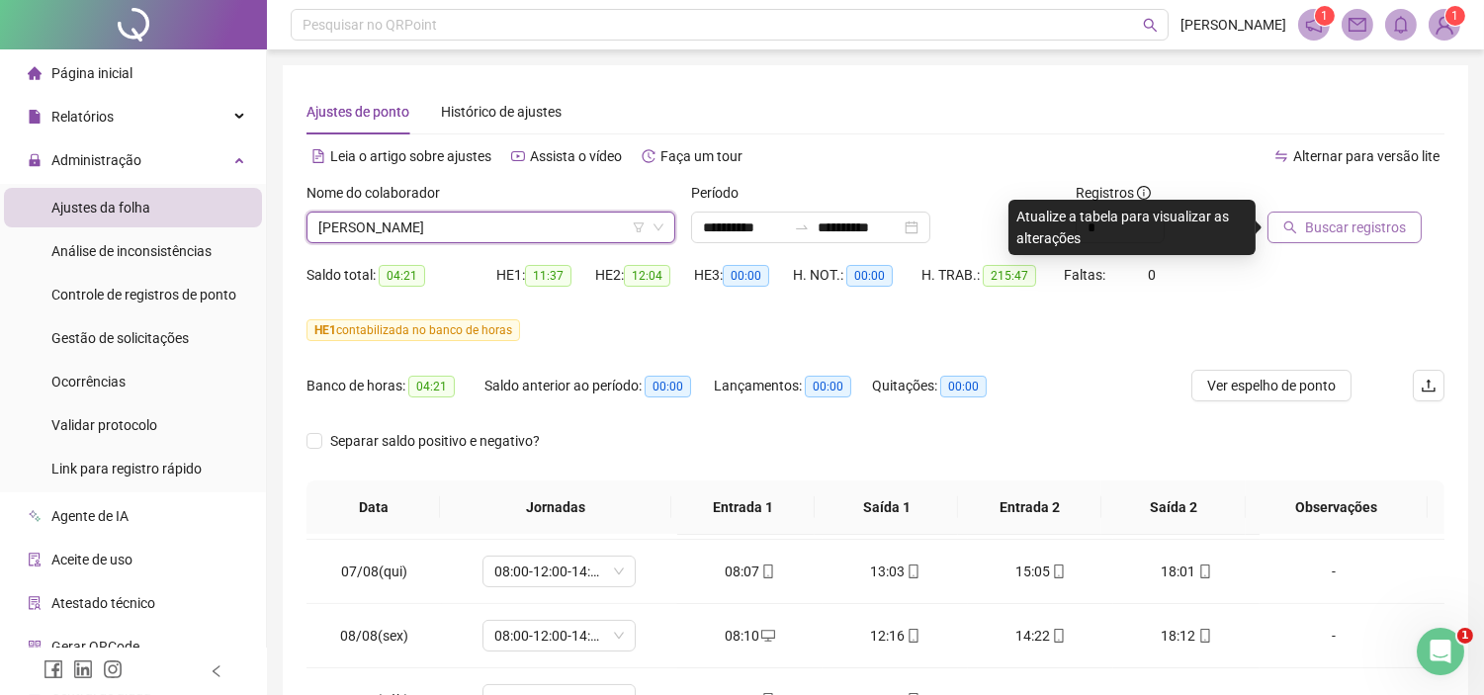
click at [1298, 224] on button "Buscar registros" at bounding box center [1344, 228] width 154 height 32
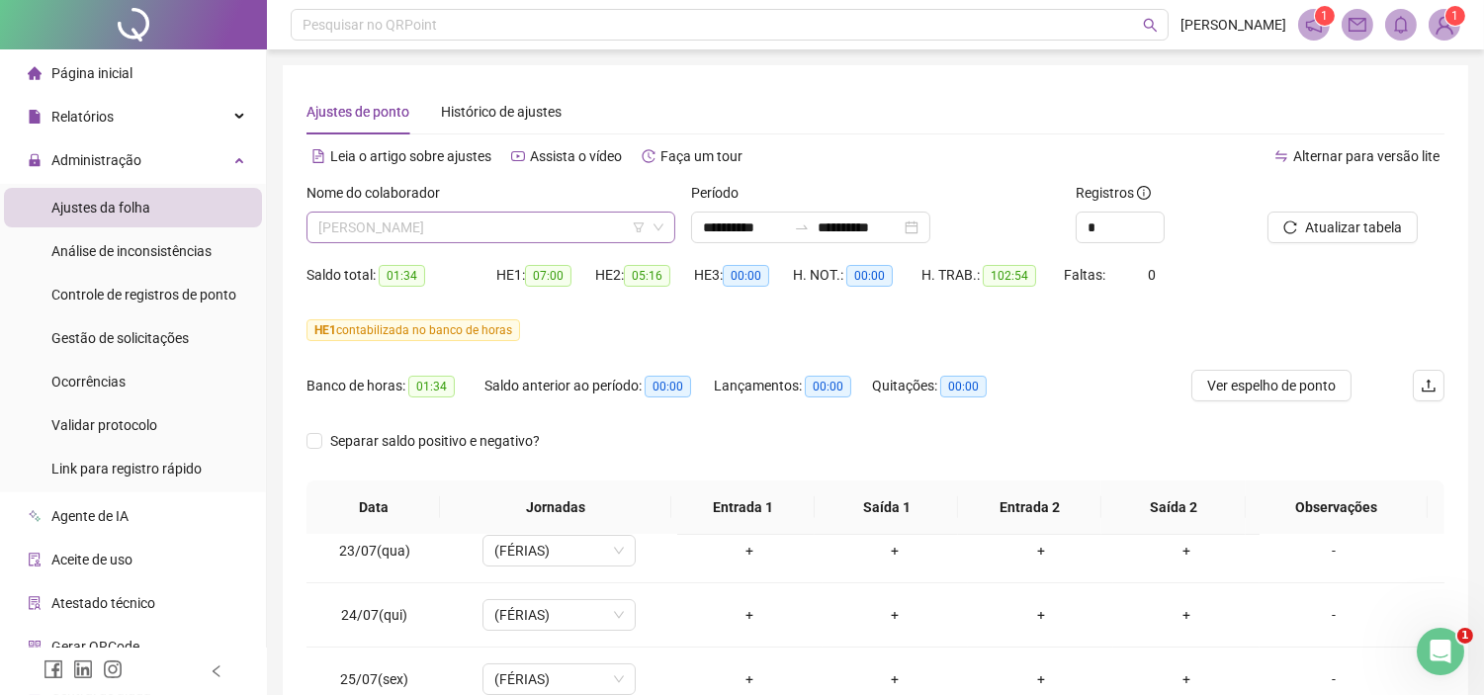
click at [468, 219] on span "[PERSON_NAME]" at bounding box center [490, 228] width 345 height 30
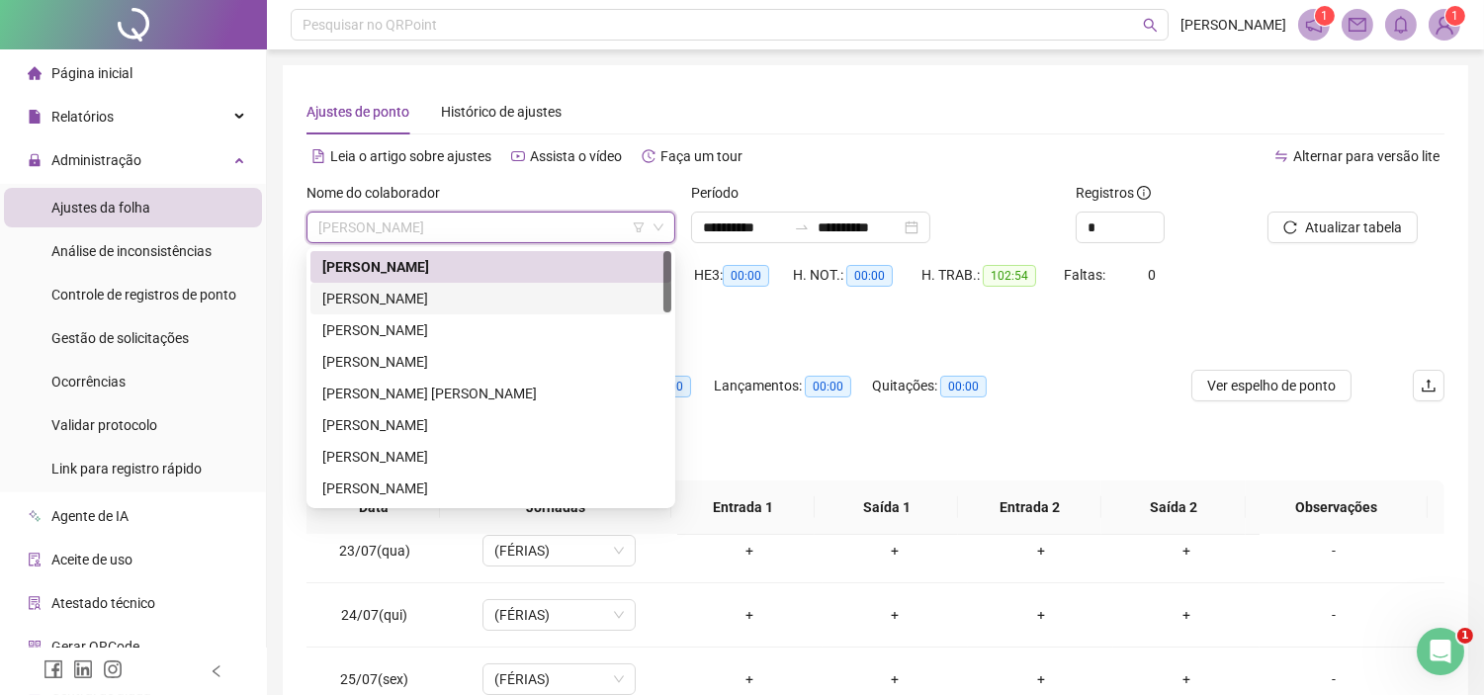
click at [410, 300] on div "[PERSON_NAME]" at bounding box center [490, 299] width 337 height 22
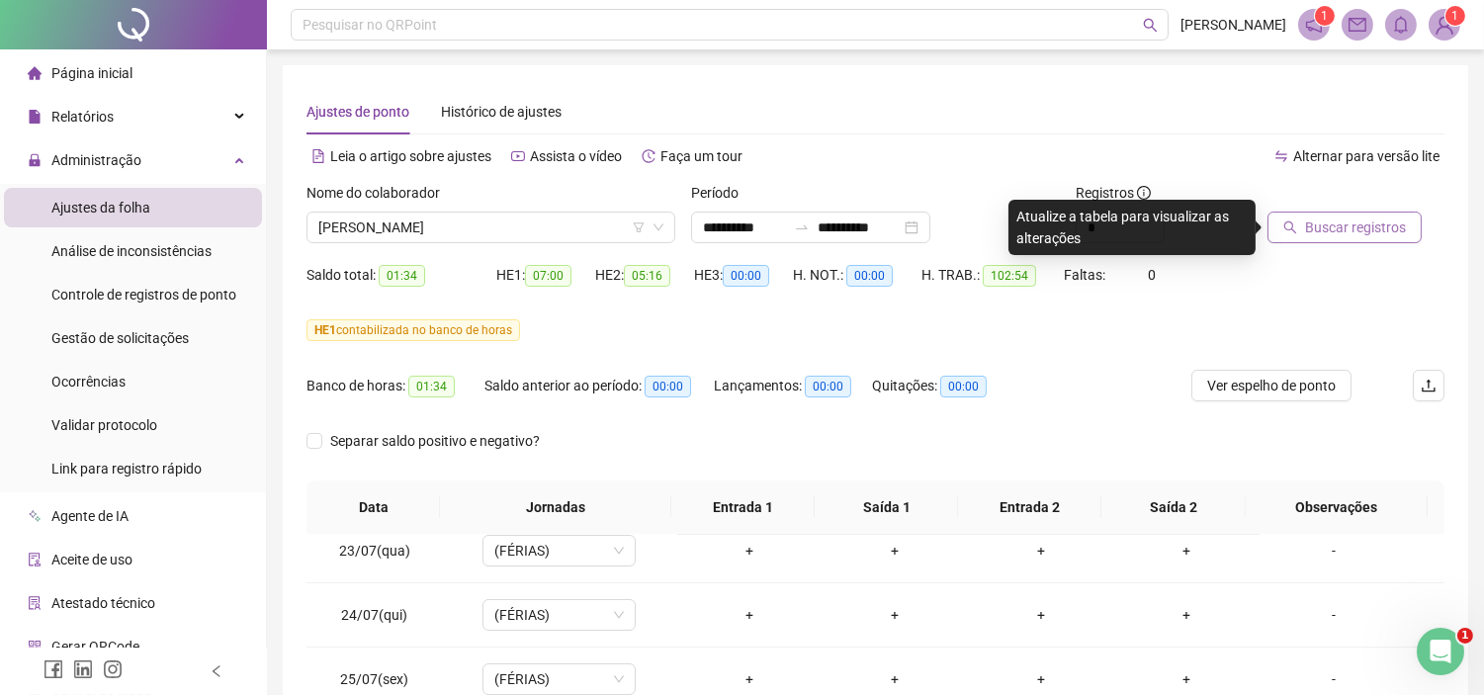
click at [1323, 225] on span "Buscar registros" at bounding box center [1355, 228] width 101 height 22
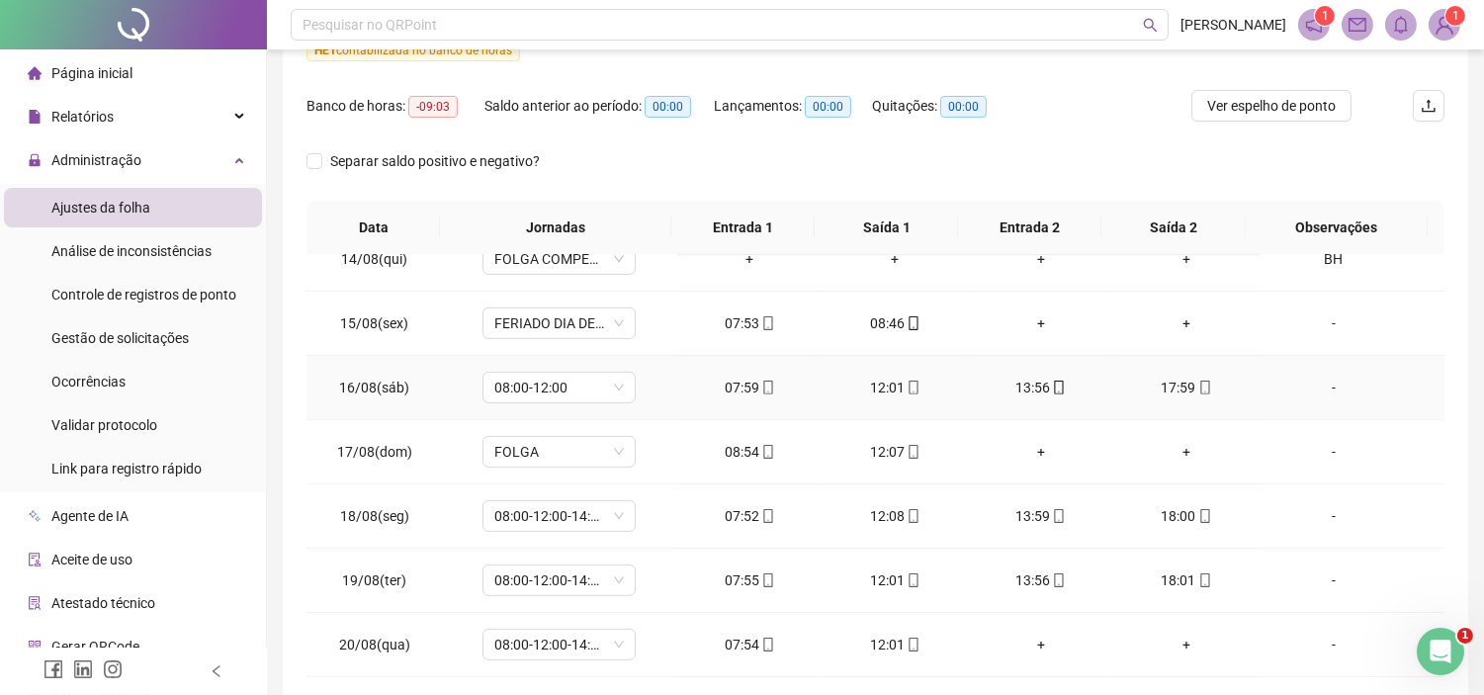
scroll to position [370, 0]
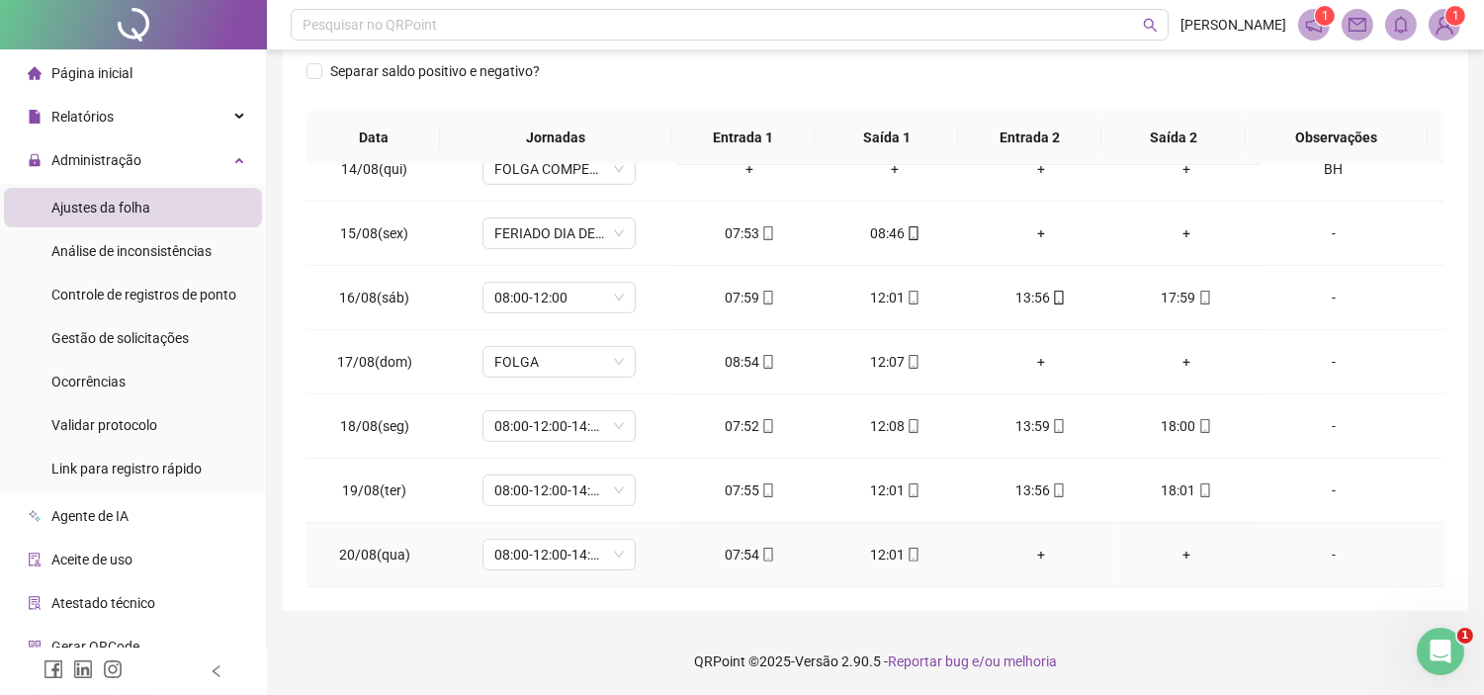
click at [745, 555] on div "07:54" at bounding box center [750, 555] width 114 height 22
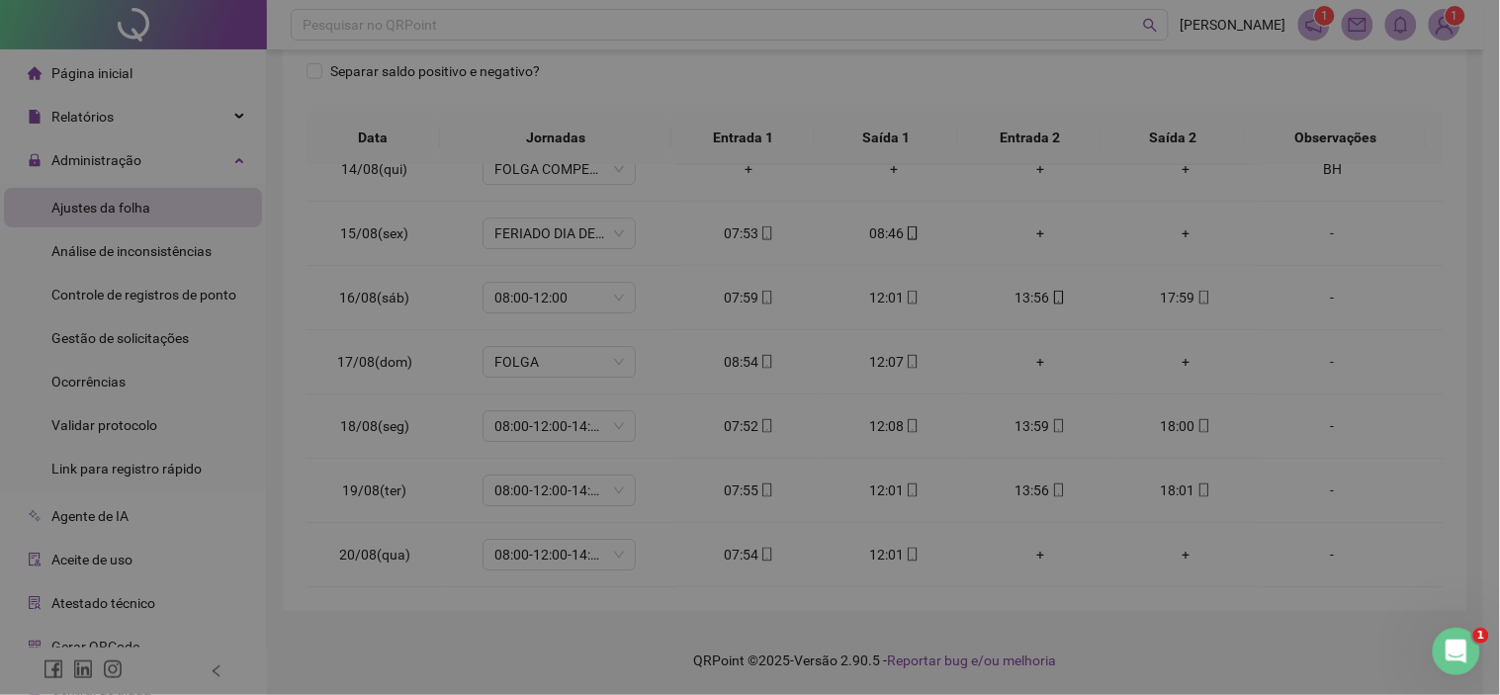
type input "**********"
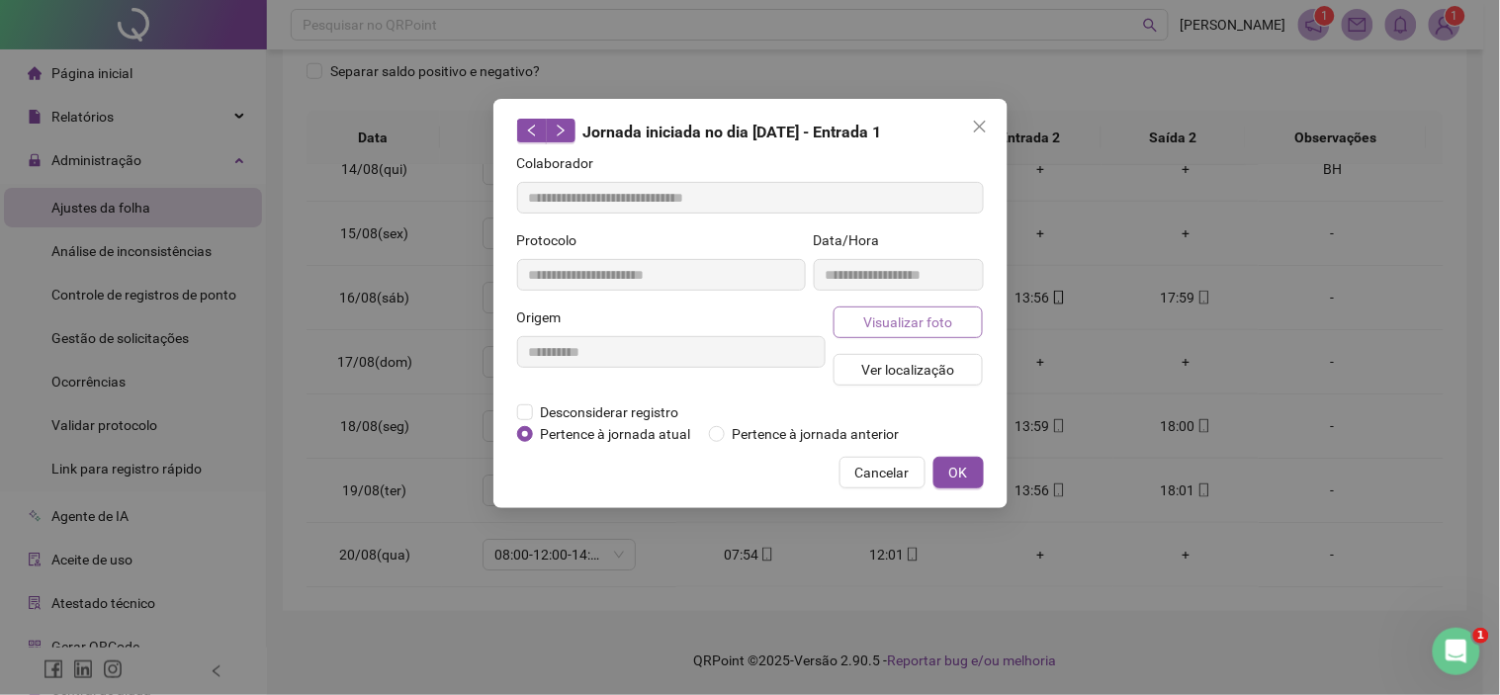
click at [888, 326] on span "Visualizar foto" at bounding box center [907, 322] width 89 height 22
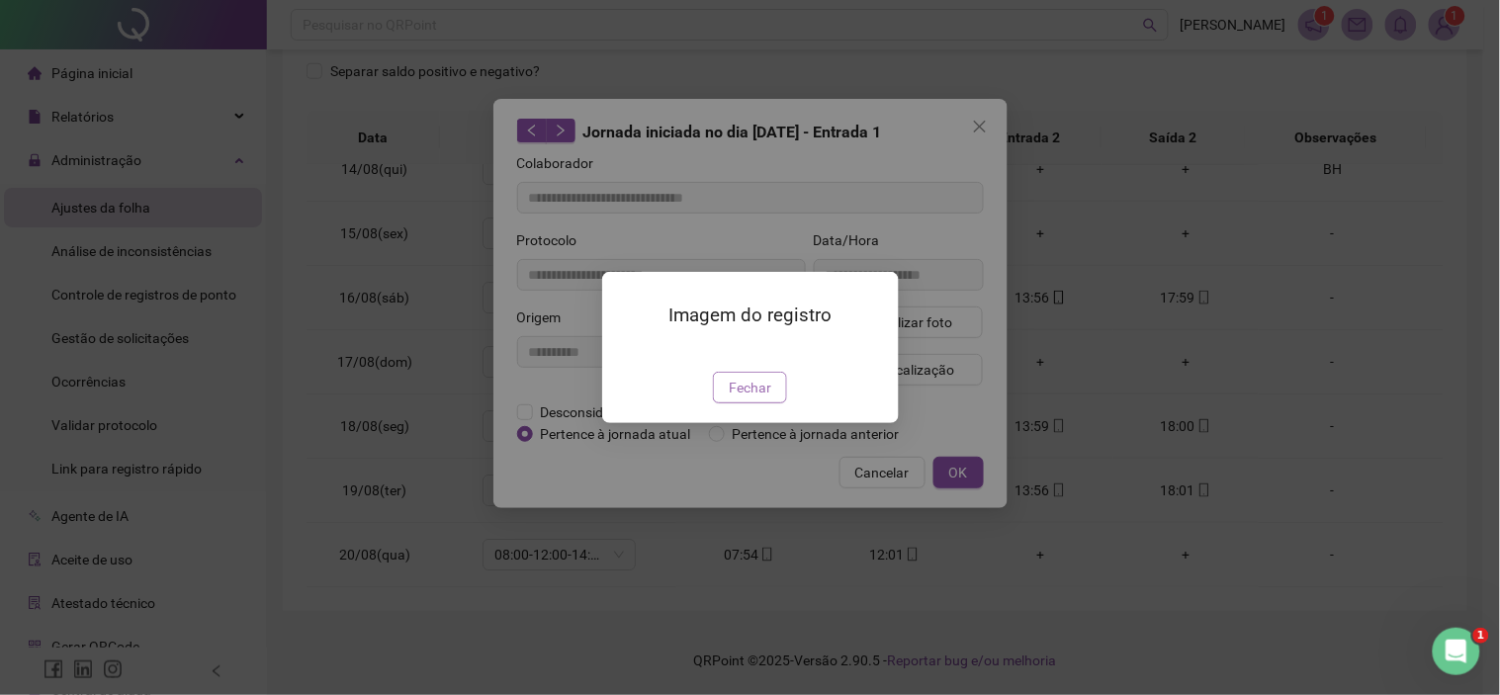
drag, startPoint x: 758, startPoint y: 499, endPoint x: 774, endPoint y: 492, distance: 17.3
click at [758, 398] on span "Fechar" at bounding box center [750, 388] width 43 height 22
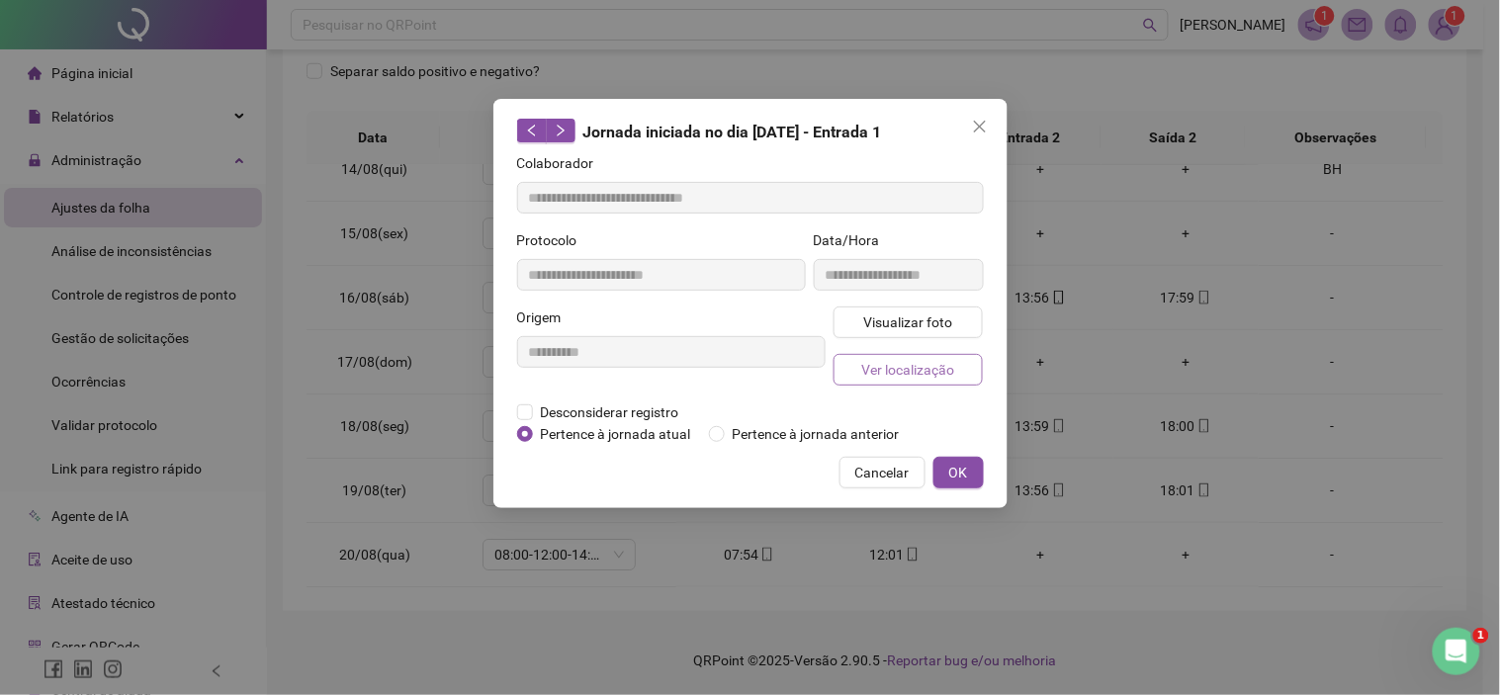
click at [864, 371] on span "Ver localização" at bounding box center [907, 370] width 93 height 22
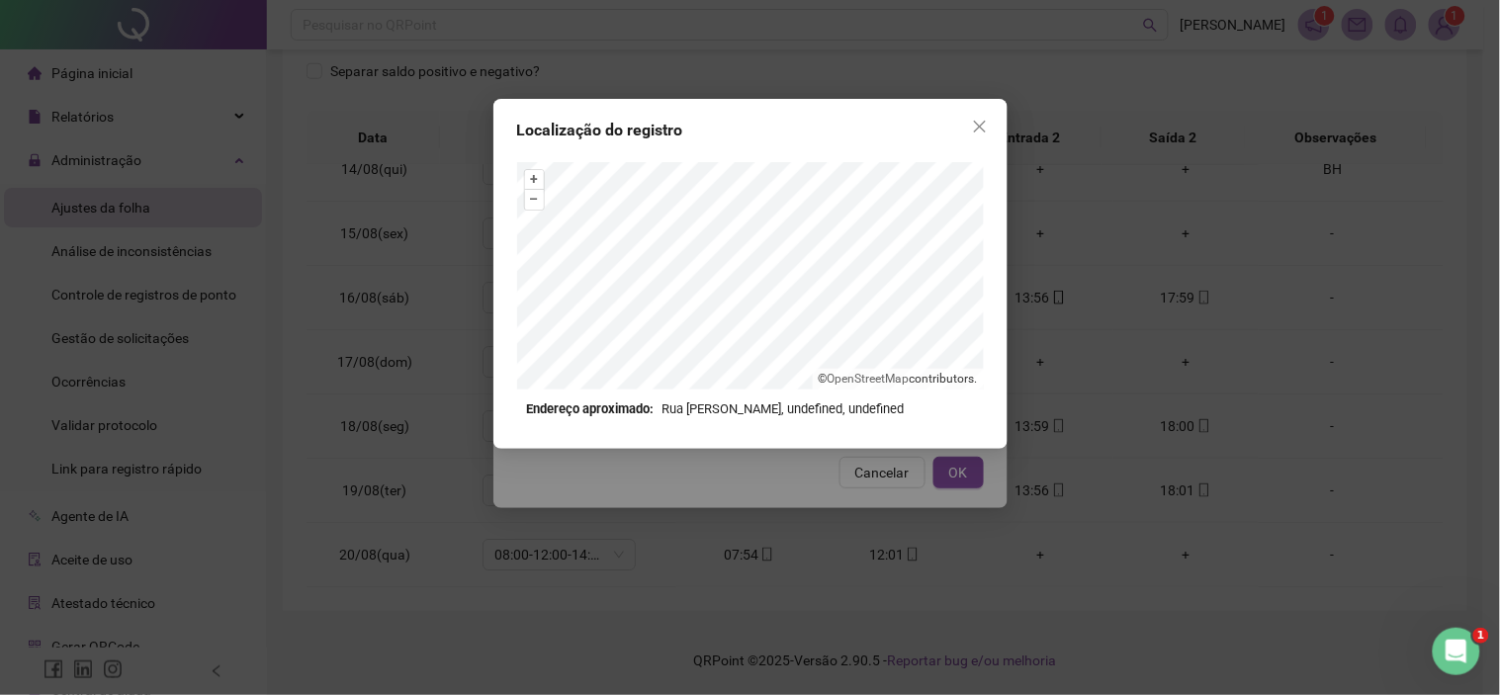
click at [983, 120] on icon "close" at bounding box center [980, 127] width 16 height 16
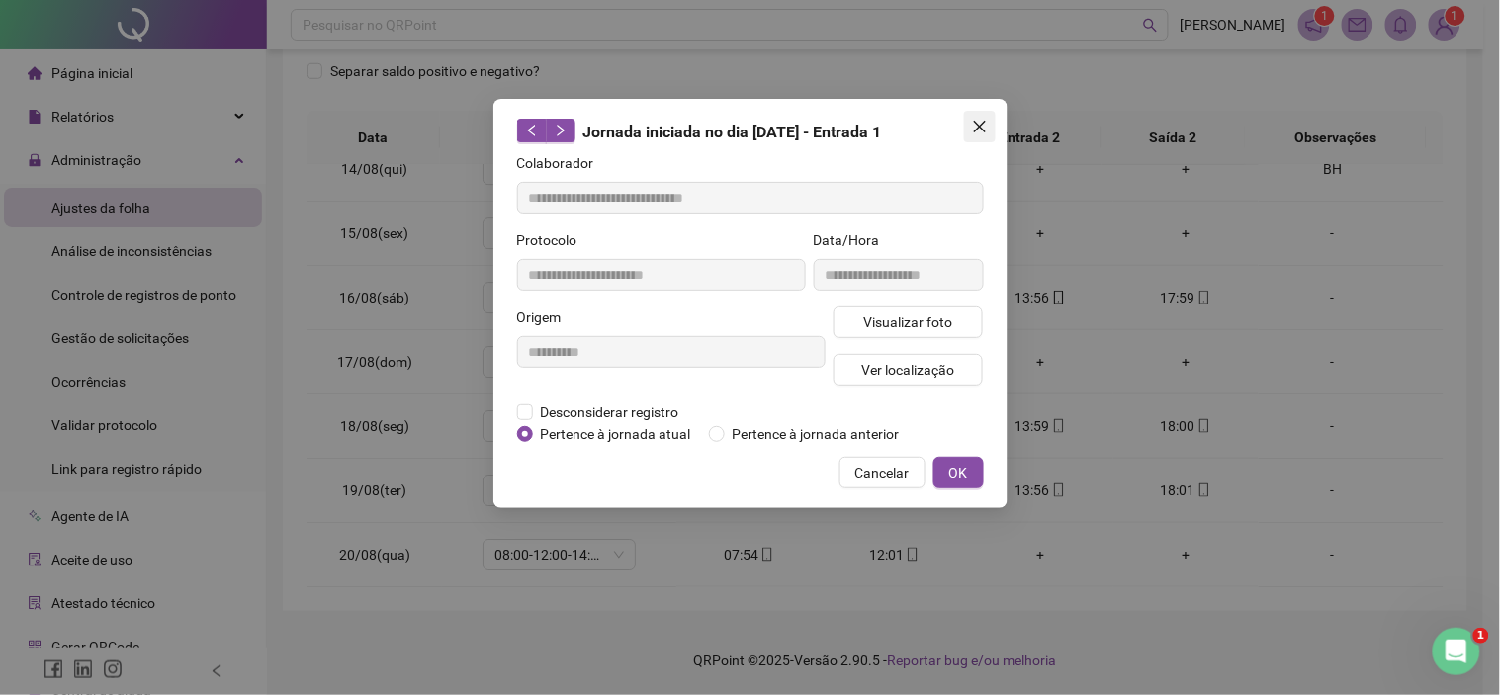
click at [974, 115] on button "Close" at bounding box center [980, 127] width 32 height 32
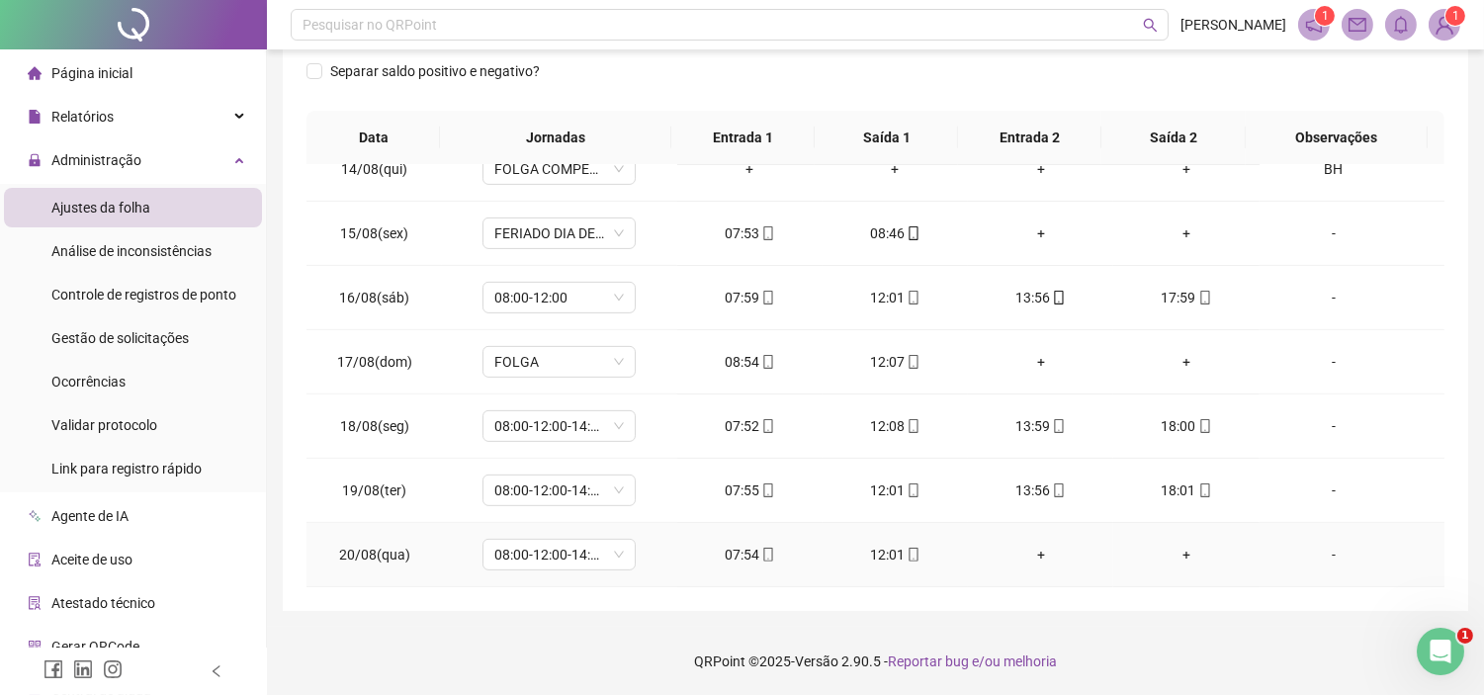
click at [1309, 550] on div "-" at bounding box center [1333, 555] width 117 height 22
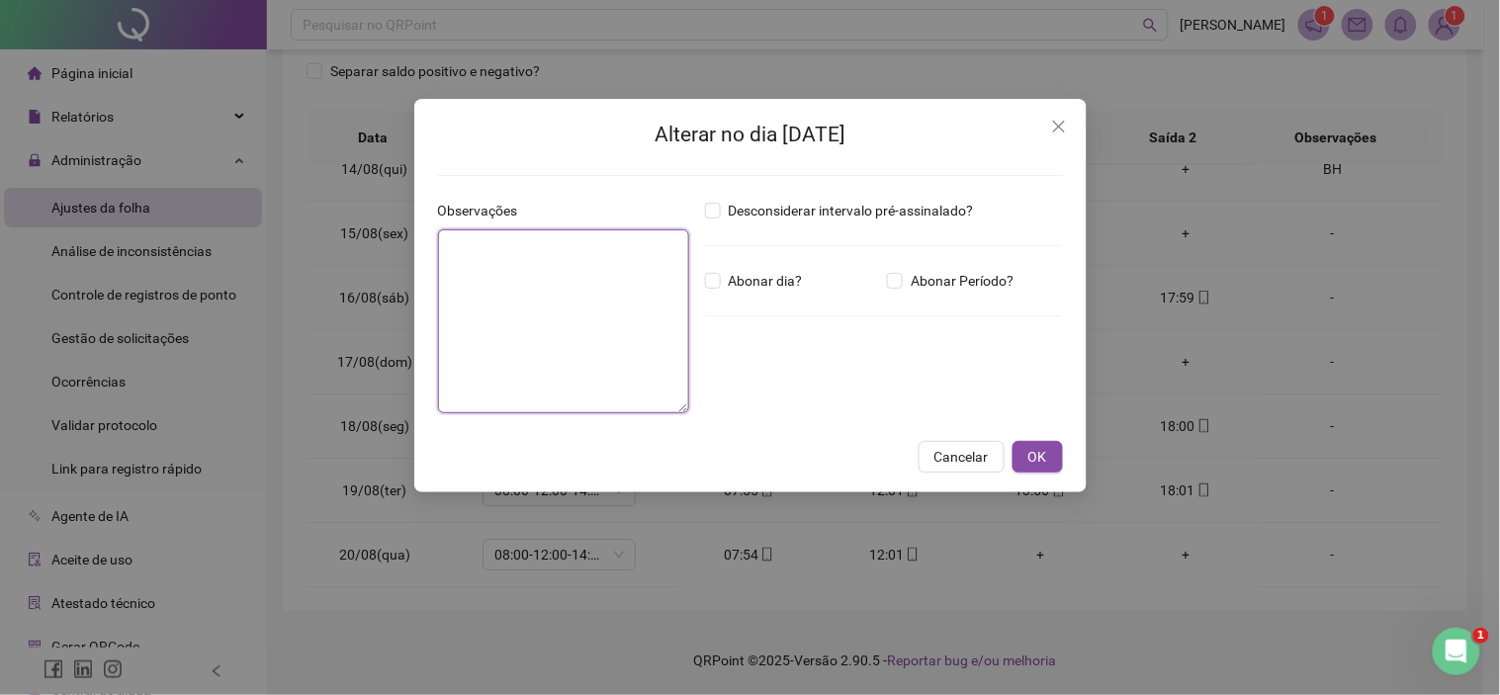
click at [539, 282] on textarea at bounding box center [563, 321] width 251 height 184
type textarea "**"
click at [1039, 450] on span "OK" at bounding box center [1037, 457] width 19 height 22
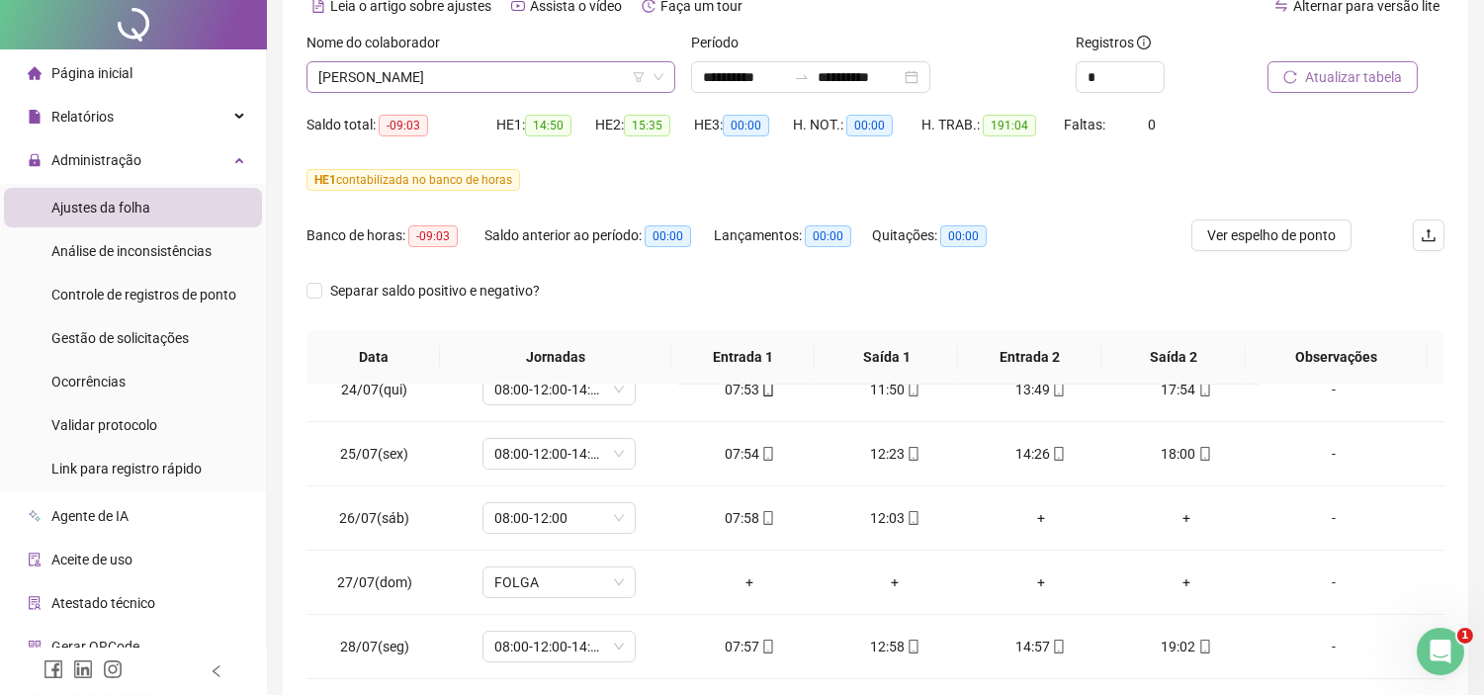
scroll to position [0, 0]
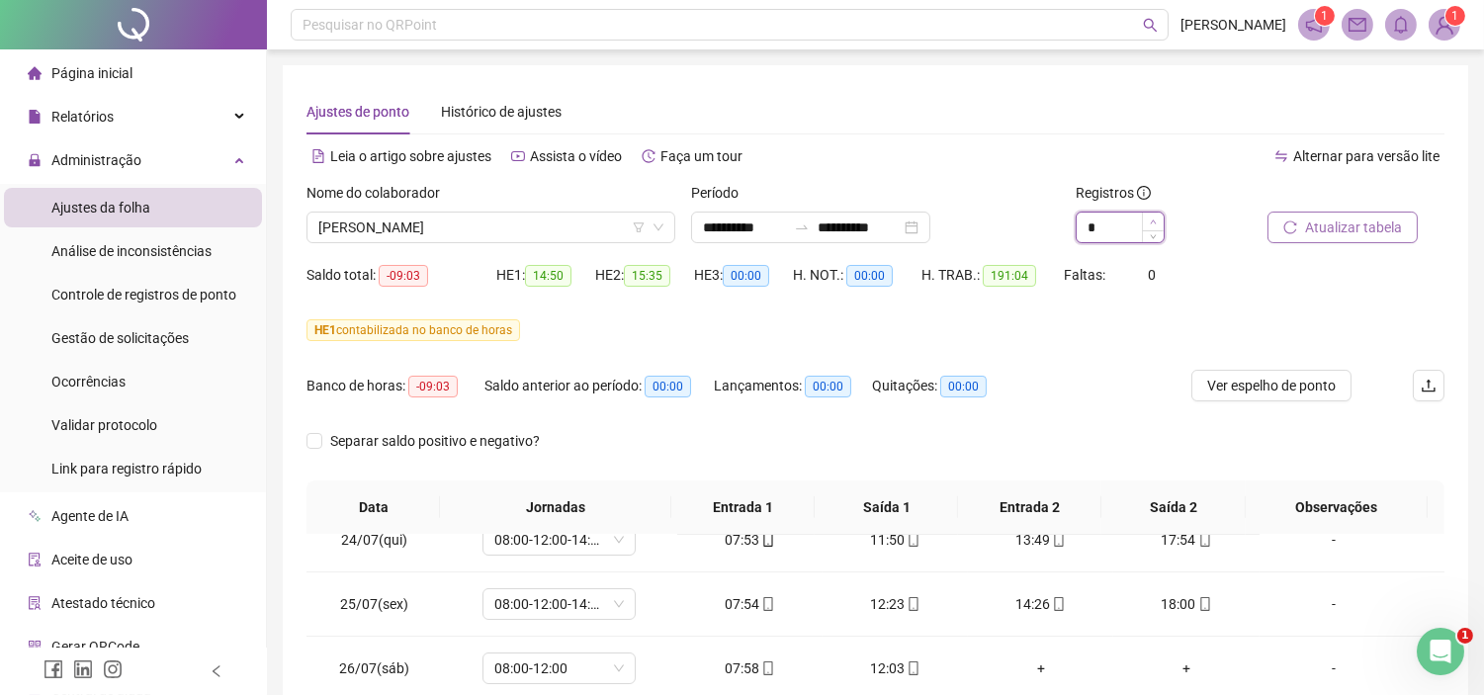
click at [1148, 213] on span "Increase Value" at bounding box center [1153, 222] width 22 height 18
type input "*"
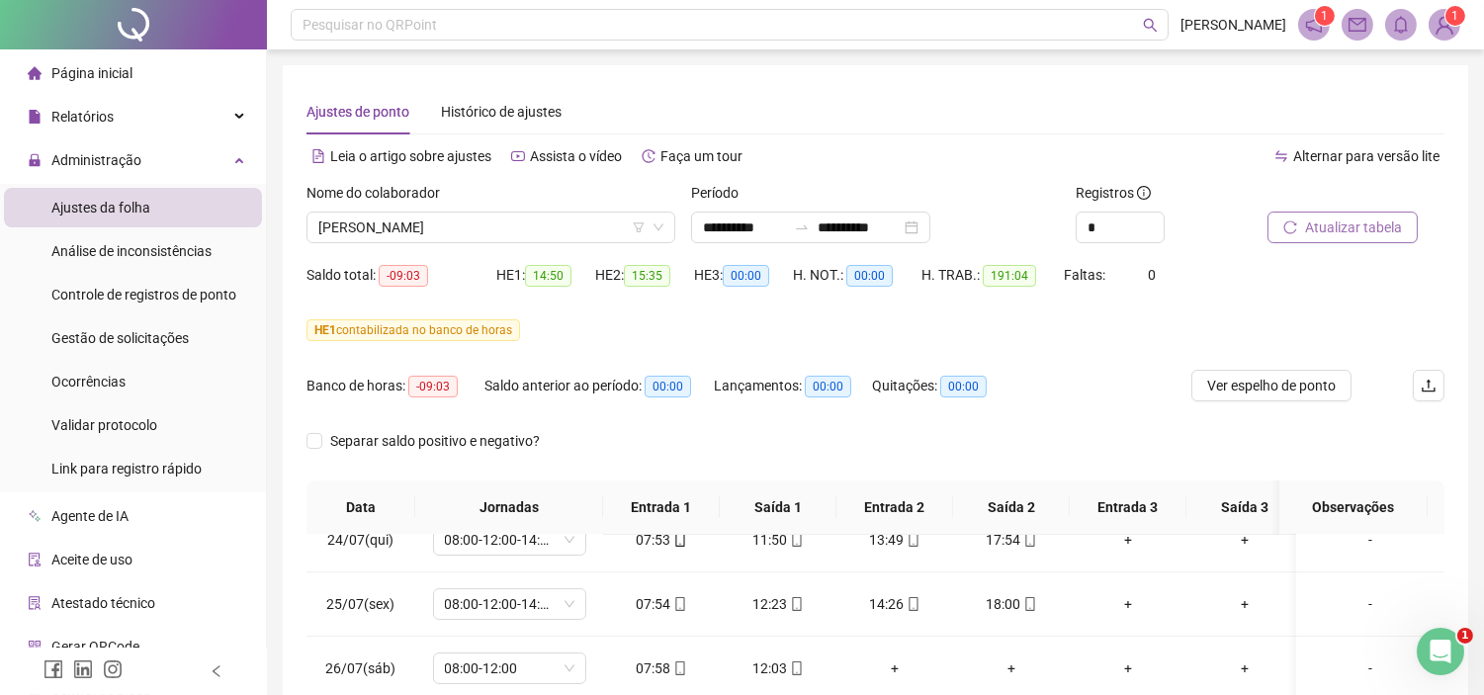
click at [1359, 224] on span "Atualizar tabela" at bounding box center [1353, 228] width 97 height 22
click at [1263, 391] on span "Ver espelho de ponto" at bounding box center [1271, 386] width 129 height 22
click at [528, 220] on span "[PERSON_NAME]" at bounding box center [490, 228] width 345 height 30
click at [343, 227] on span "[PERSON_NAME]" at bounding box center [490, 228] width 345 height 30
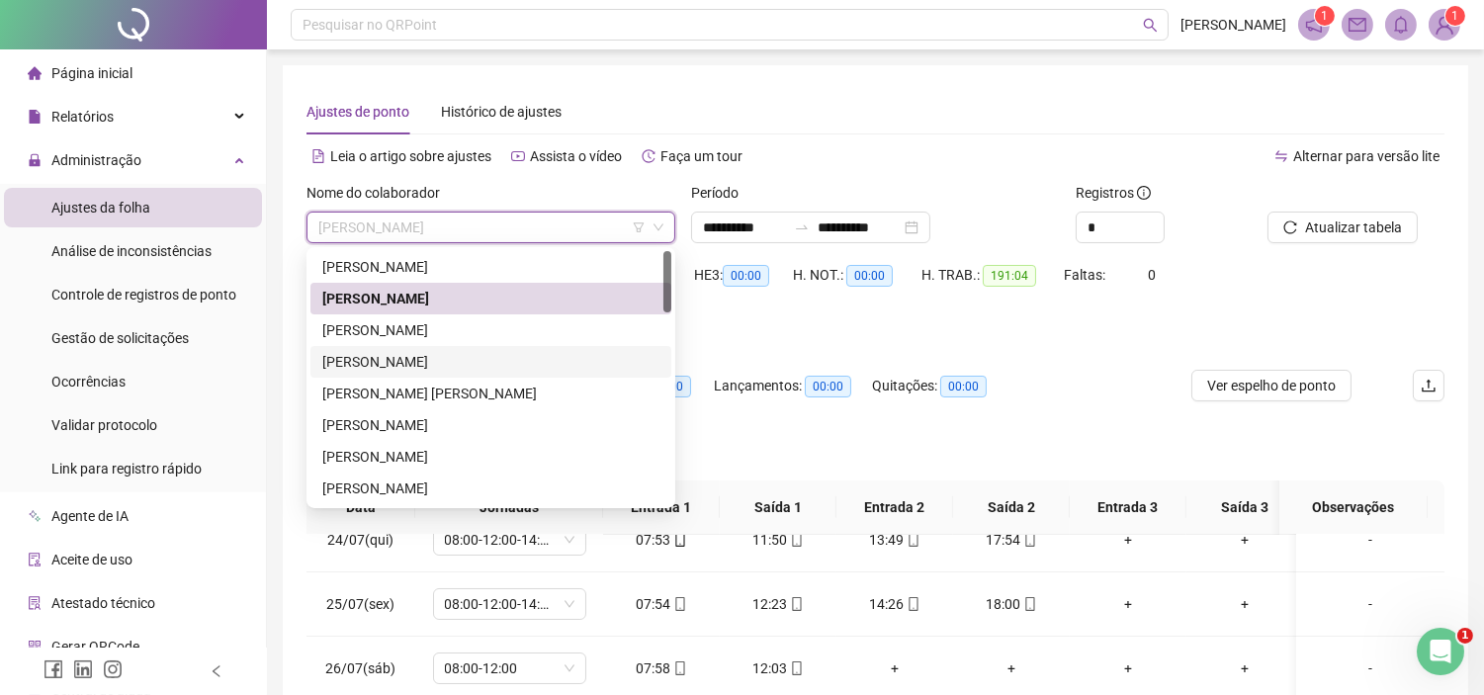
click at [382, 360] on div "[PERSON_NAME]" at bounding box center [490, 362] width 337 height 22
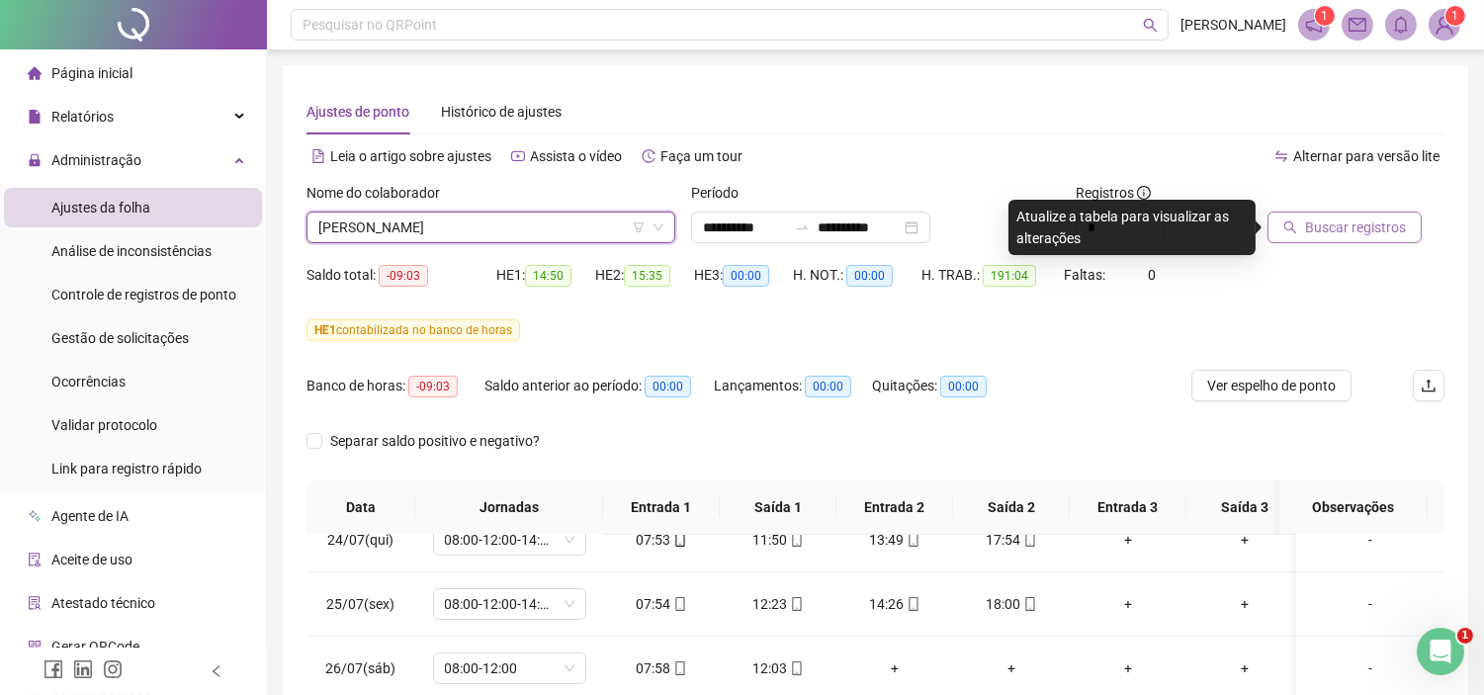
click at [1329, 222] on span "Buscar registros" at bounding box center [1355, 228] width 101 height 22
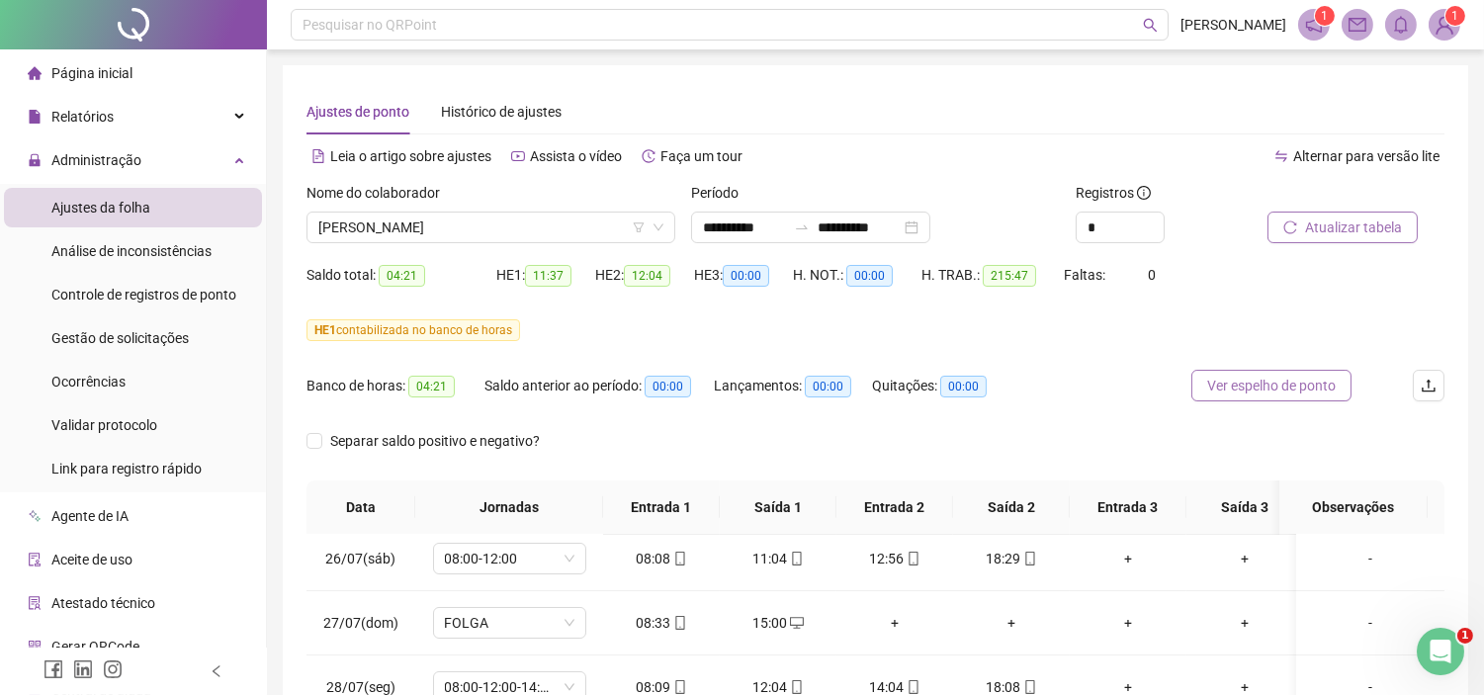
click at [1295, 389] on span "Ver espelho de ponto" at bounding box center [1271, 386] width 129 height 22
click at [411, 214] on span "[PERSON_NAME]" at bounding box center [490, 228] width 345 height 30
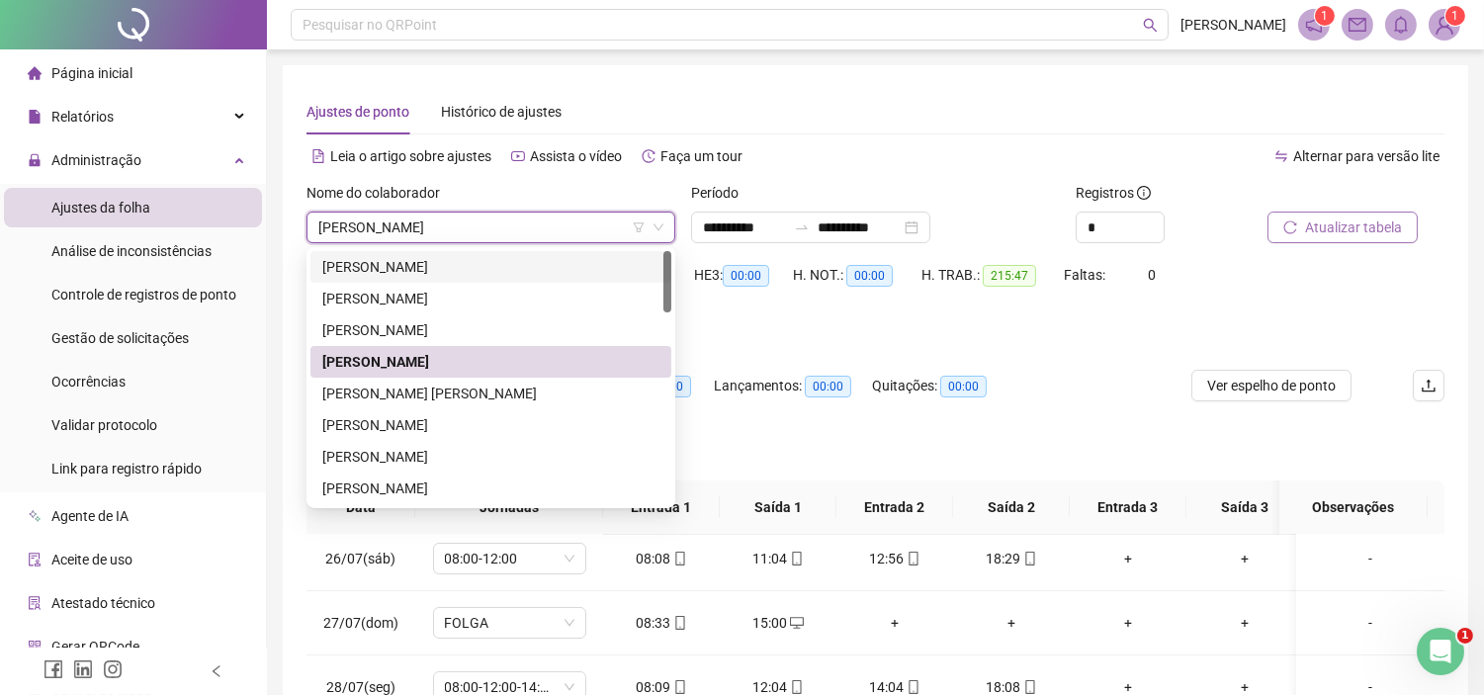
click at [408, 224] on span "[PERSON_NAME]" at bounding box center [490, 228] width 345 height 30
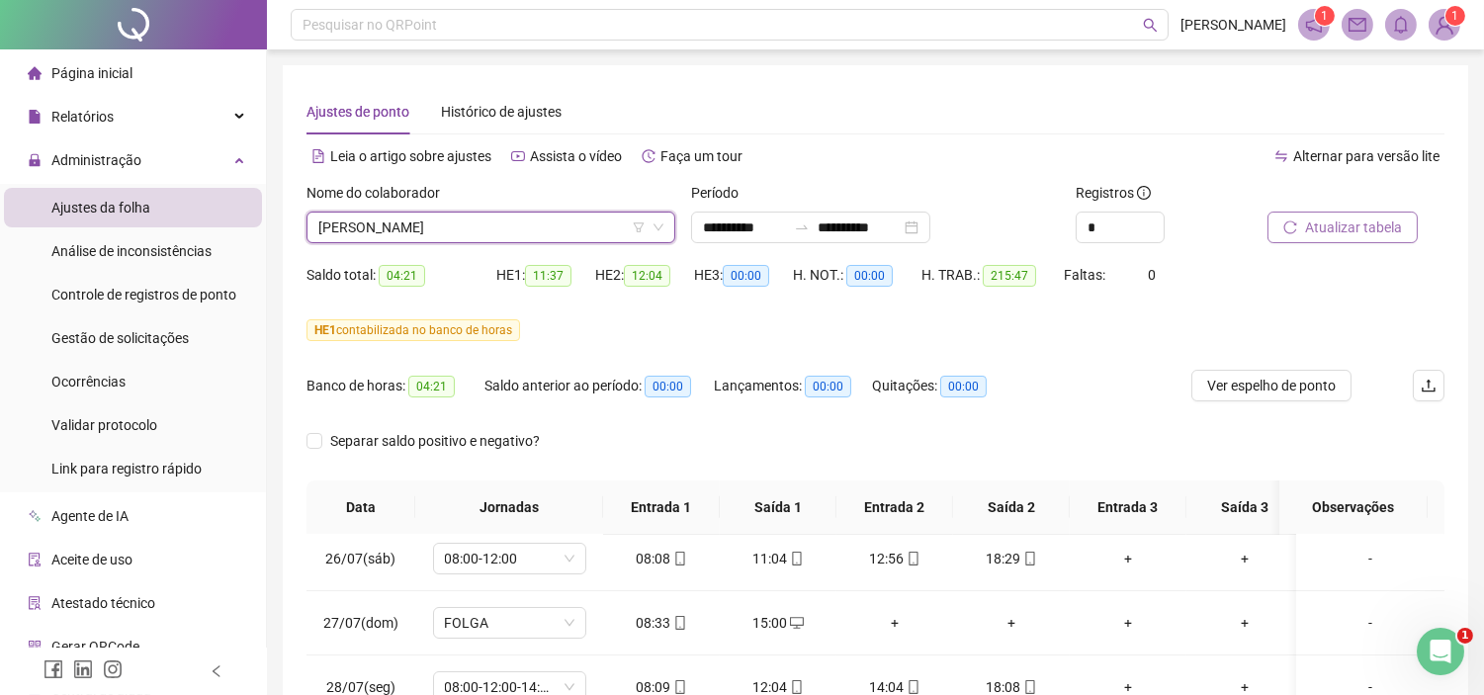
click at [405, 231] on span "[PERSON_NAME]" at bounding box center [490, 228] width 345 height 30
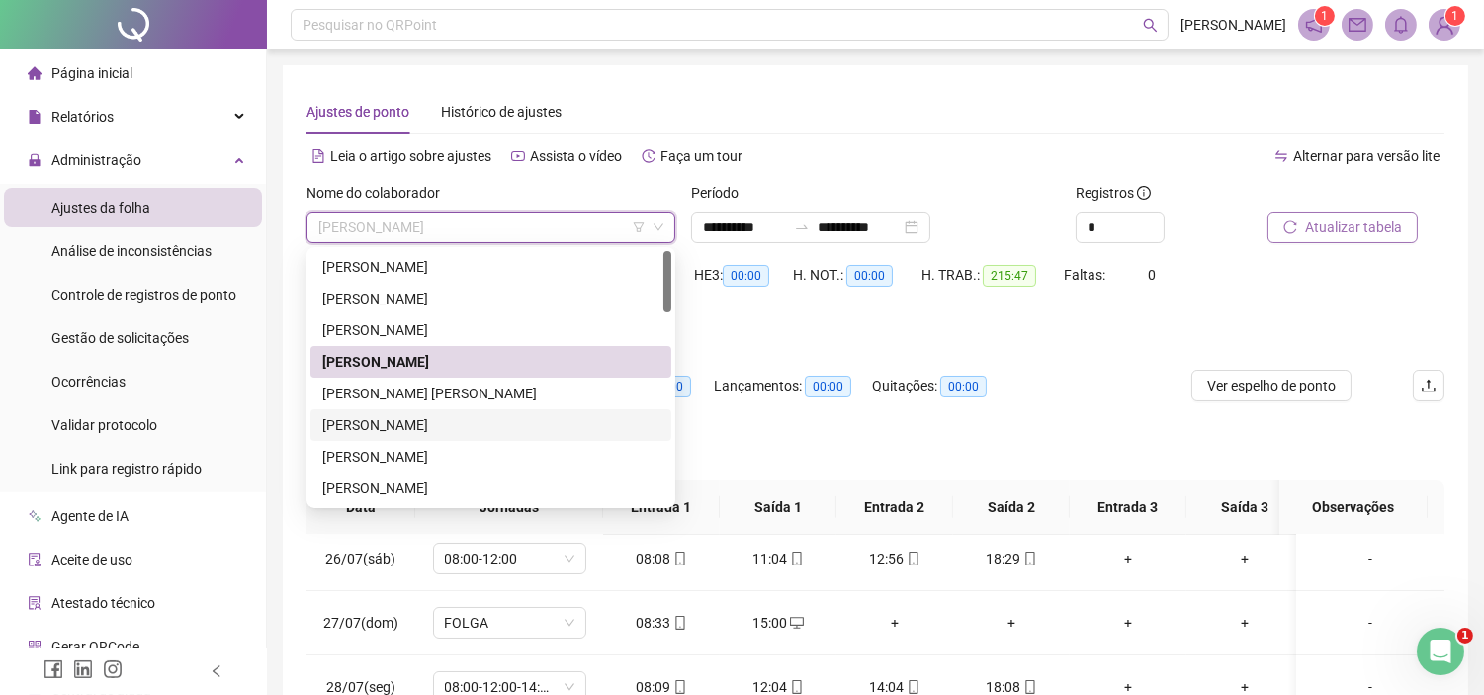
click at [388, 420] on div "[PERSON_NAME]" at bounding box center [490, 425] width 337 height 22
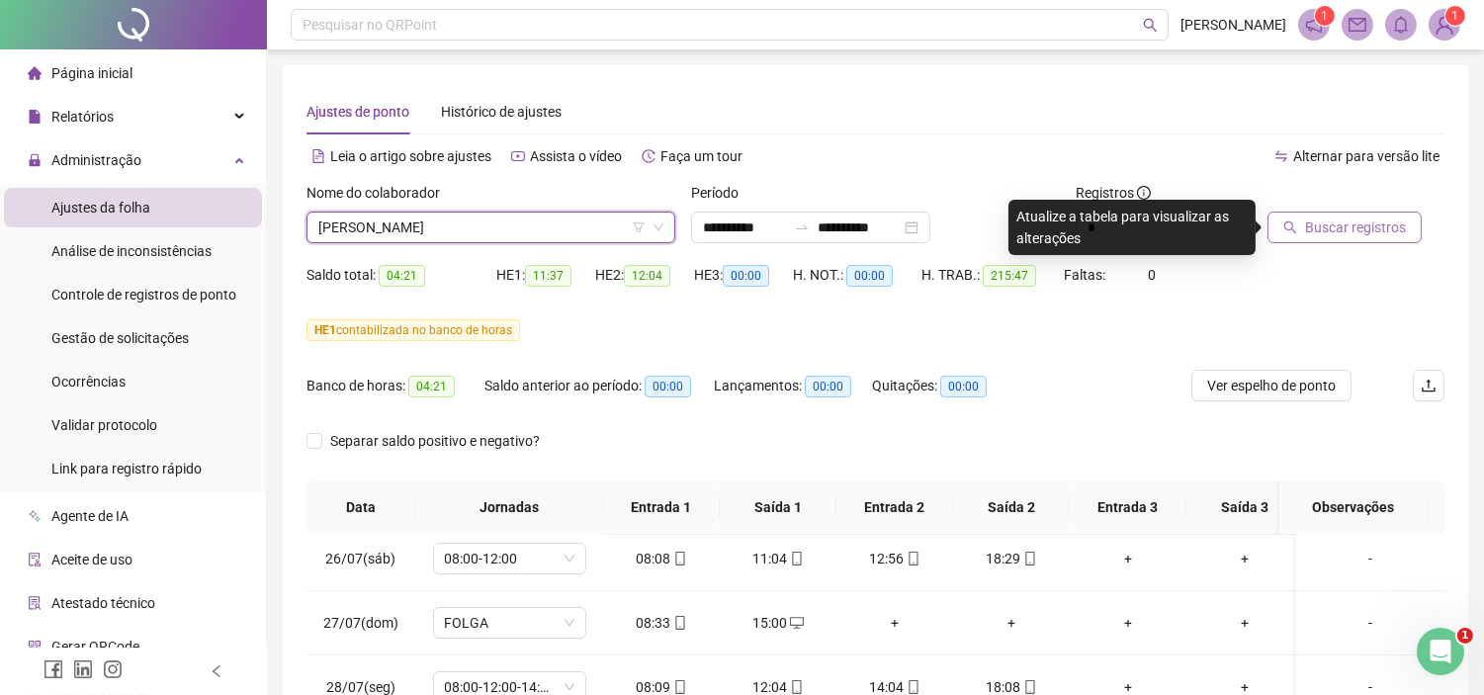
click at [1312, 224] on span "Buscar registros" at bounding box center [1355, 228] width 101 height 22
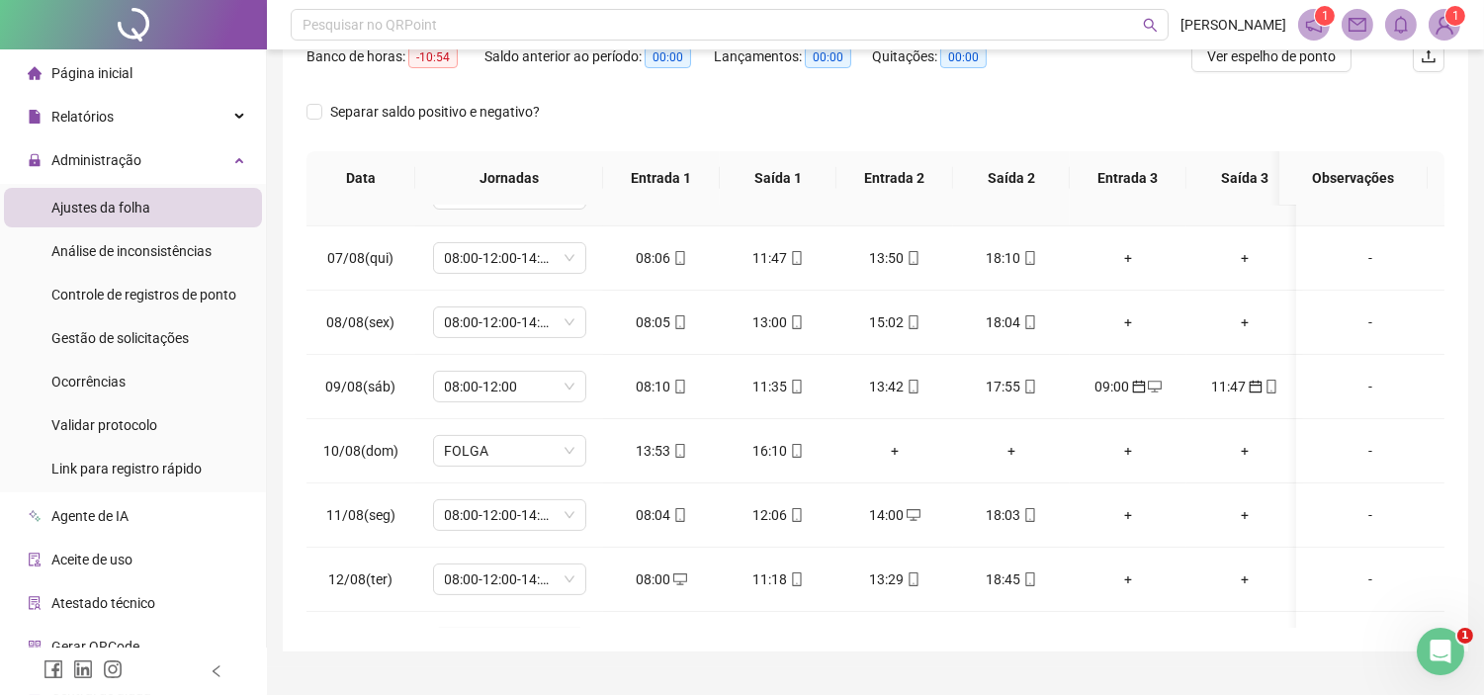
scroll to position [1098, 0]
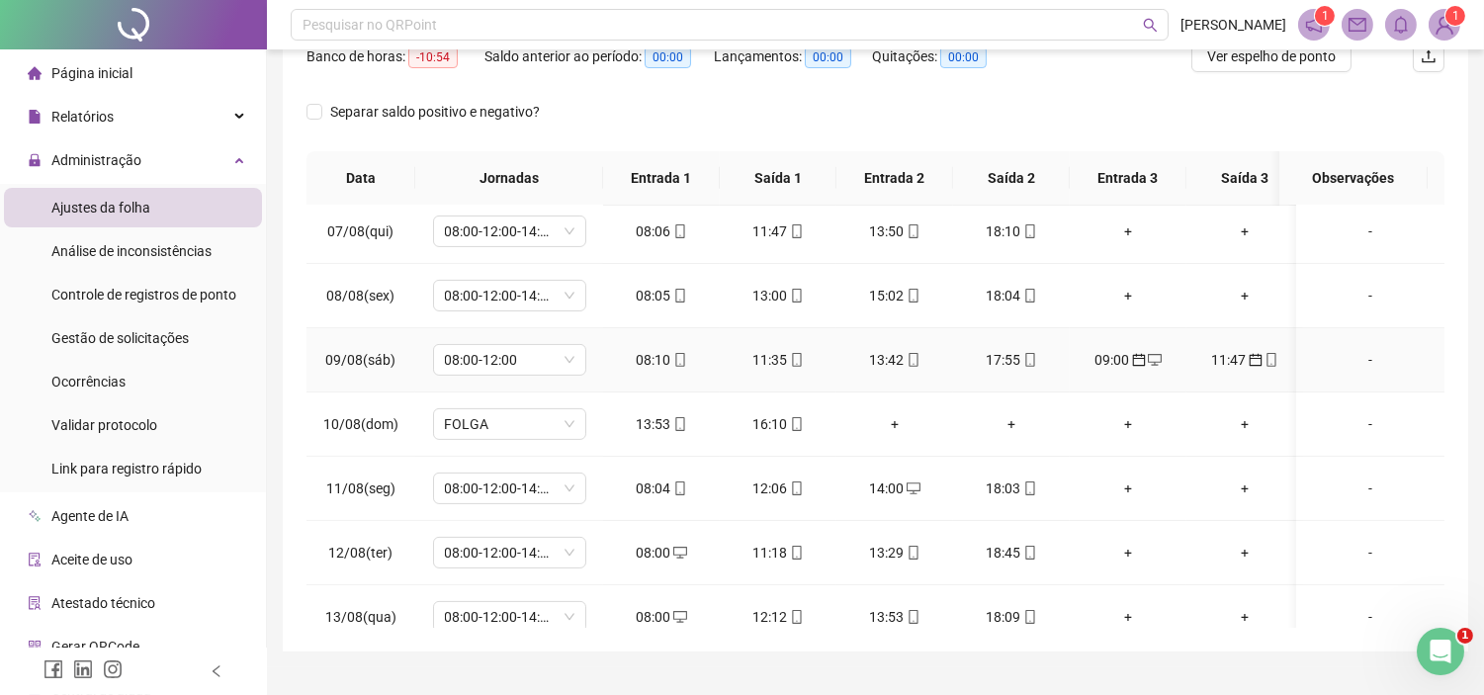
click at [1134, 357] on icon "calendar" at bounding box center [1138, 360] width 13 height 13
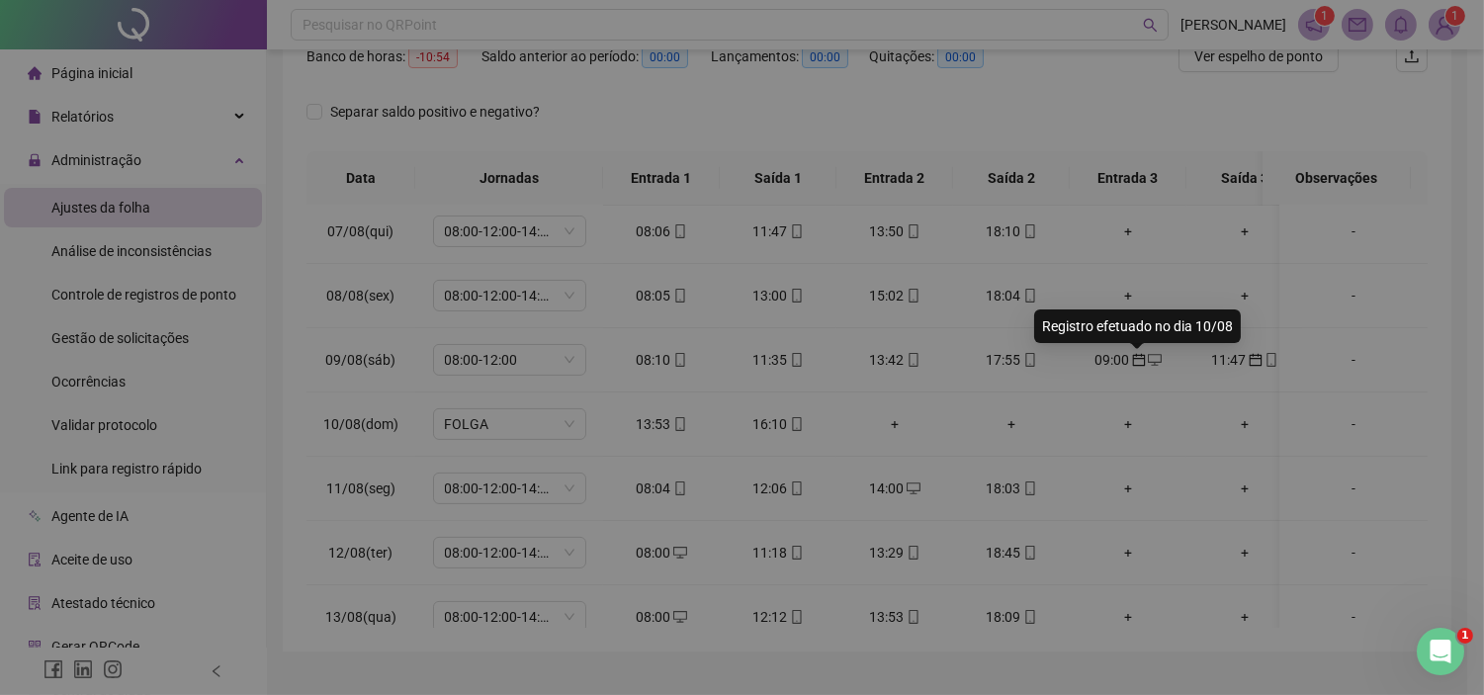
type input "**********"
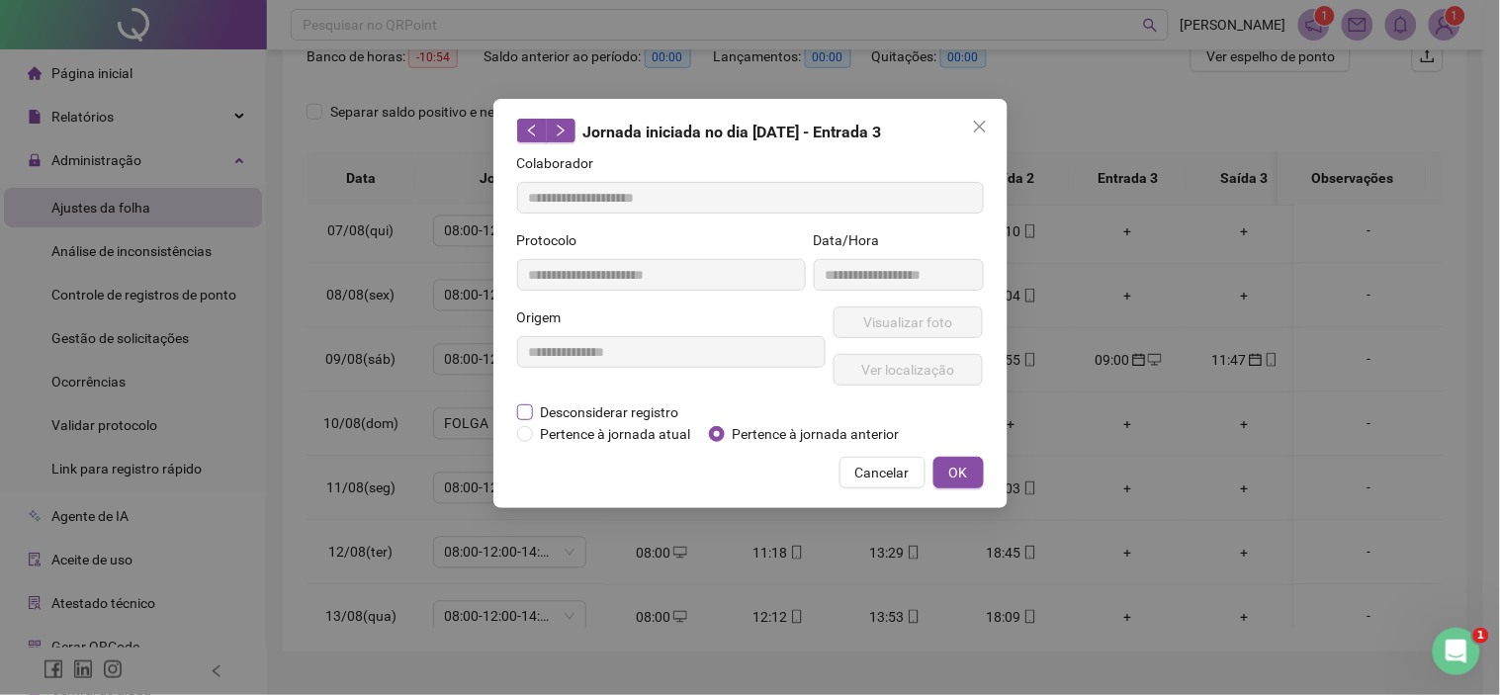
click at [533, 411] on span "Desconsiderar registro" at bounding box center [610, 412] width 154 height 22
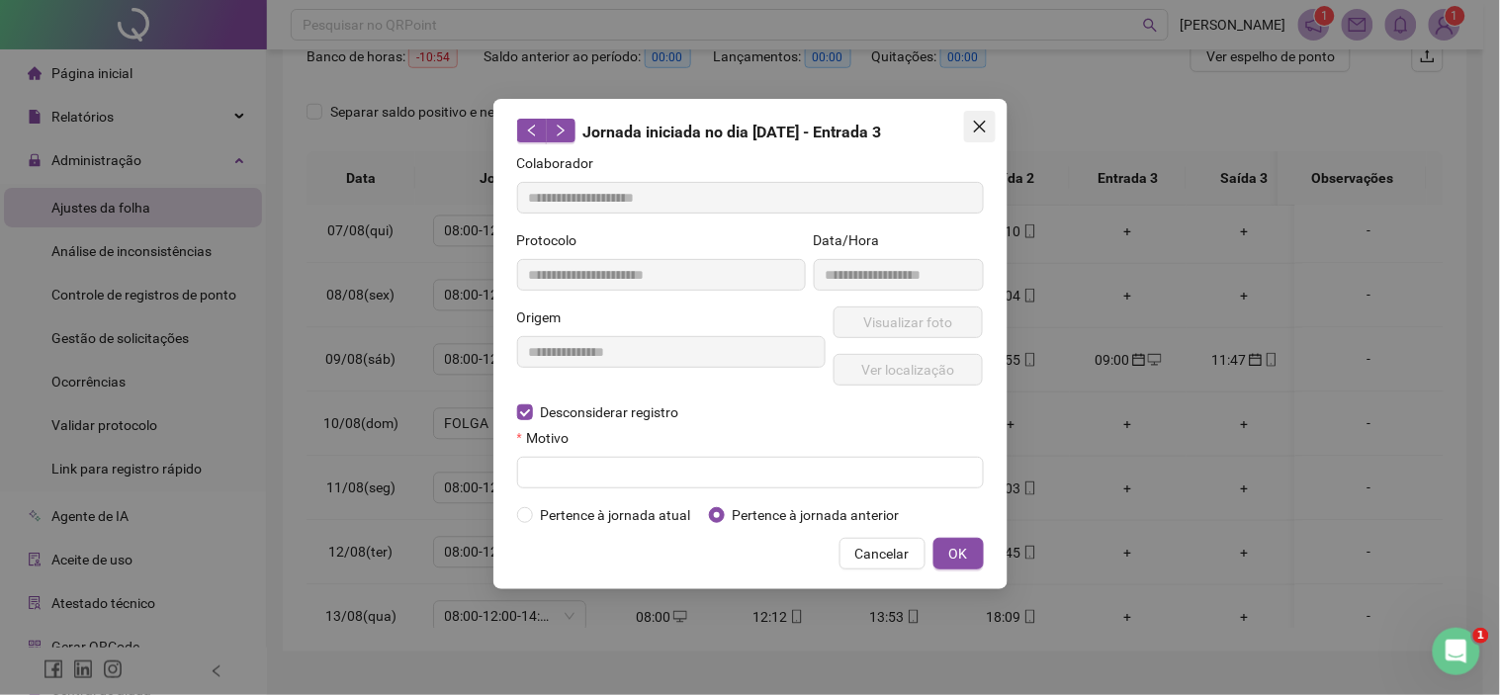
click at [992, 112] on button "Close" at bounding box center [980, 127] width 32 height 32
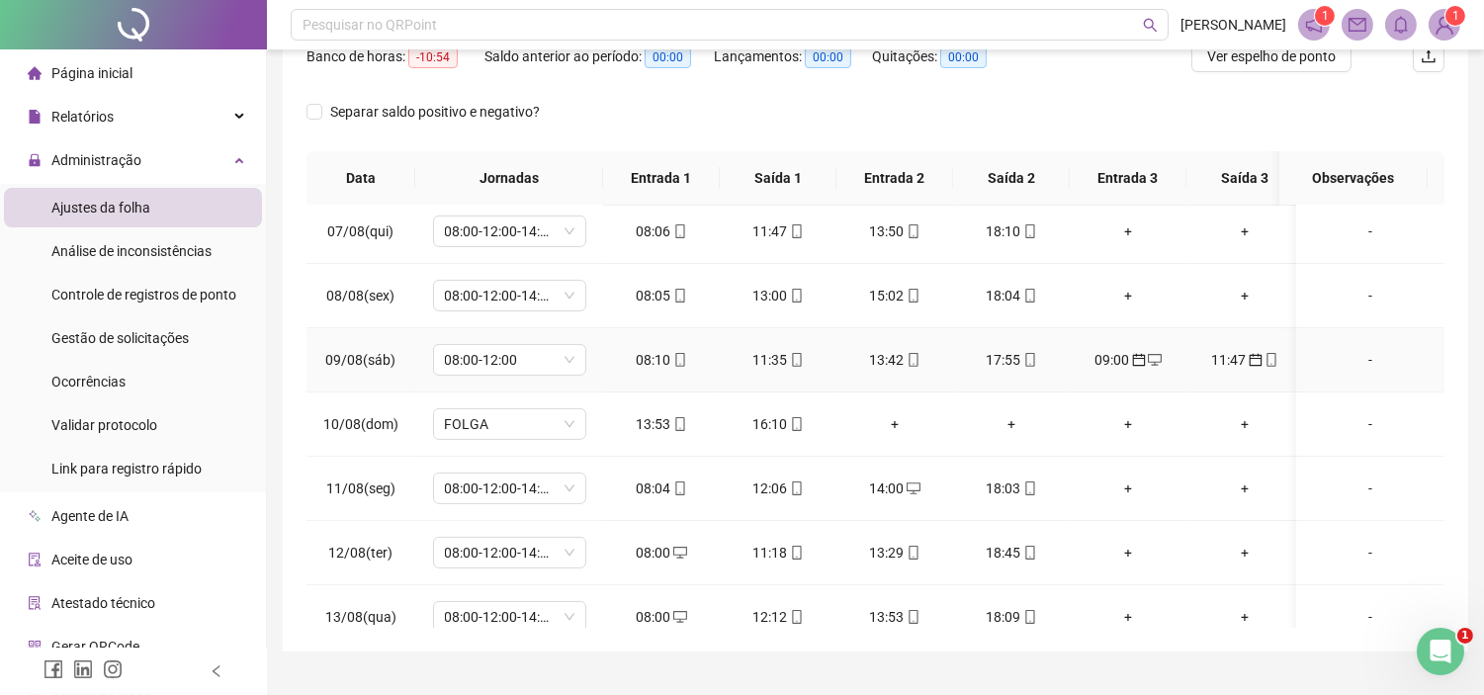
click at [1146, 359] on span "desktop" at bounding box center [1154, 360] width 16 height 14
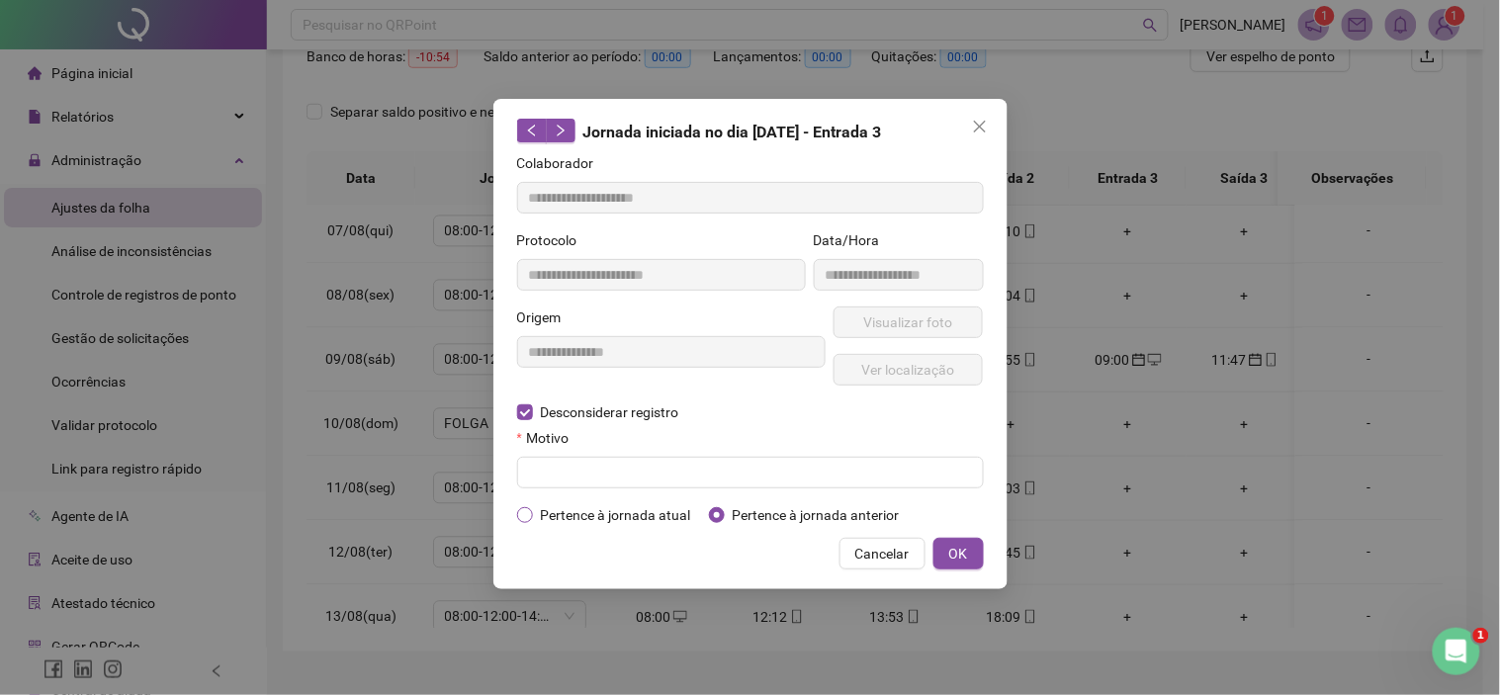
click at [586, 517] on span "Pertence à jornada atual" at bounding box center [616, 515] width 166 height 22
click at [967, 552] on button "OK" at bounding box center [958, 554] width 50 height 32
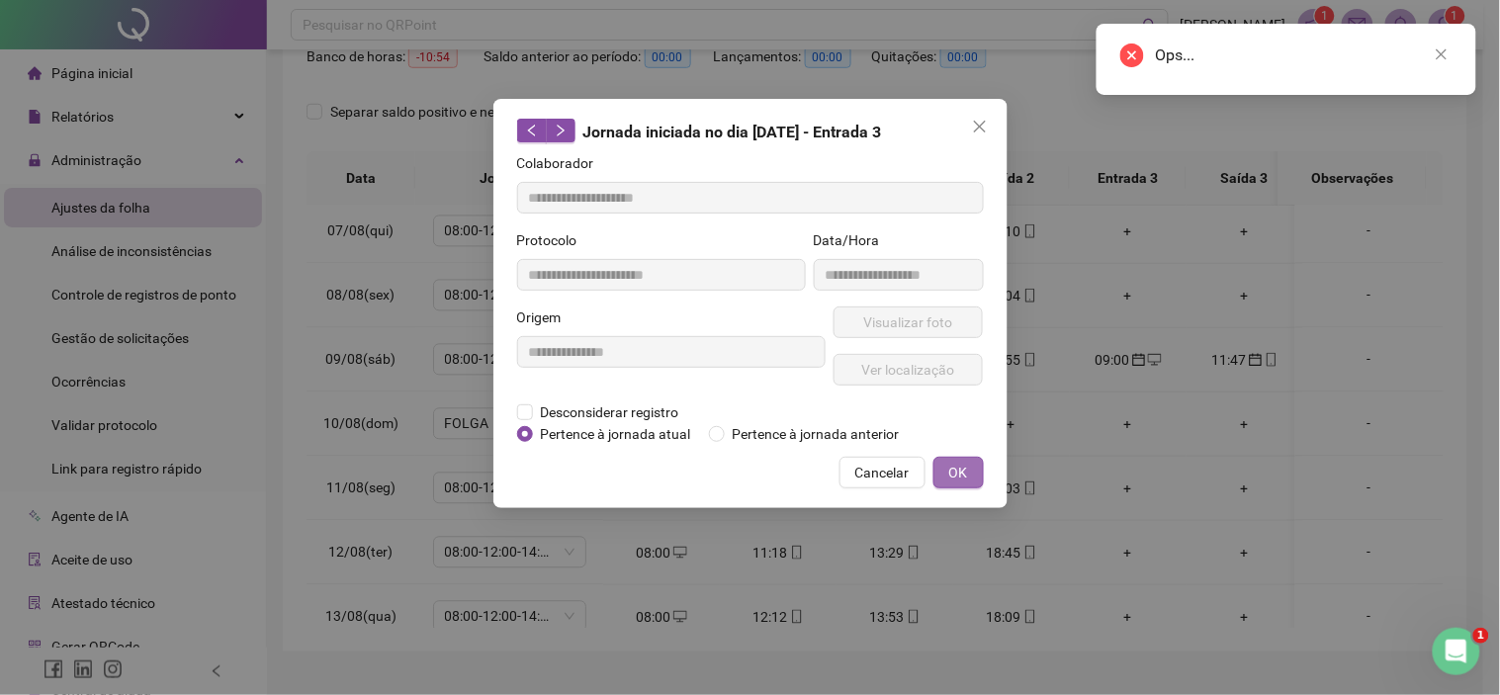
click at [956, 473] on span "OK" at bounding box center [958, 473] width 19 height 22
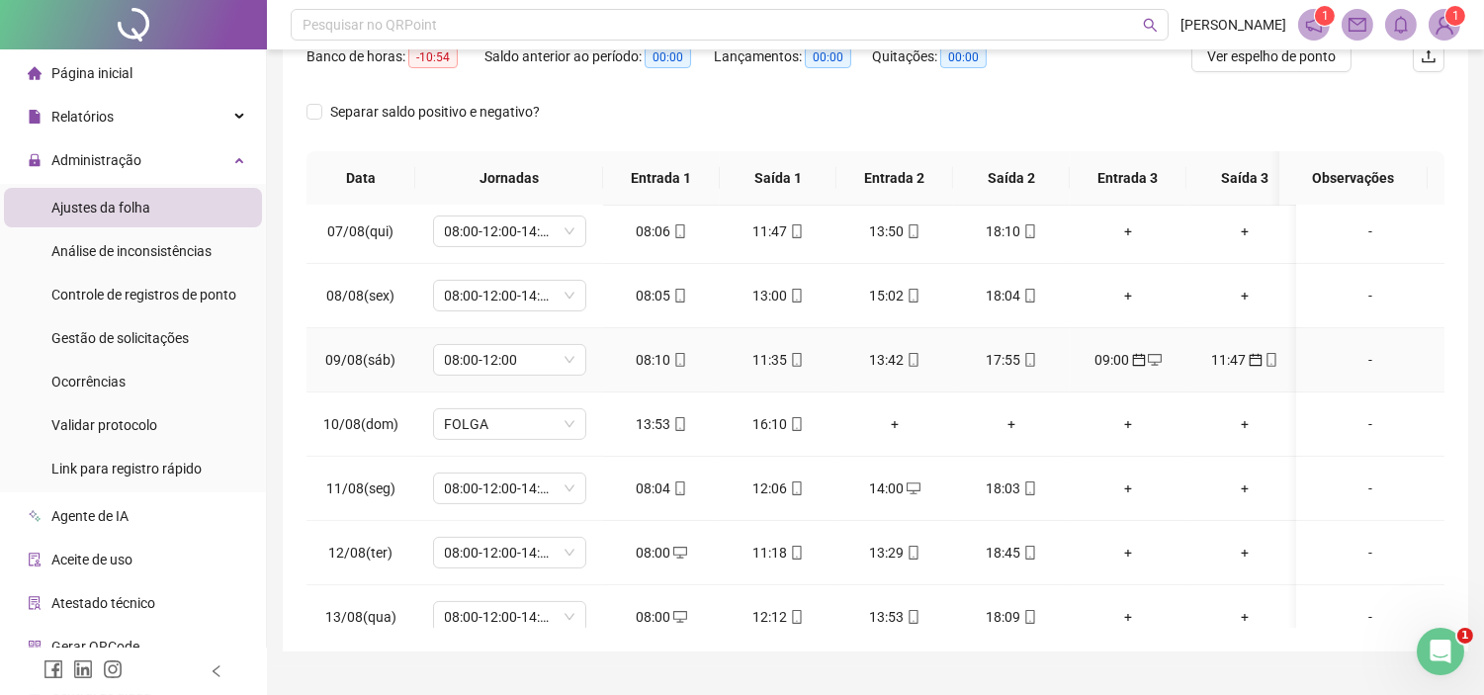
click at [1251, 357] on icon "calendar" at bounding box center [1255, 360] width 13 height 13
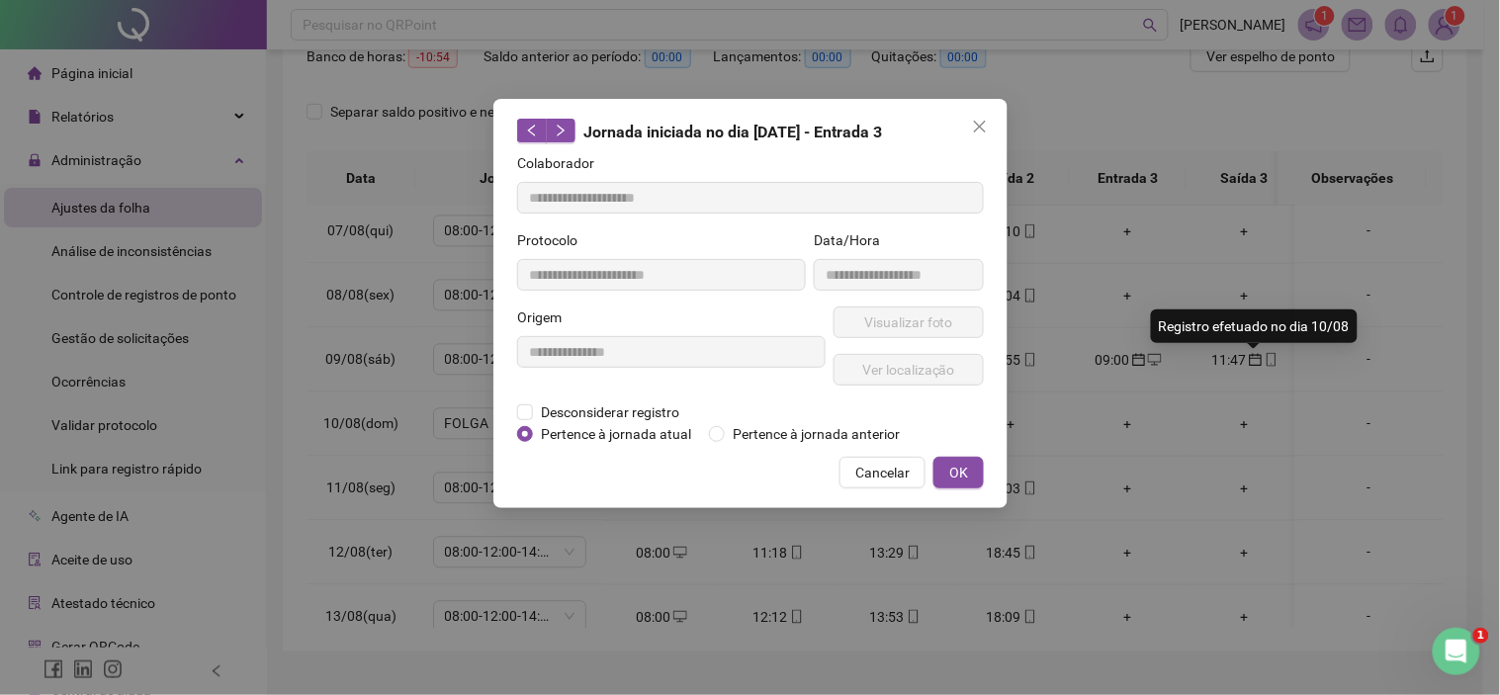
type input "**********"
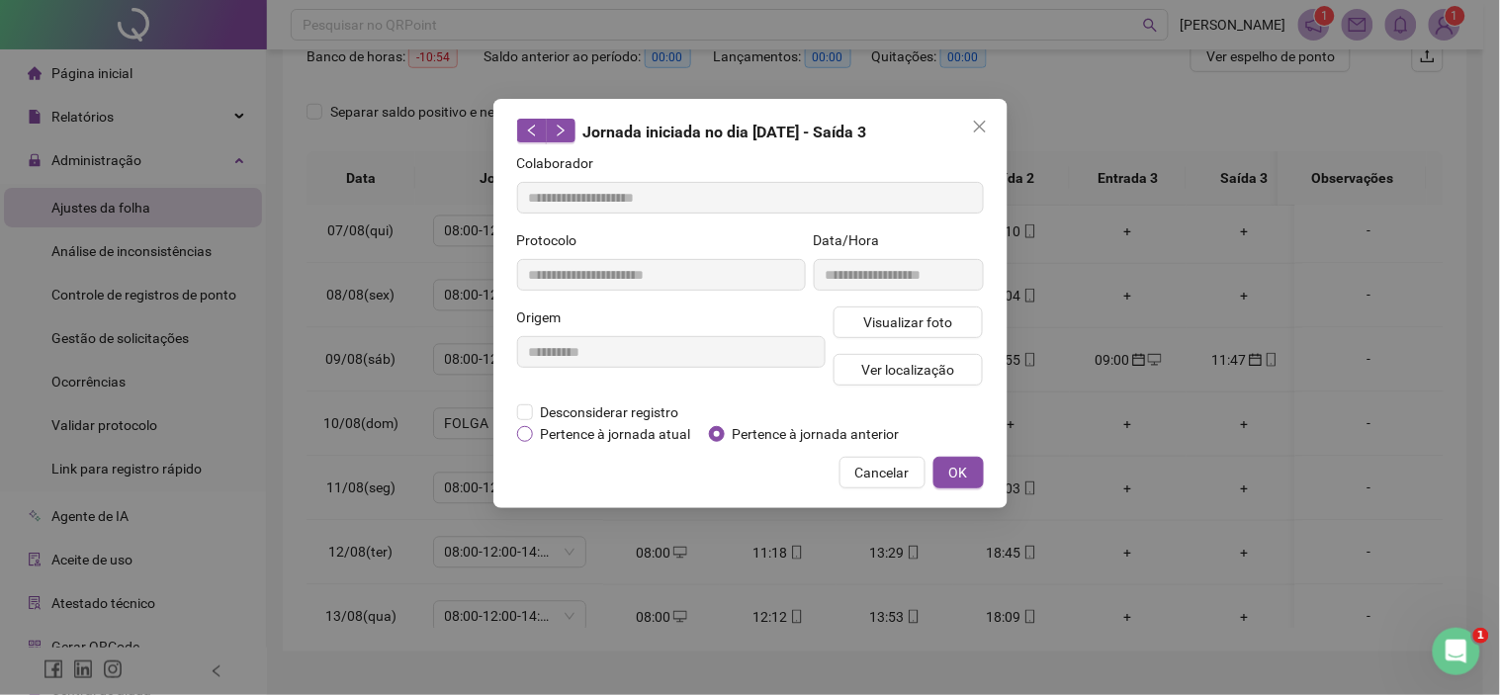
click at [584, 433] on span "Pertence à jornada atual" at bounding box center [616, 434] width 166 height 22
click at [975, 467] on button "OK" at bounding box center [958, 473] width 50 height 32
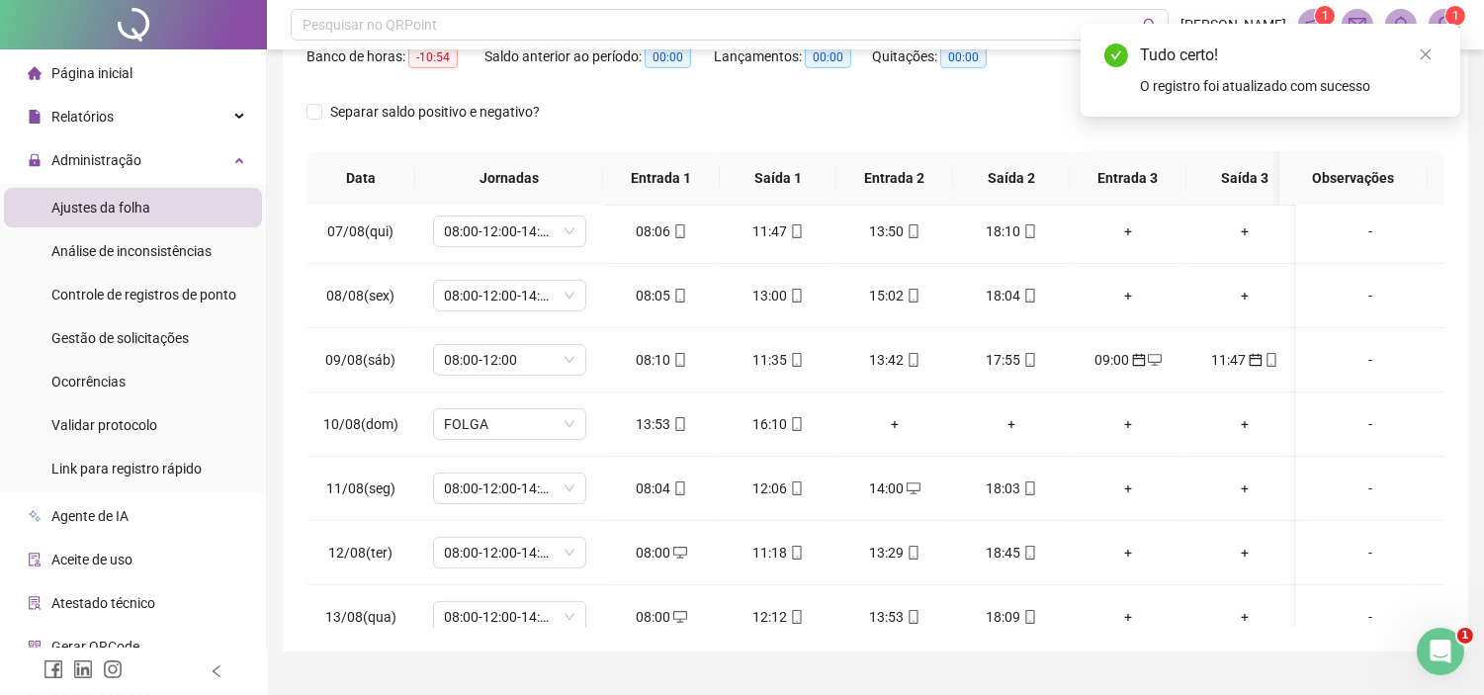
drag, startPoint x: 1415, startPoint y: 51, endPoint x: 1419, endPoint y: 66, distance: 15.3
click at [1419, 59] on link "Close" at bounding box center [1426, 55] width 22 height 22
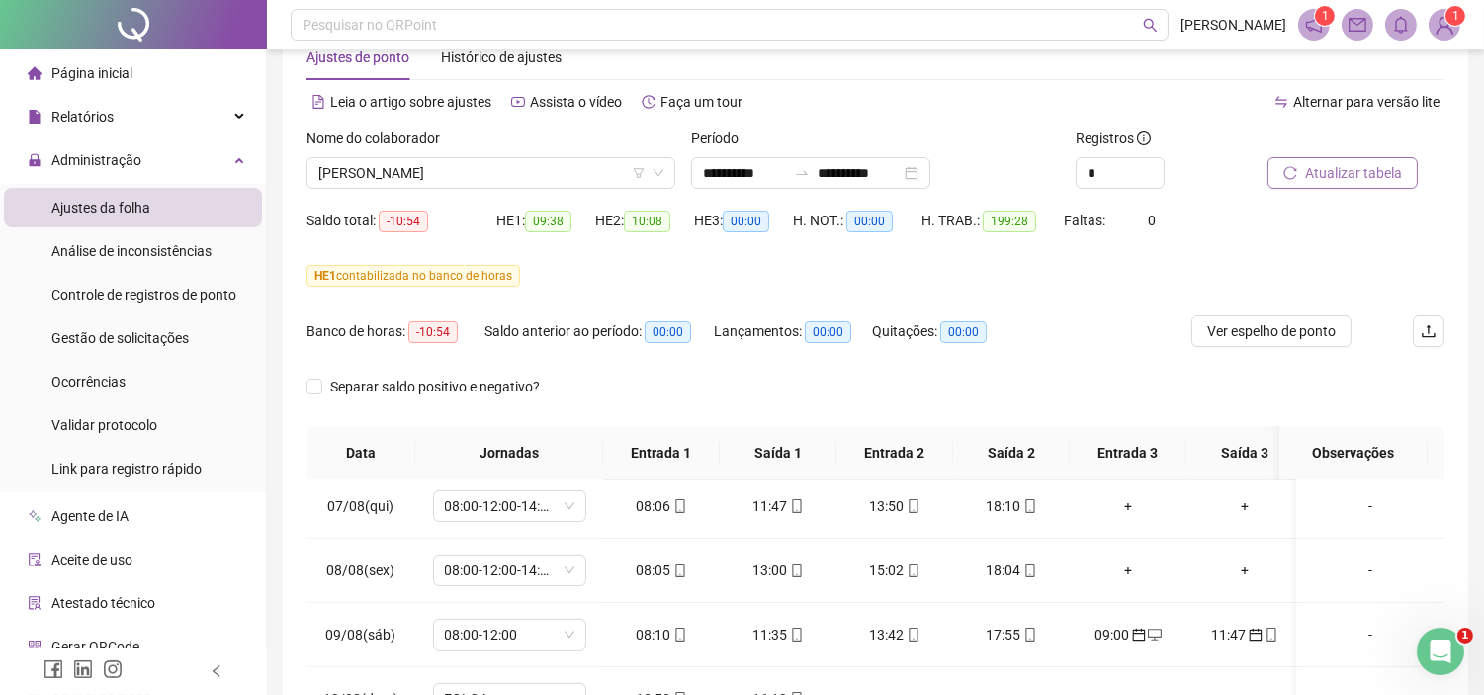
scroll to position [0, 0]
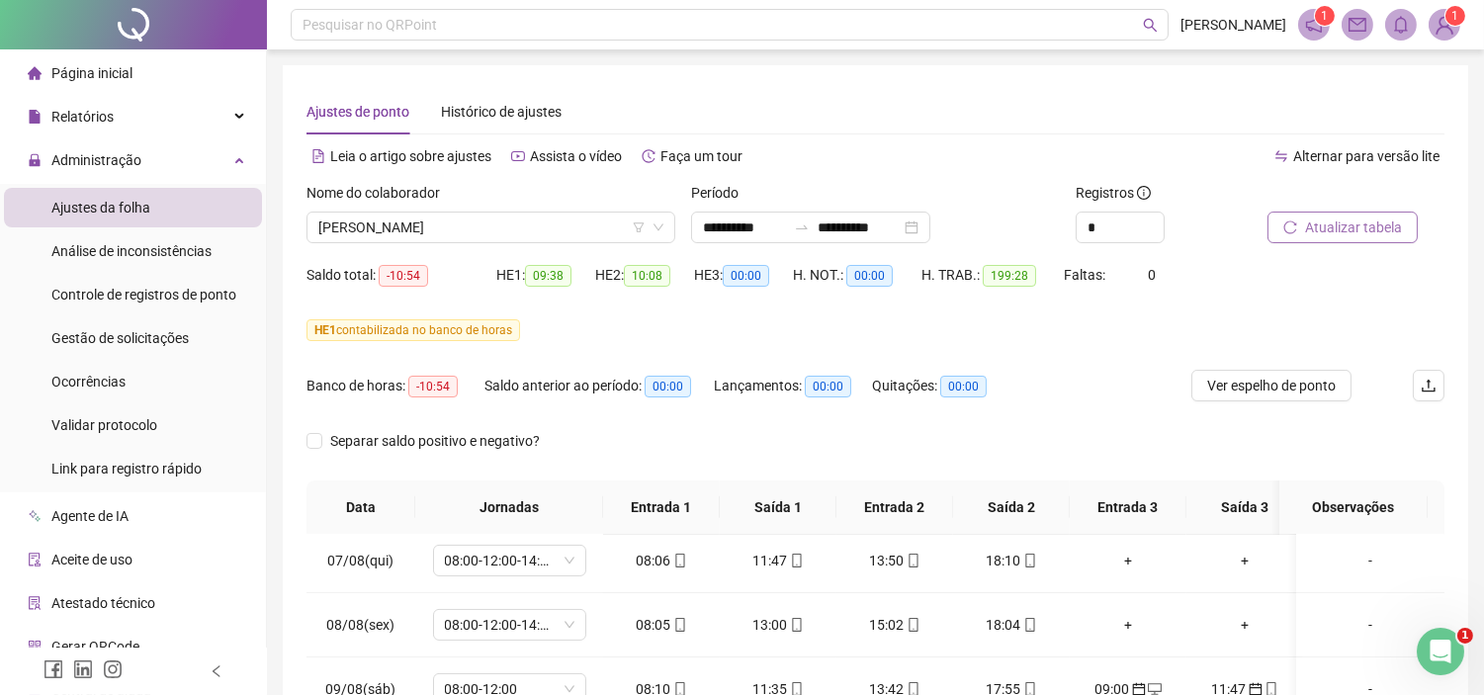
click at [1301, 231] on button "Atualizar tabela" at bounding box center [1342, 228] width 150 height 32
